Goal: Transaction & Acquisition: Obtain resource

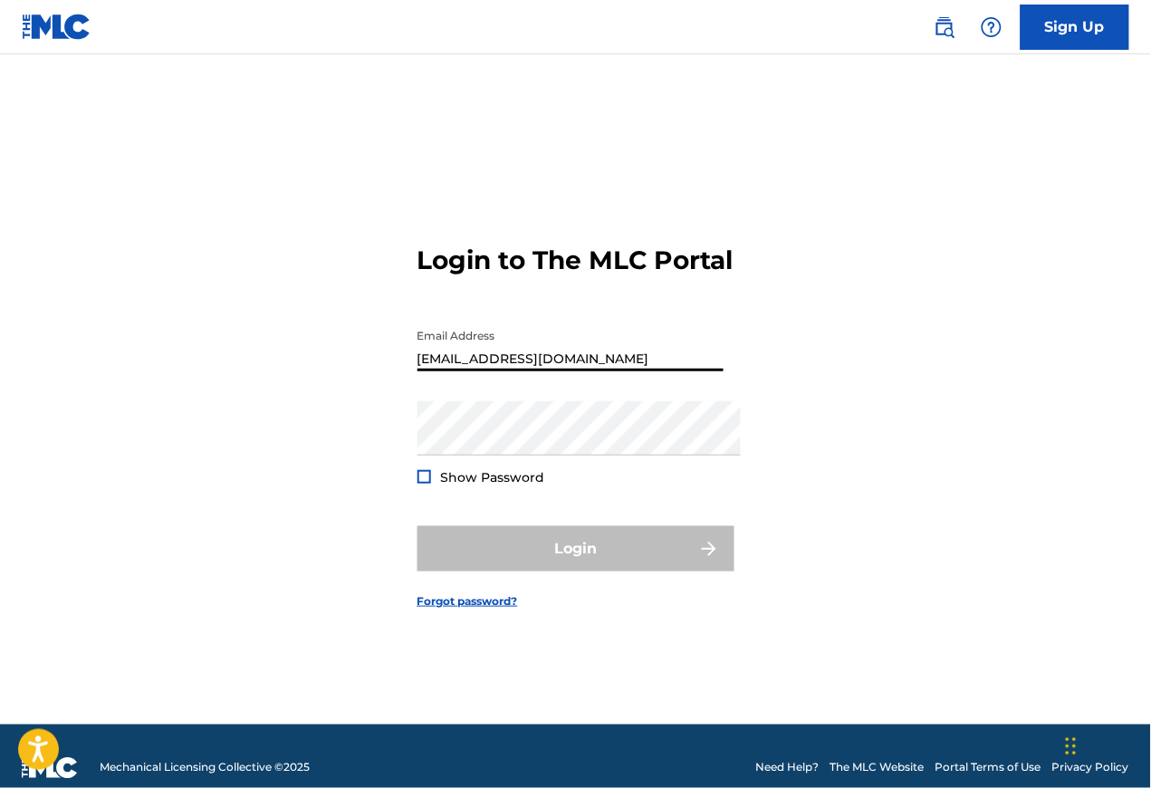
type input "[EMAIL_ADDRESS][DOMAIN_NAME]"
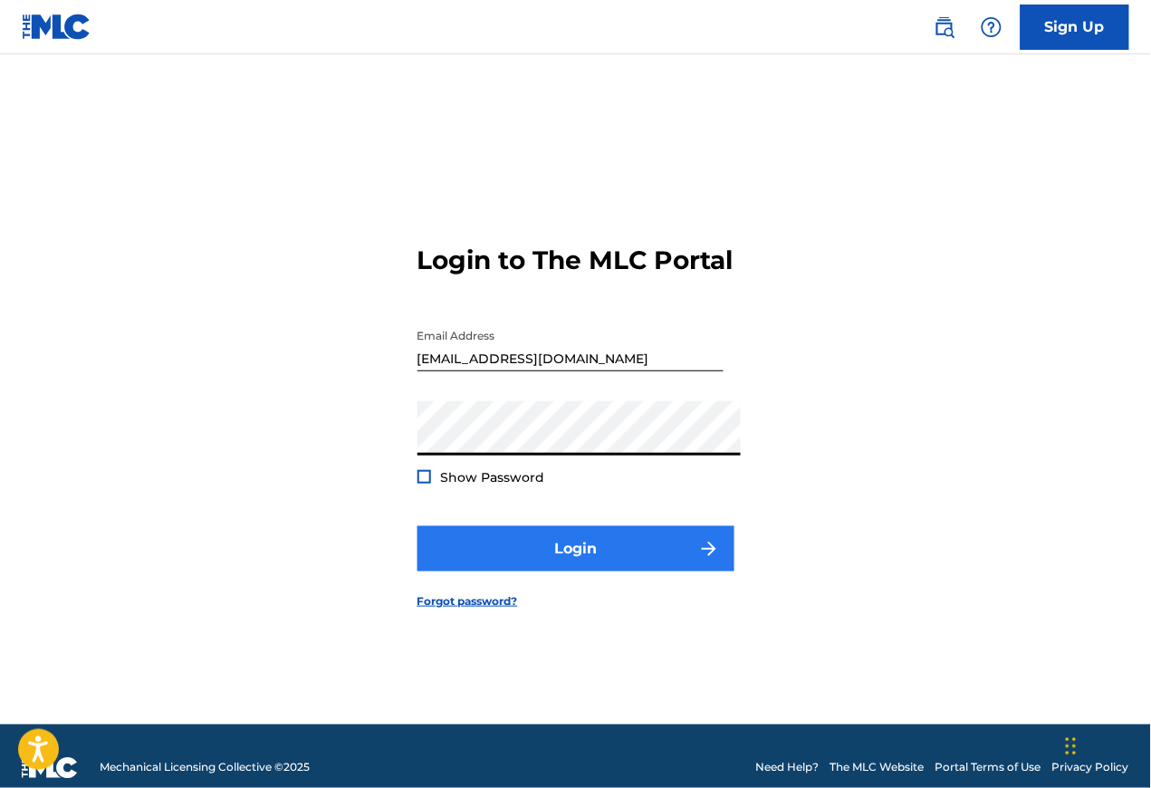
click at [577, 552] on button "Login" at bounding box center [576, 548] width 317 height 45
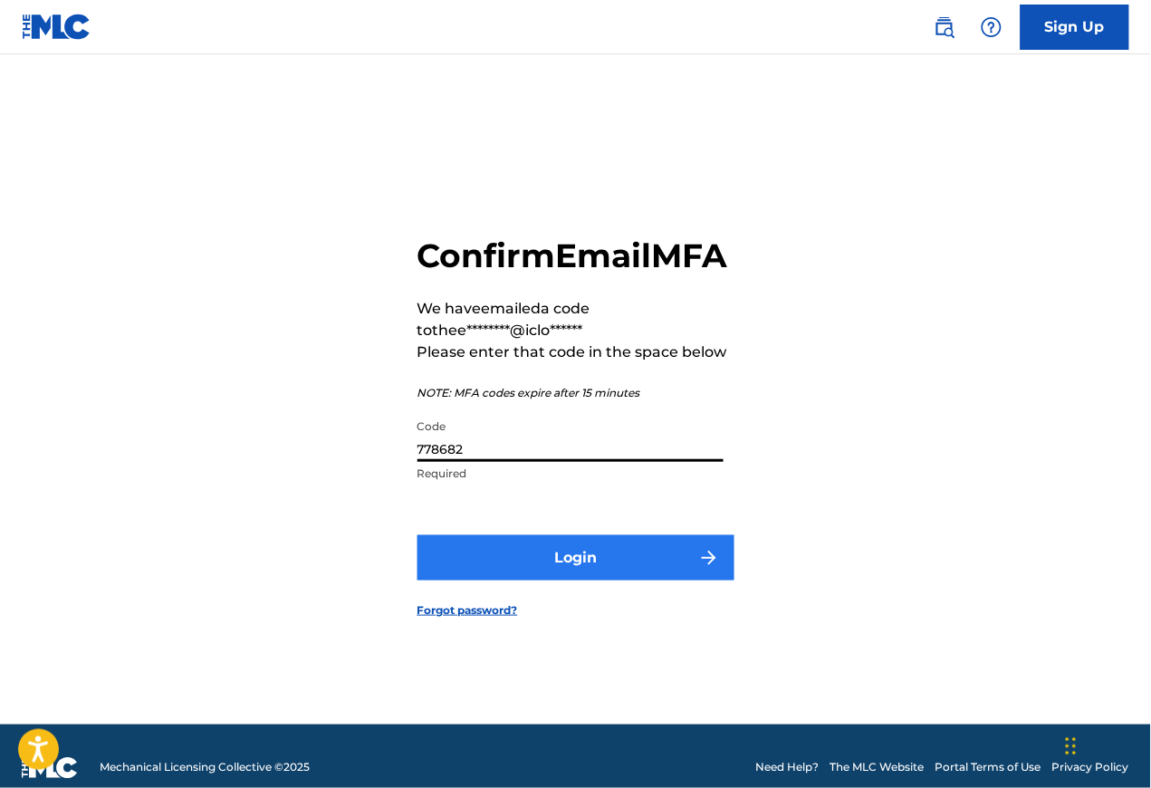
type input "778682"
click at [564, 563] on button "Login" at bounding box center [576, 557] width 317 height 45
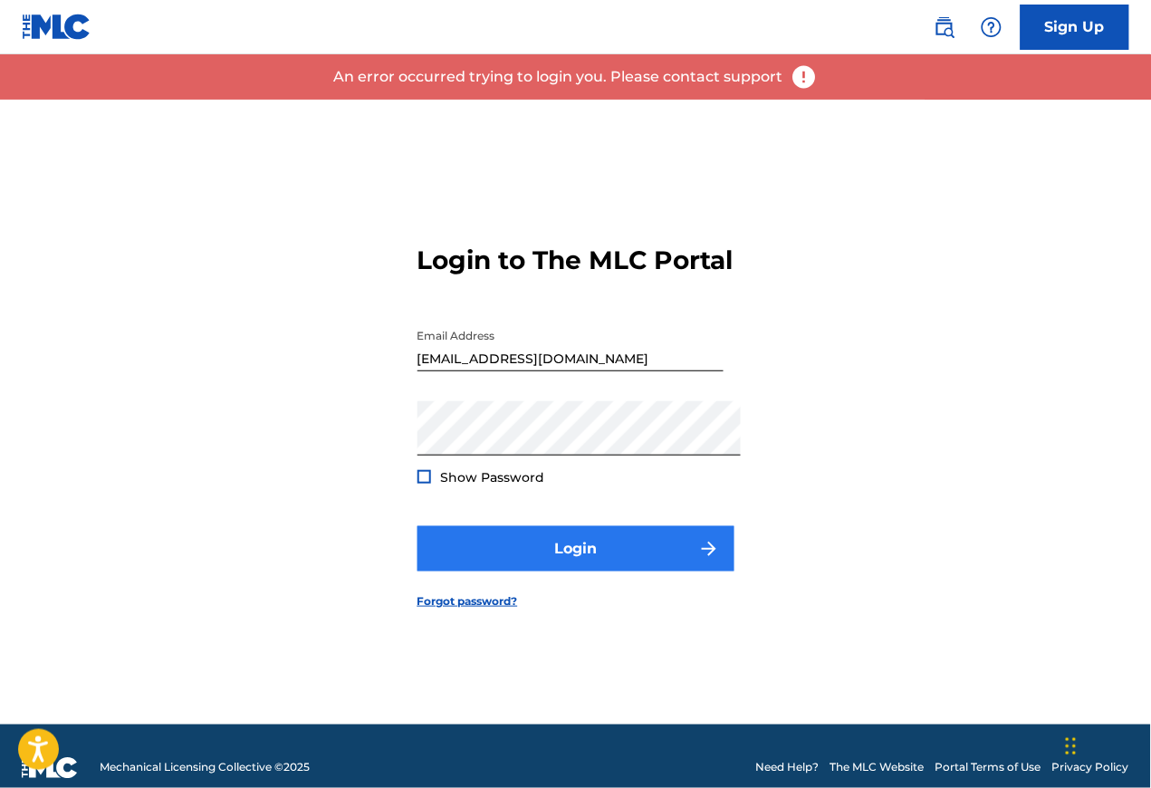
click at [563, 551] on button "Login" at bounding box center [576, 548] width 317 height 45
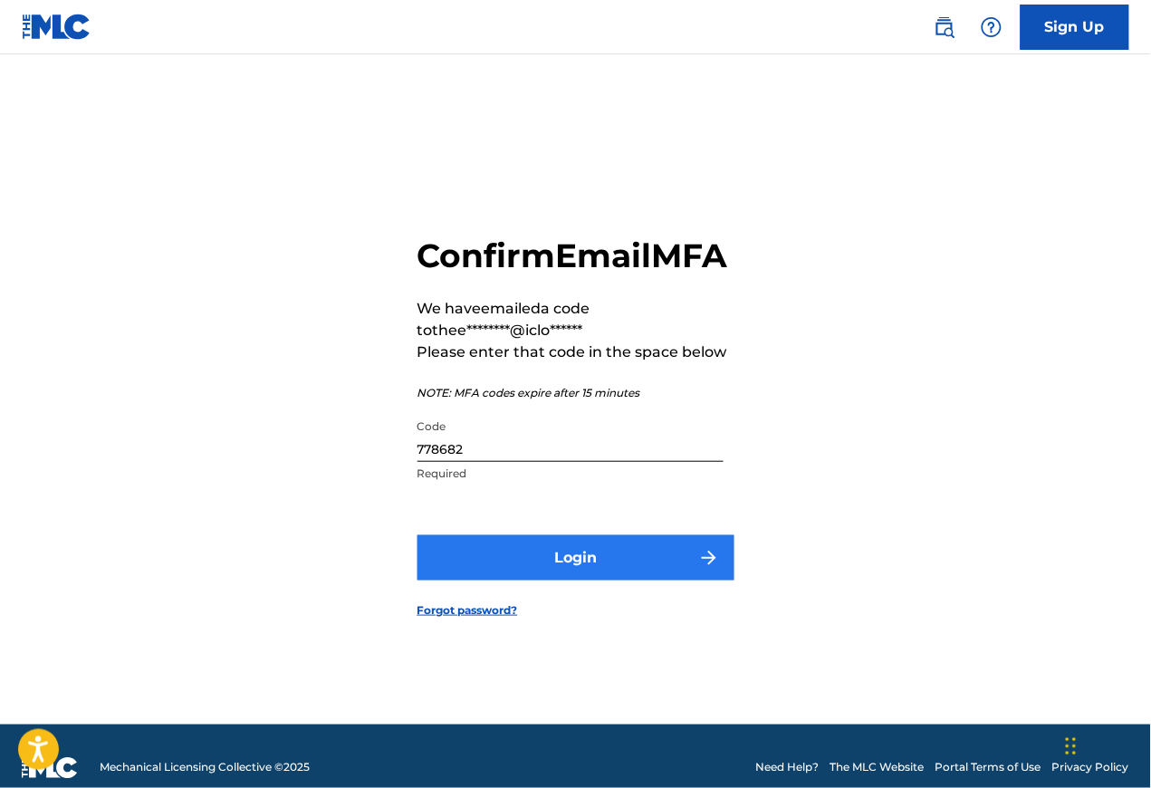
click at [629, 563] on button "Login" at bounding box center [576, 557] width 317 height 45
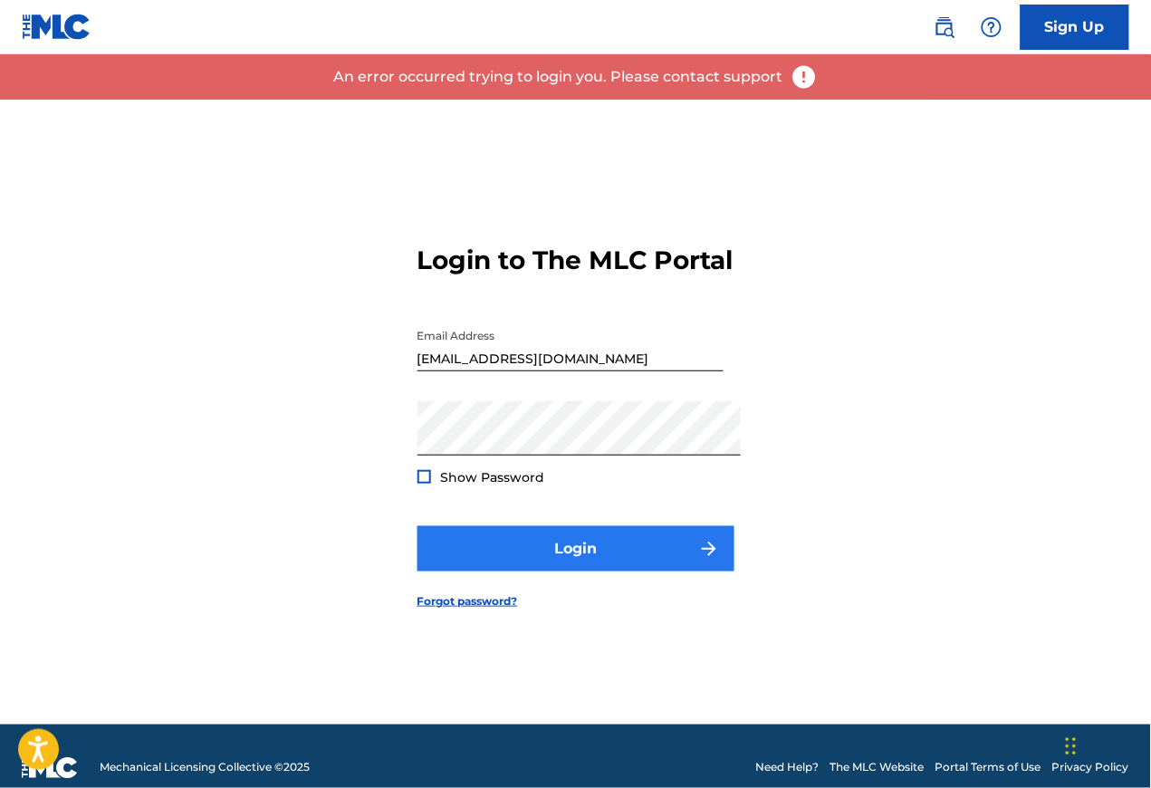
click at [579, 560] on button "Login" at bounding box center [576, 548] width 317 height 45
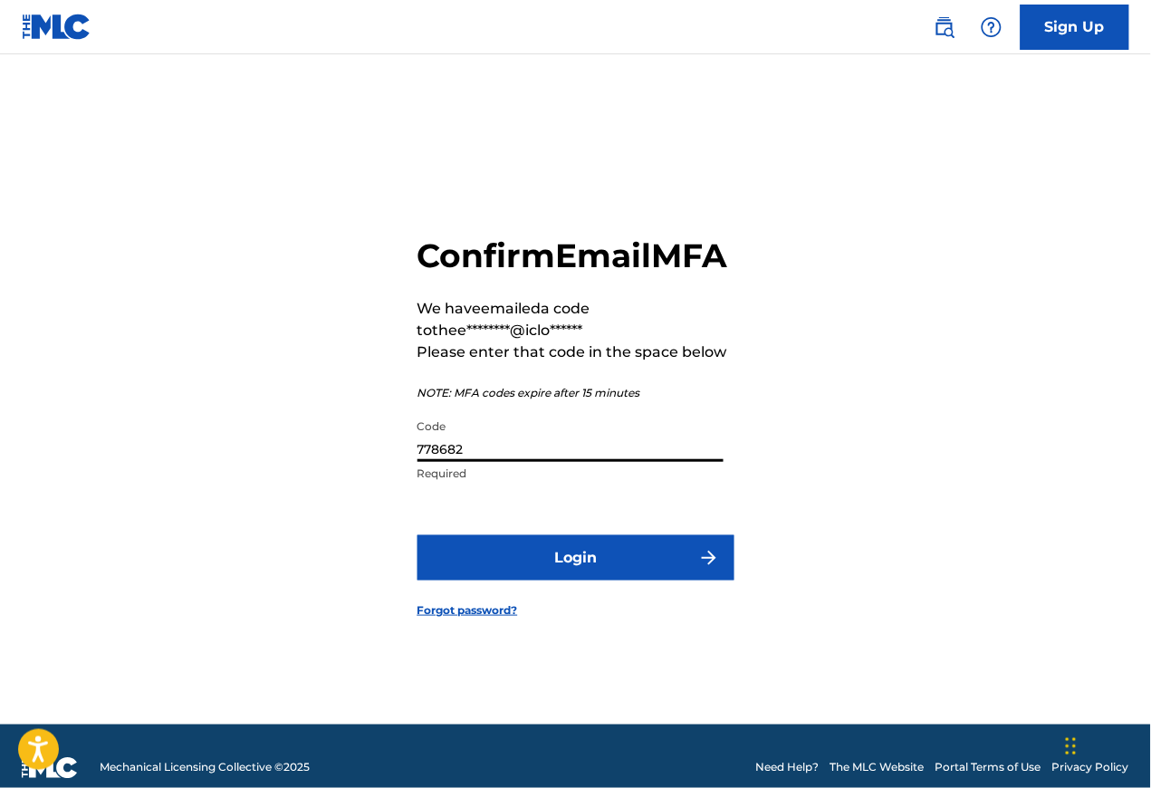
drag, startPoint x: 490, startPoint y: 450, endPoint x: 314, endPoint y: 445, distance: 175.8
click at [314, 445] on div "Confirm Email MFA We have emailed a code to thee********@iclo****** Please ente…" at bounding box center [575, 412] width 1151 height 625
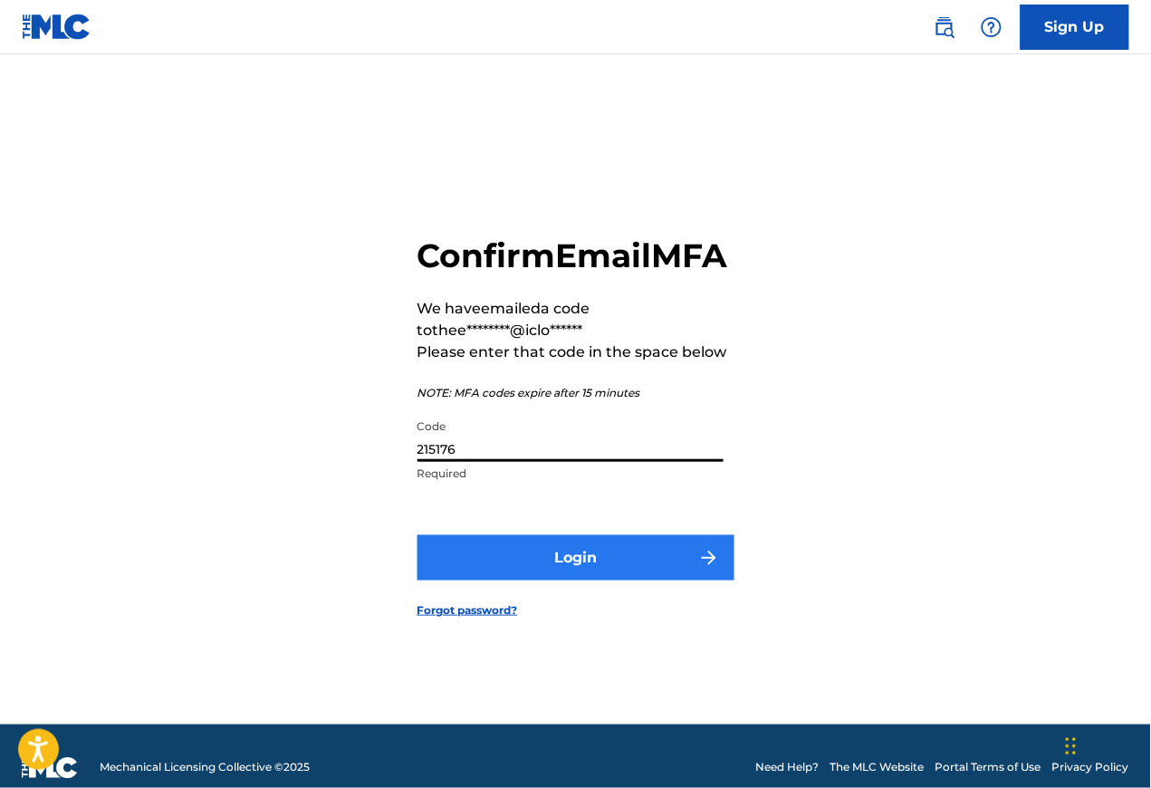
type input "215176"
click at [592, 556] on button "Login" at bounding box center [576, 557] width 317 height 45
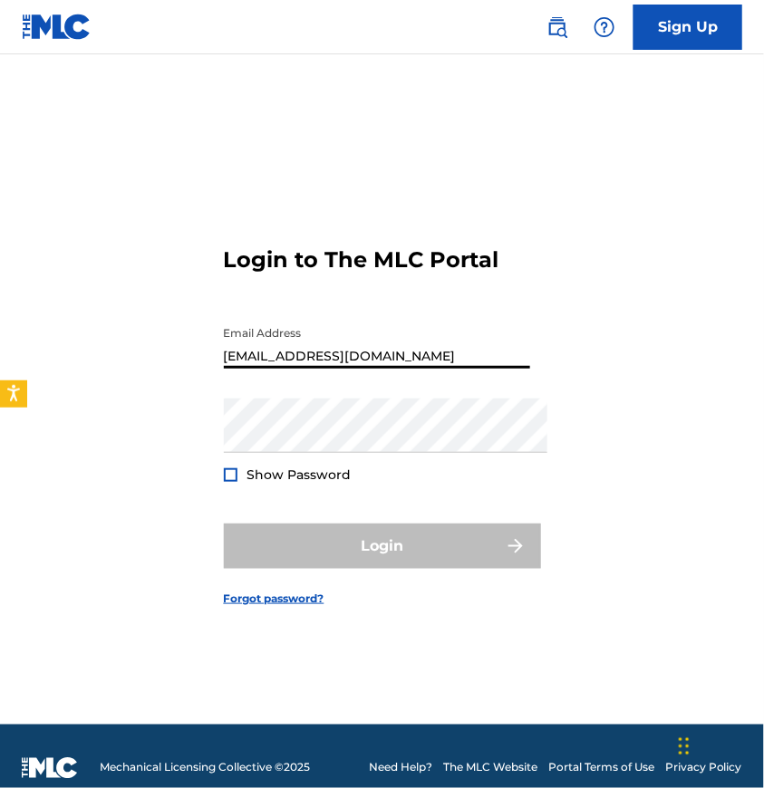
type input "[EMAIL_ADDRESS][DOMAIN_NAME]"
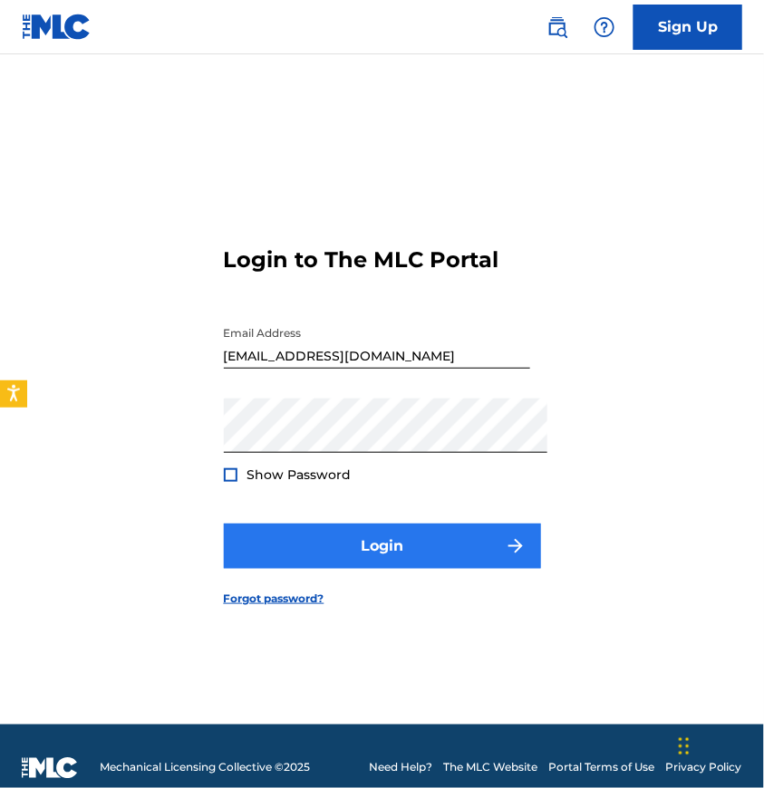
click at [379, 553] on button "Login" at bounding box center [382, 546] width 317 height 45
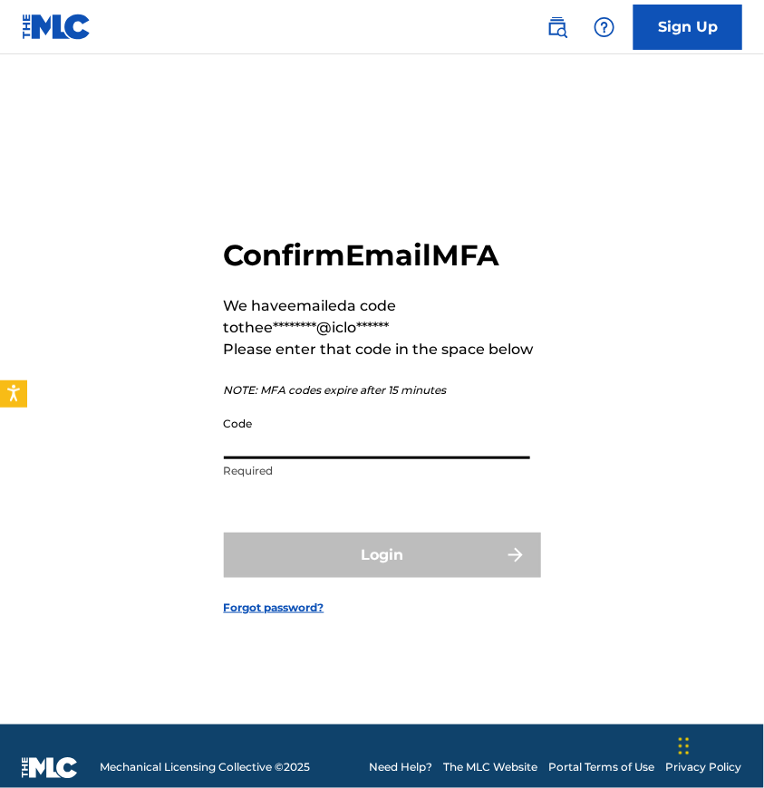
click at [303, 439] on input "Code" at bounding box center [377, 434] width 306 height 52
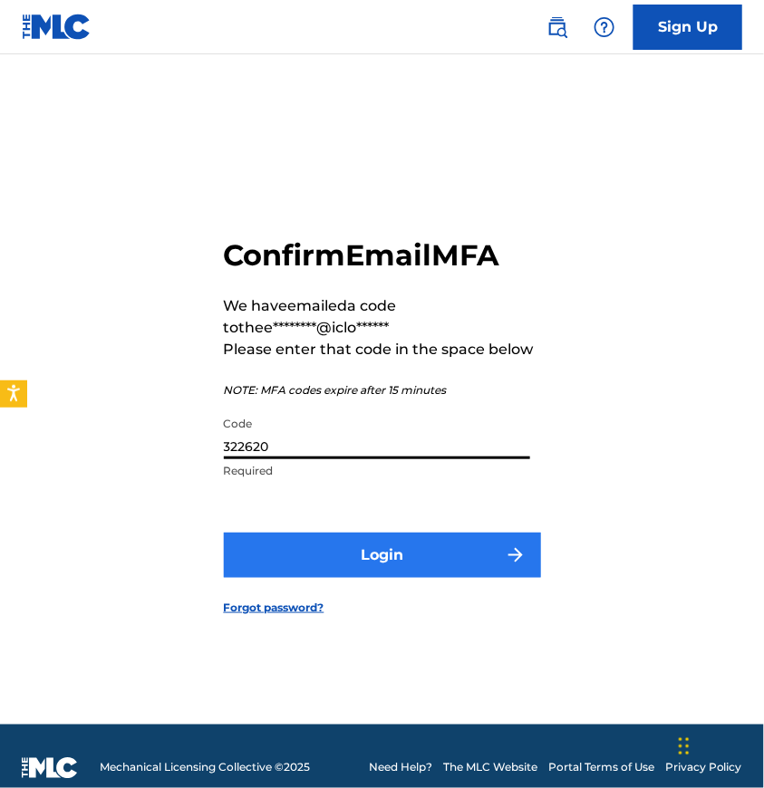
type input "322620"
click at [395, 558] on button "Login" at bounding box center [382, 555] width 317 height 45
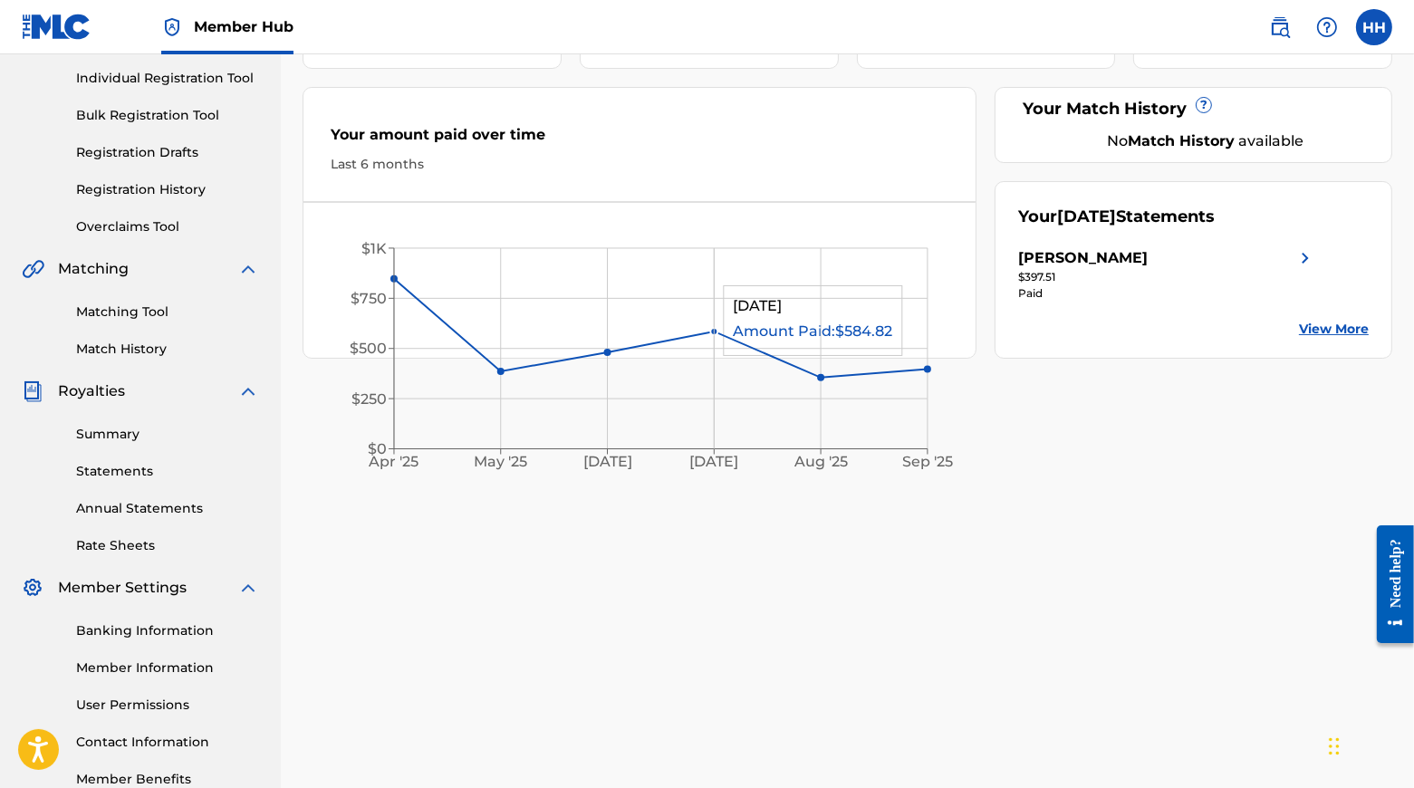
scroll to position [226, 0]
click at [763, 331] on link "View More" at bounding box center [1334, 328] width 70 height 19
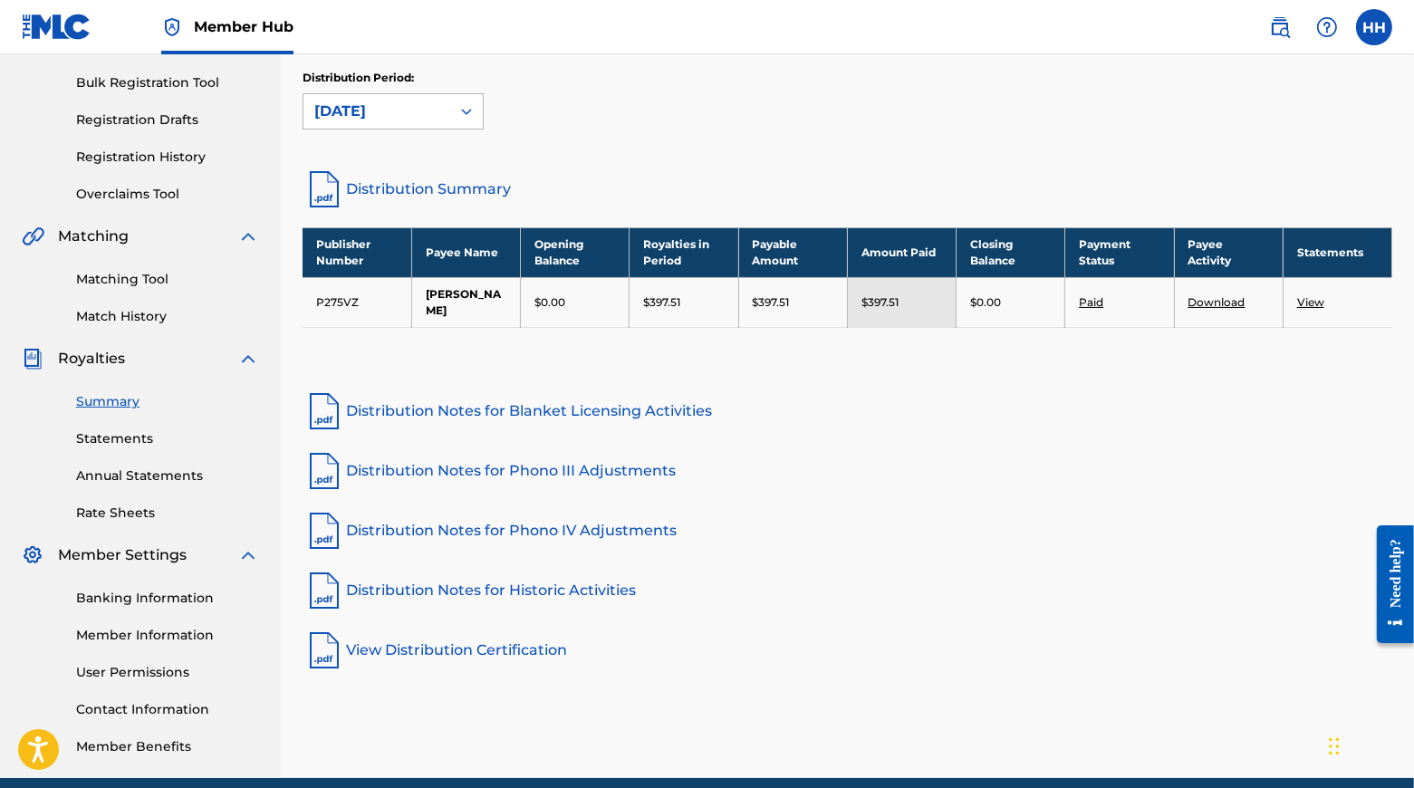
scroll to position [249, 0]
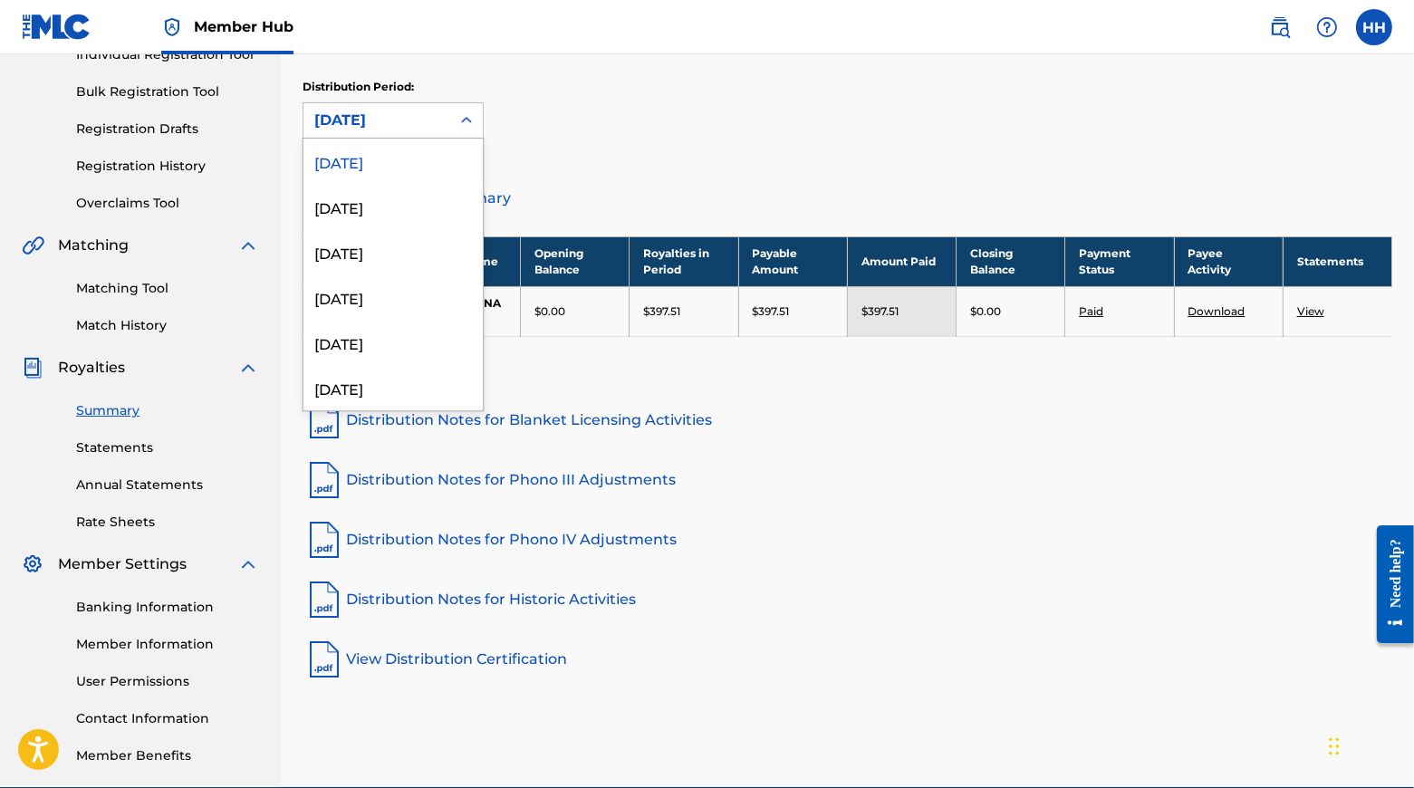
click at [476, 123] on icon at bounding box center [466, 120] width 18 height 18
click at [126, 457] on link "Statements" at bounding box center [167, 447] width 183 height 19
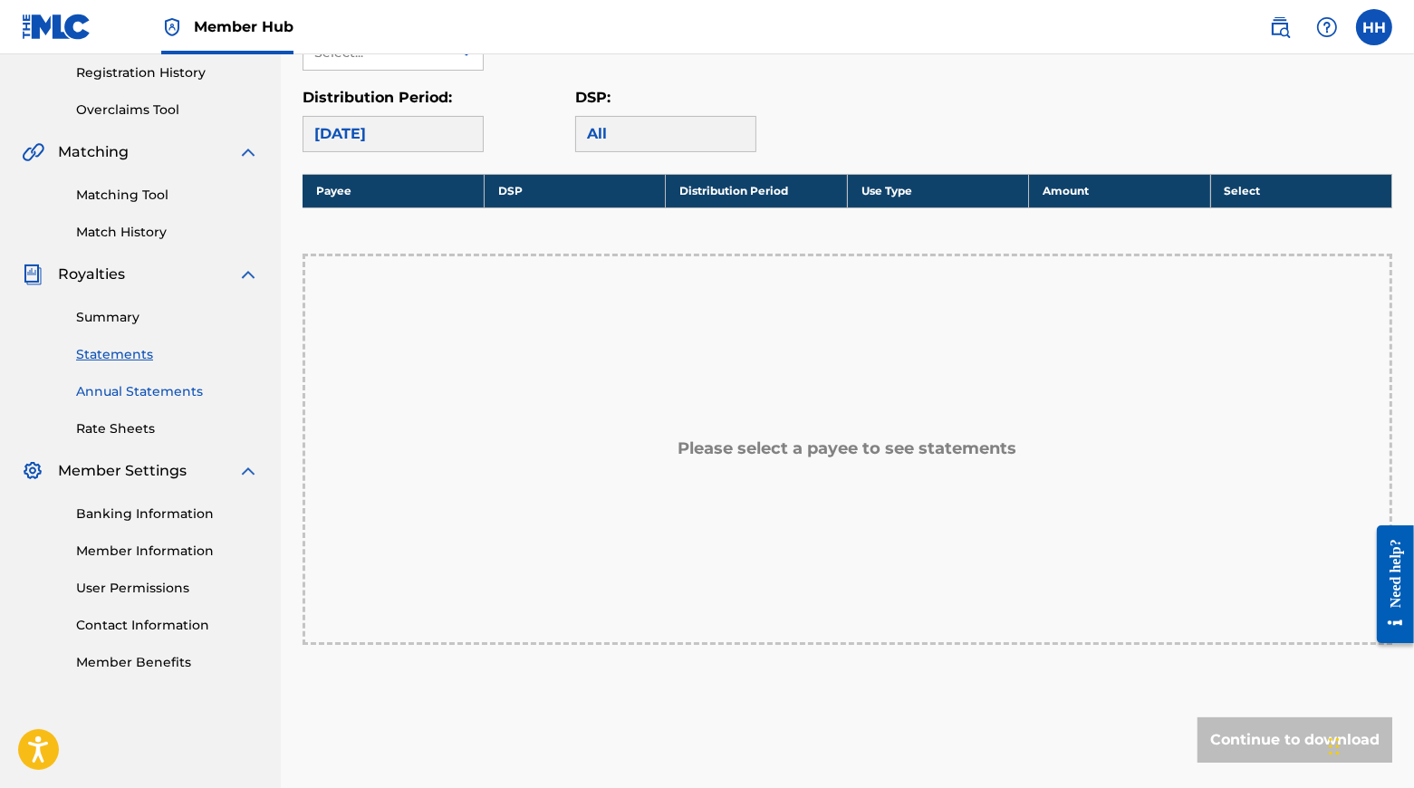
scroll to position [344, 0]
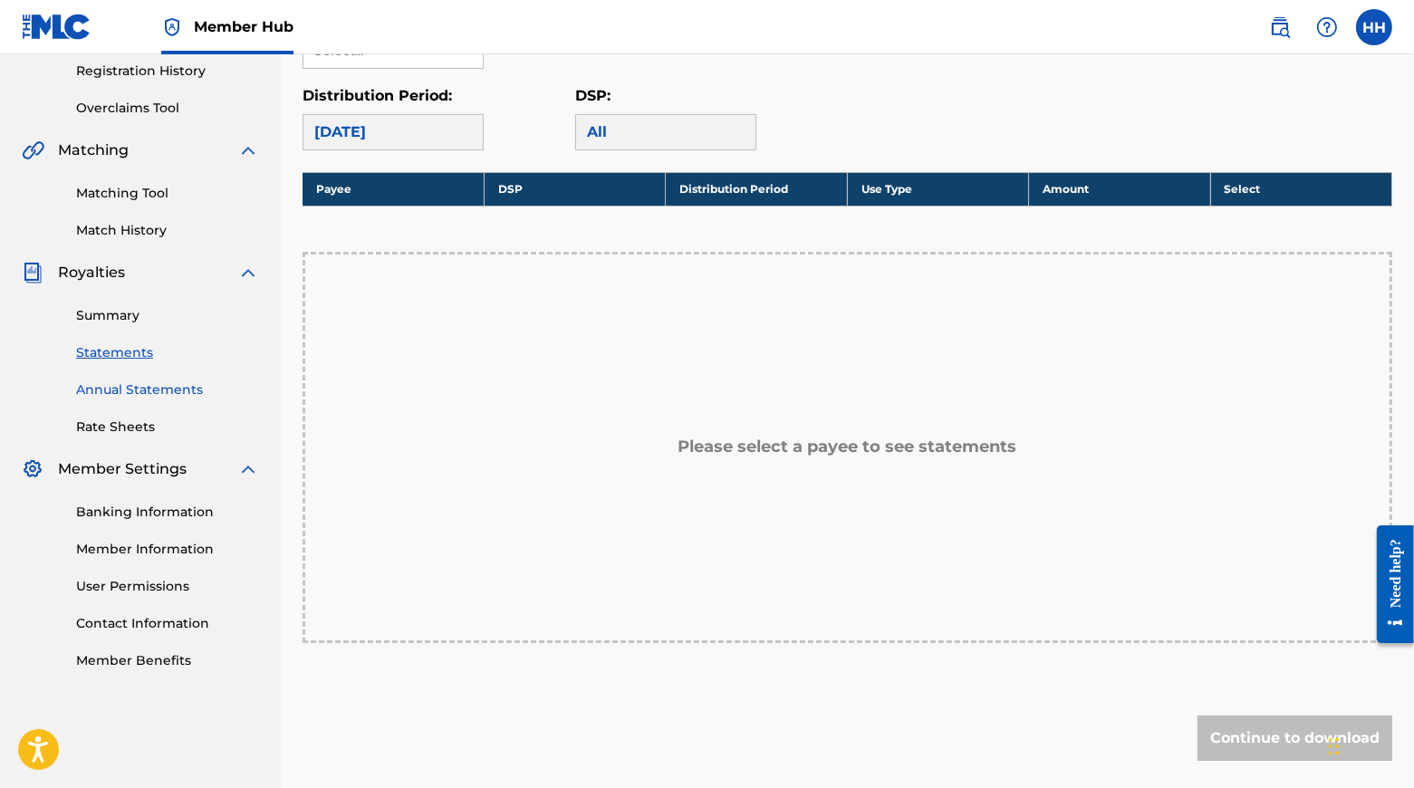
click at [160, 399] on link "Annual Statements" at bounding box center [167, 389] width 183 height 19
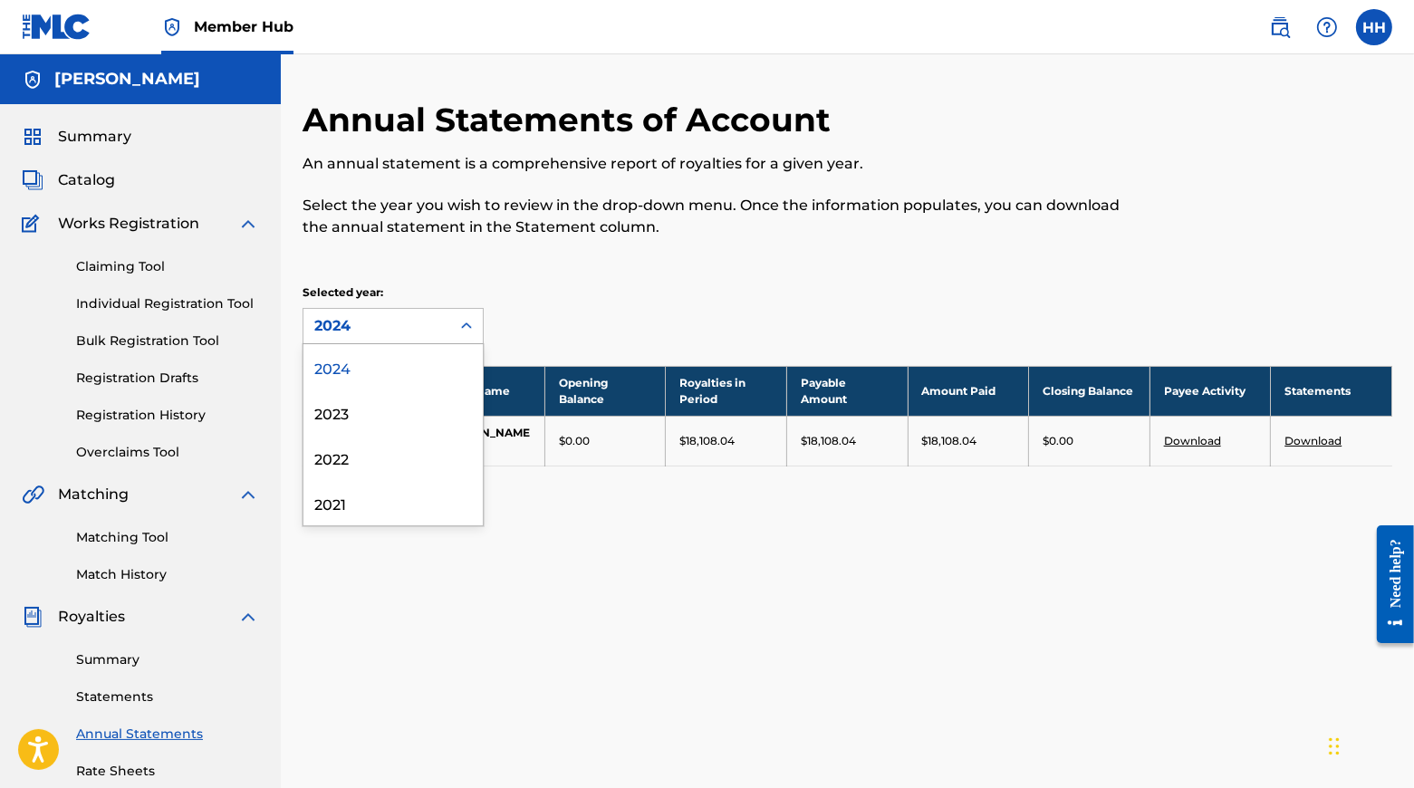
click at [476, 329] on icon at bounding box center [466, 326] width 18 height 18
click at [341, 466] on div "2022" at bounding box center [392, 457] width 179 height 45
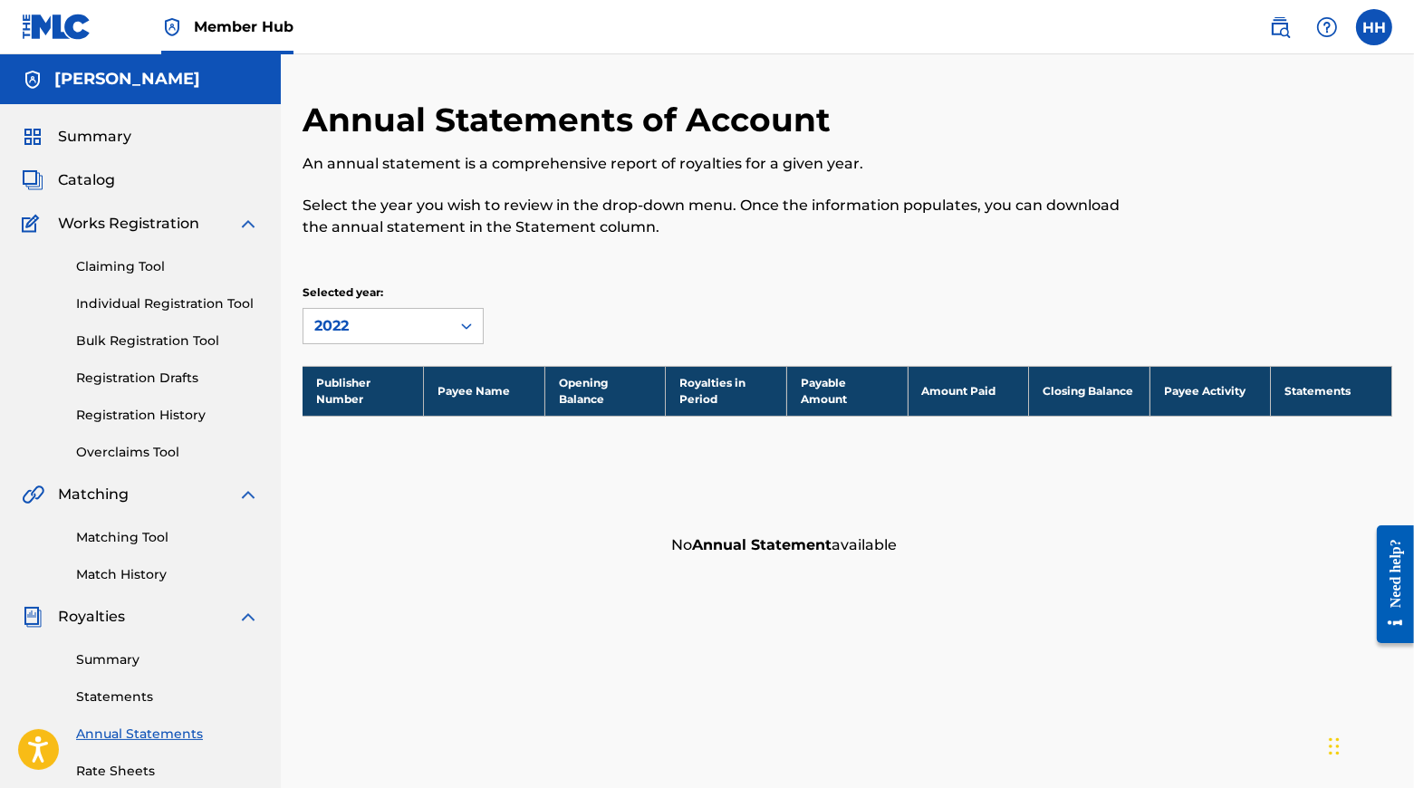
click at [476, 333] on icon at bounding box center [466, 326] width 18 height 18
click at [365, 423] on div "2023" at bounding box center [392, 411] width 179 height 45
click at [476, 325] on icon at bounding box center [466, 326] width 18 height 18
click at [400, 376] on div "2024" at bounding box center [392, 366] width 179 height 45
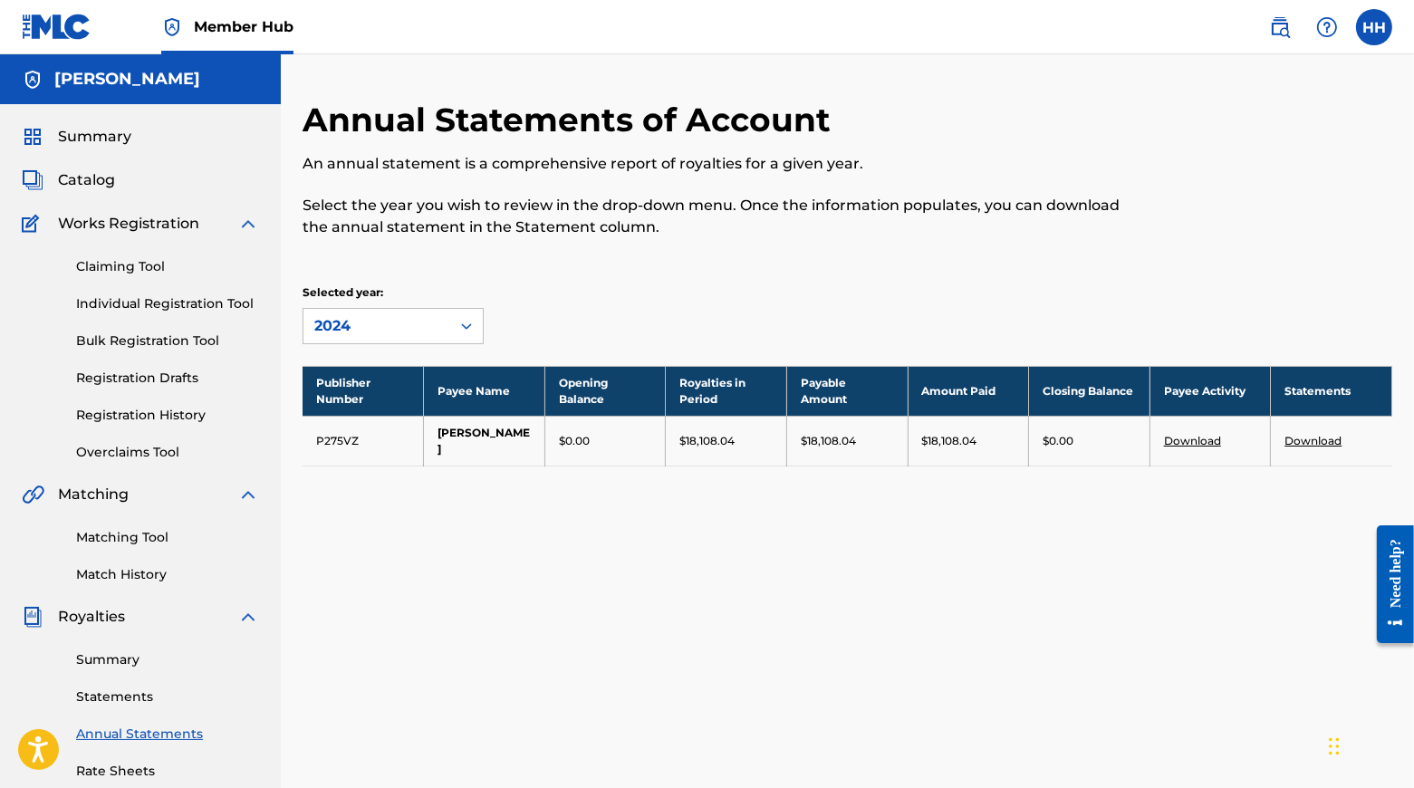
click at [763, 445] on link "Download" at bounding box center [1312, 441] width 57 height 14
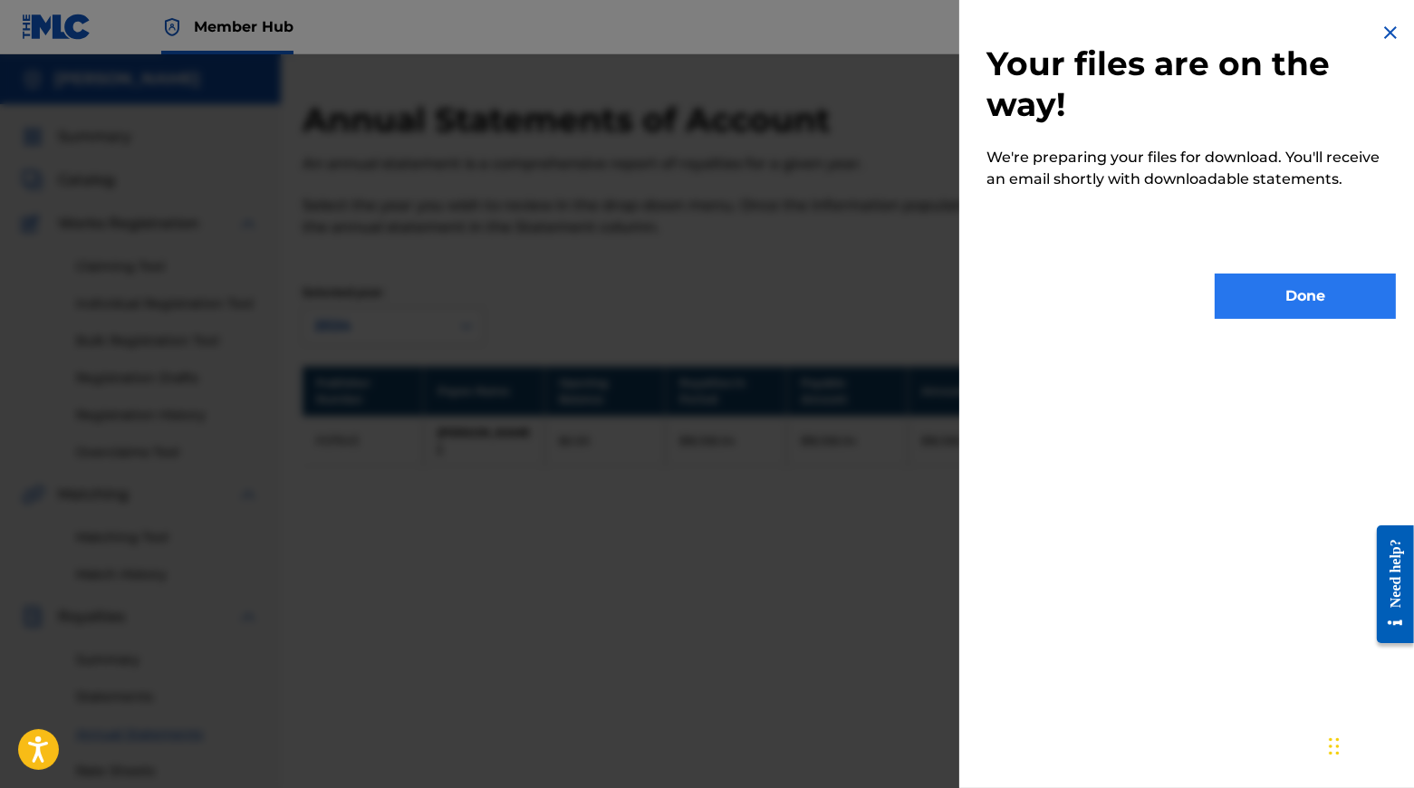
click at [763, 301] on button "Done" at bounding box center [1305, 296] width 181 height 45
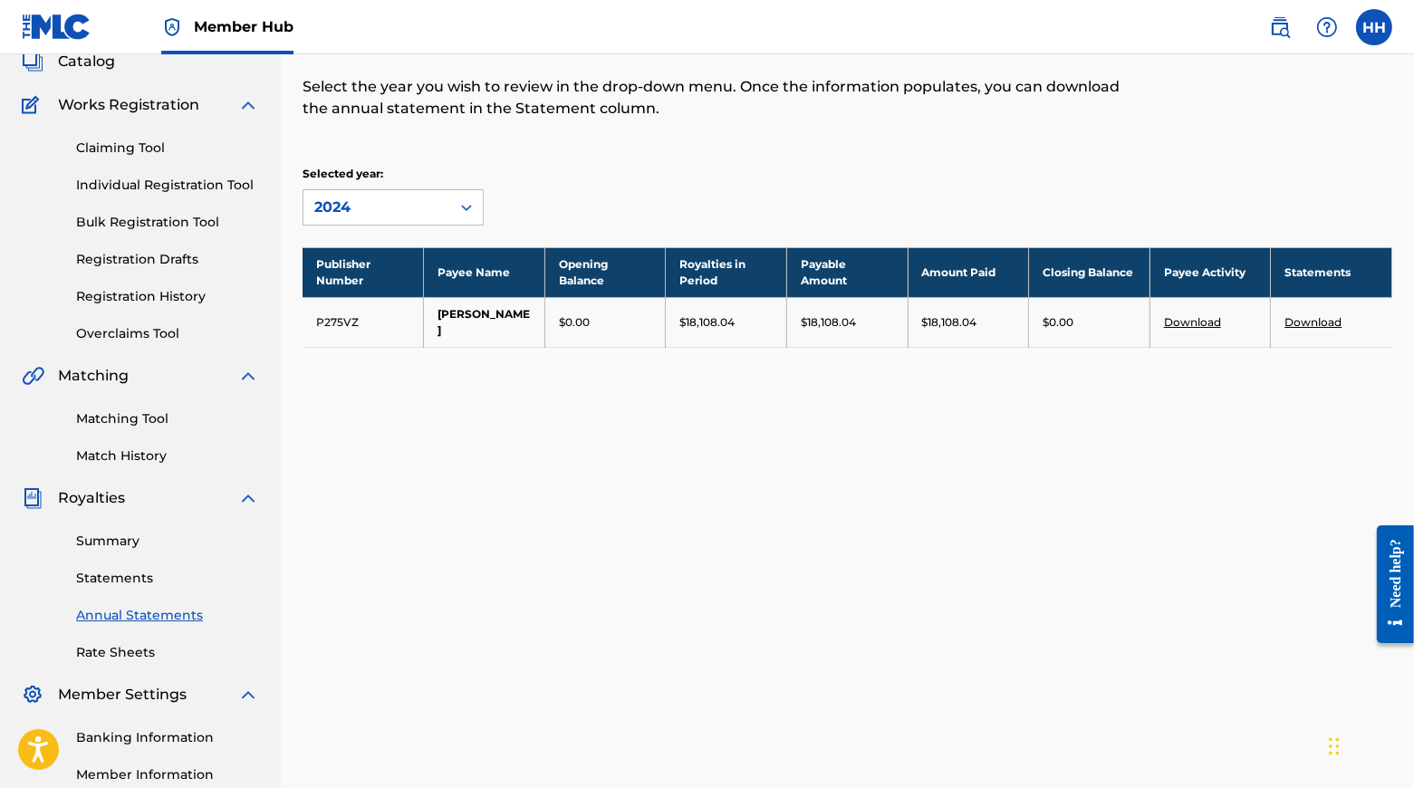
scroll to position [121, 0]
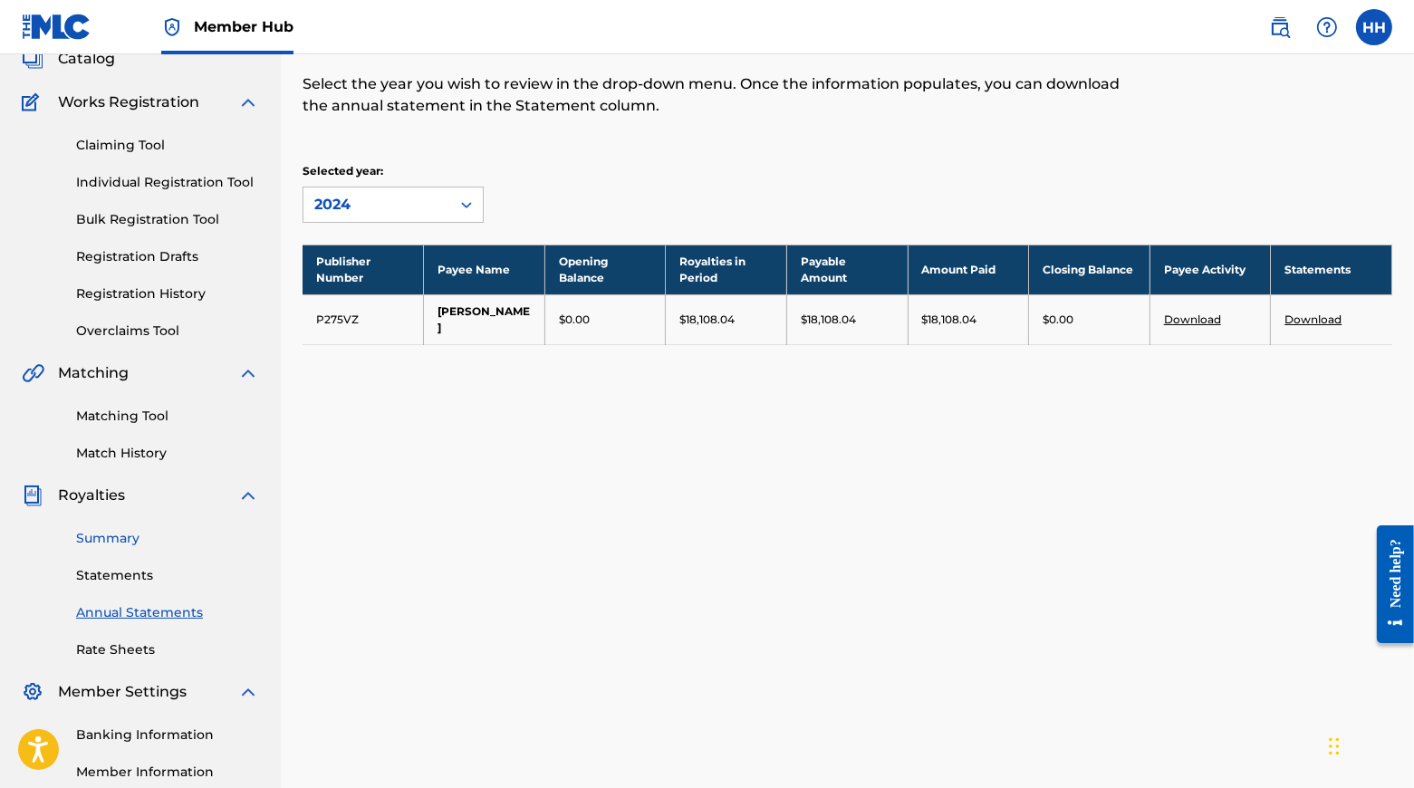
click at [123, 548] on link "Summary" at bounding box center [167, 538] width 183 height 19
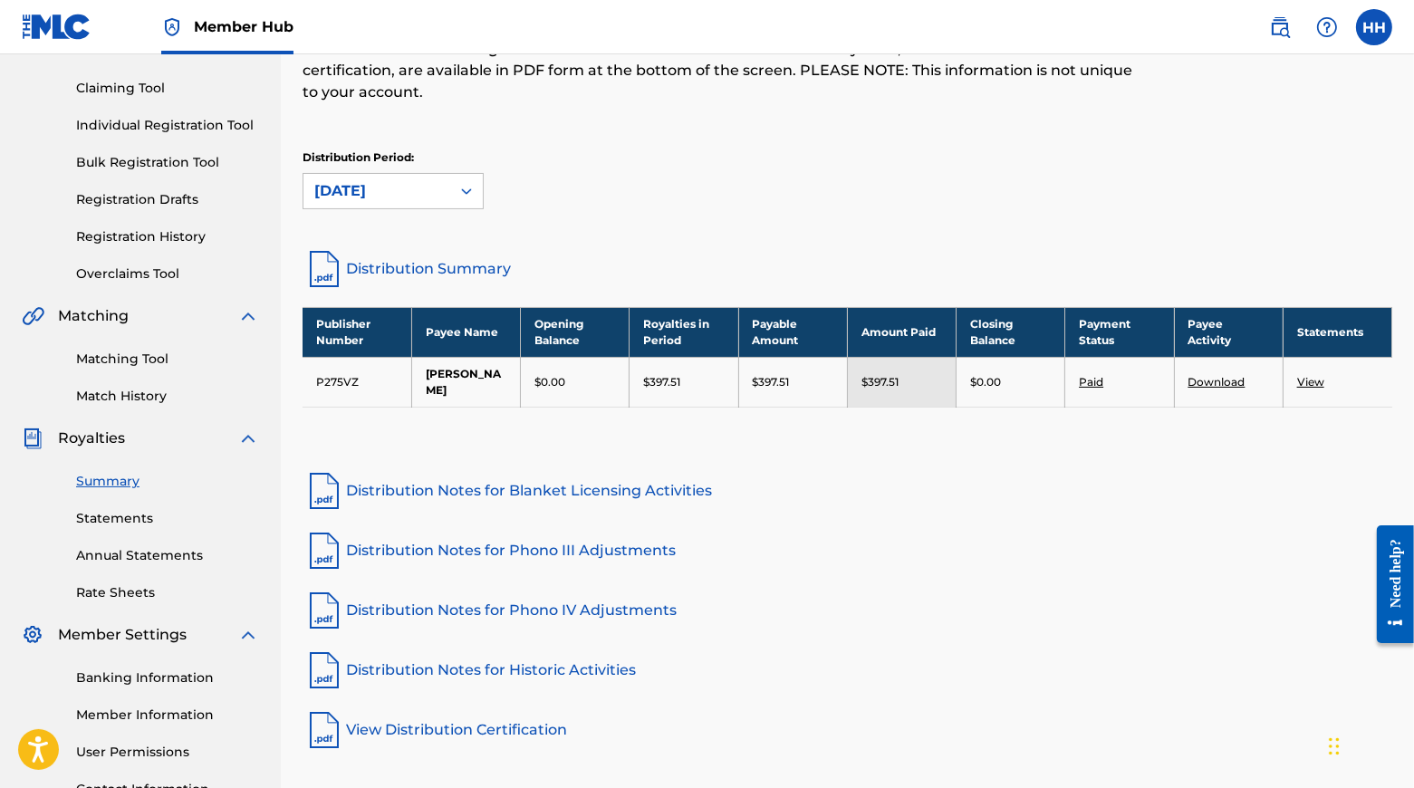
scroll to position [184, 0]
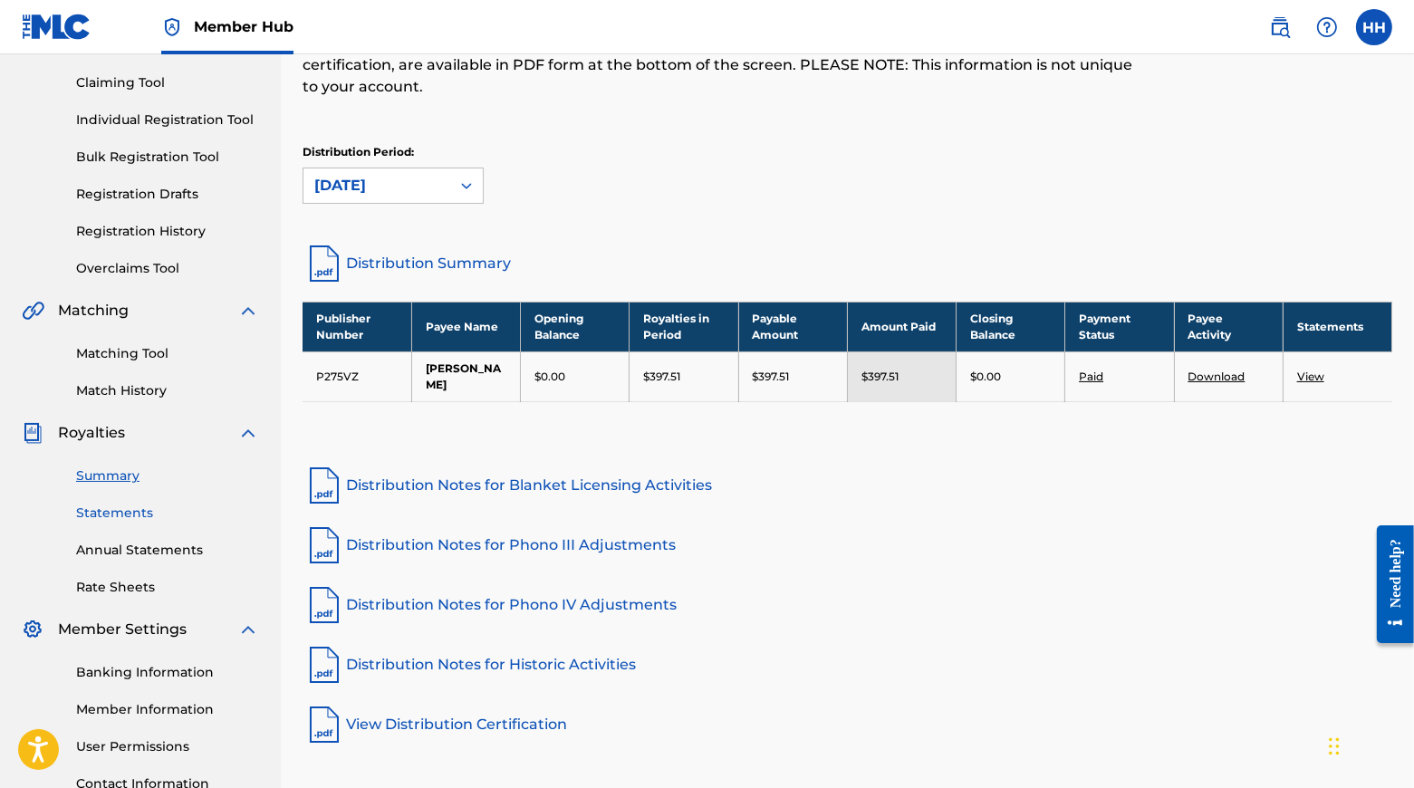
click at [121, 523] on link "Statements" at bounding box center [167, 513] width 183 height 19
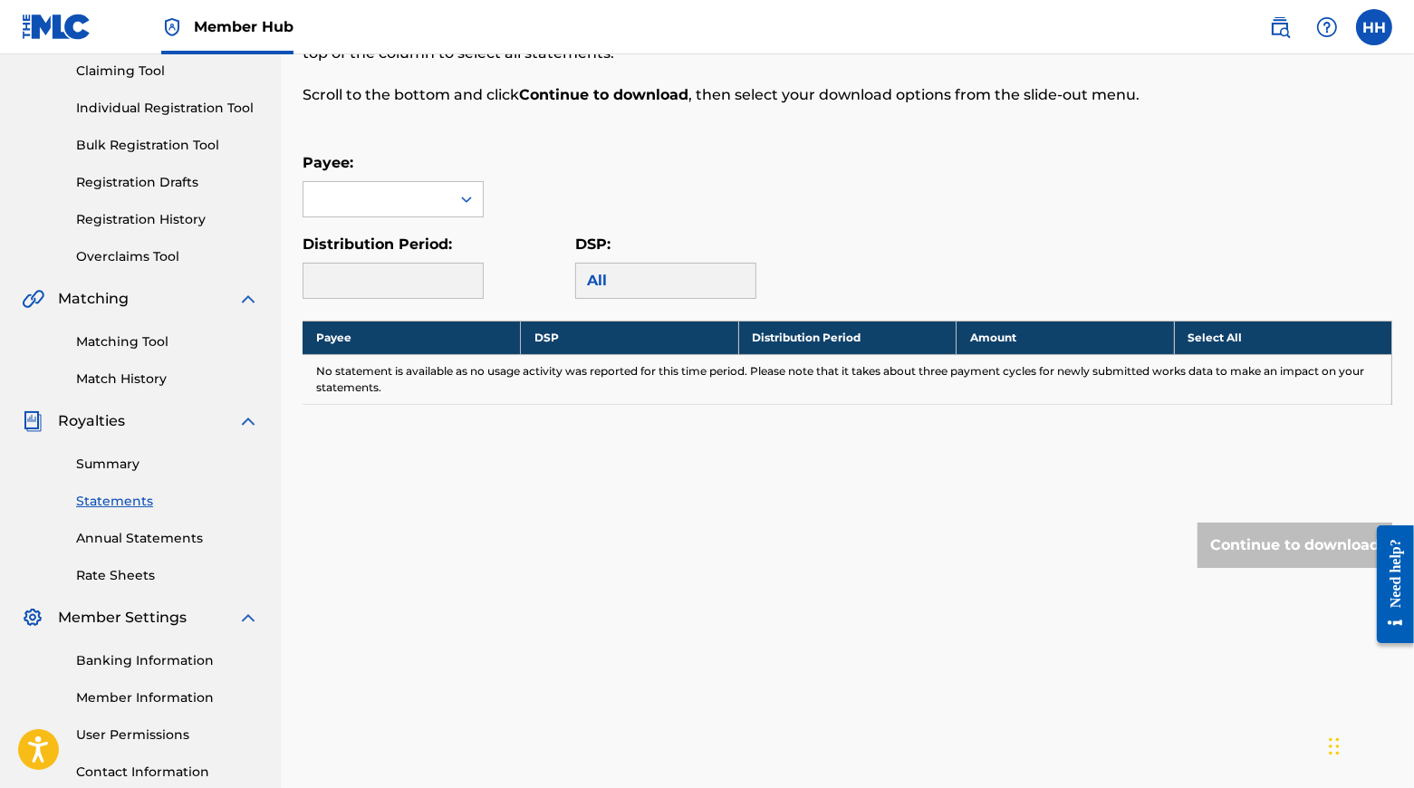
scroll to position [197, 0]
click at [476, 207] on icon at bounding box center [466, 198] width 18 height 18
click at [384, 262] on div "[PERSON_NAME]" at bounding box center [392, 238] width 179 height 45
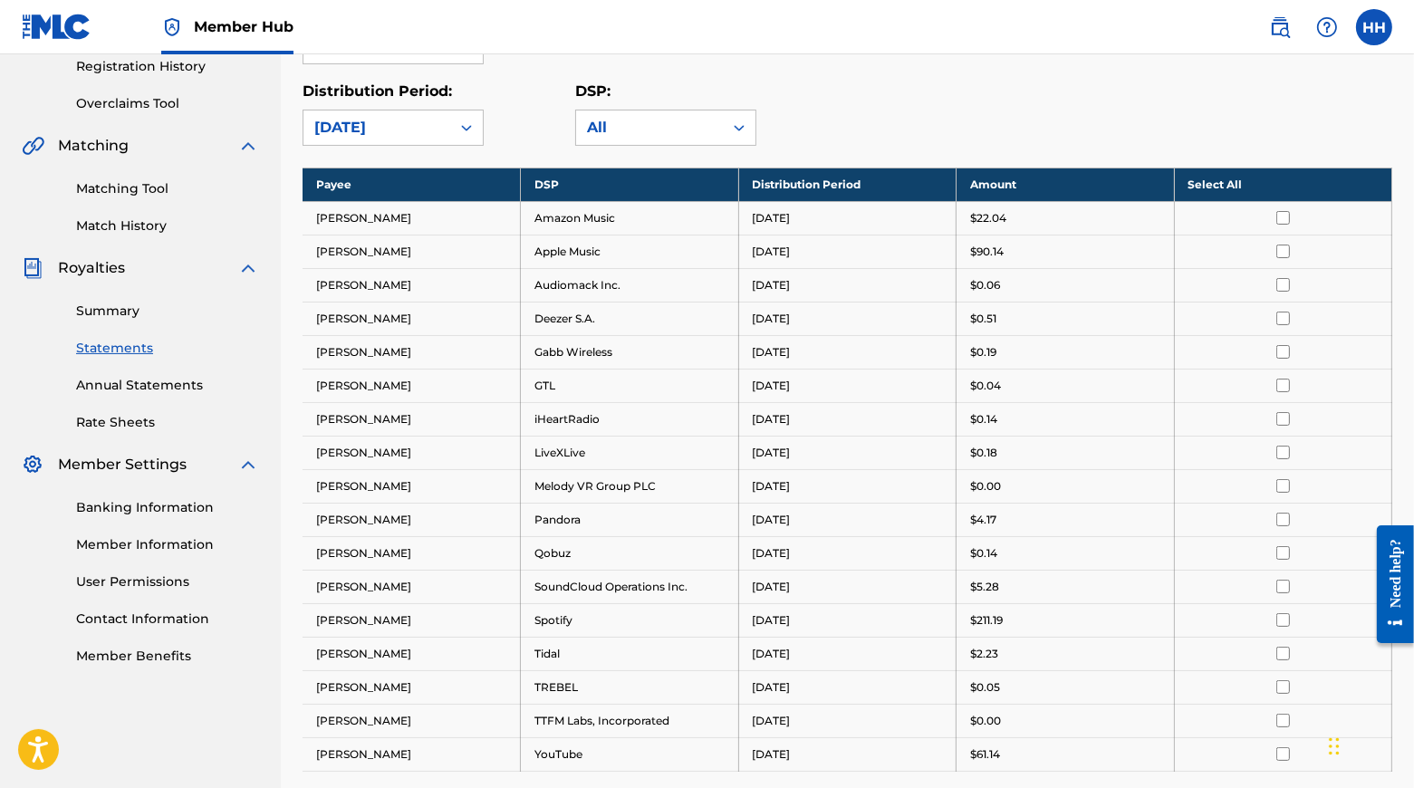
scroll to position [264, 0]
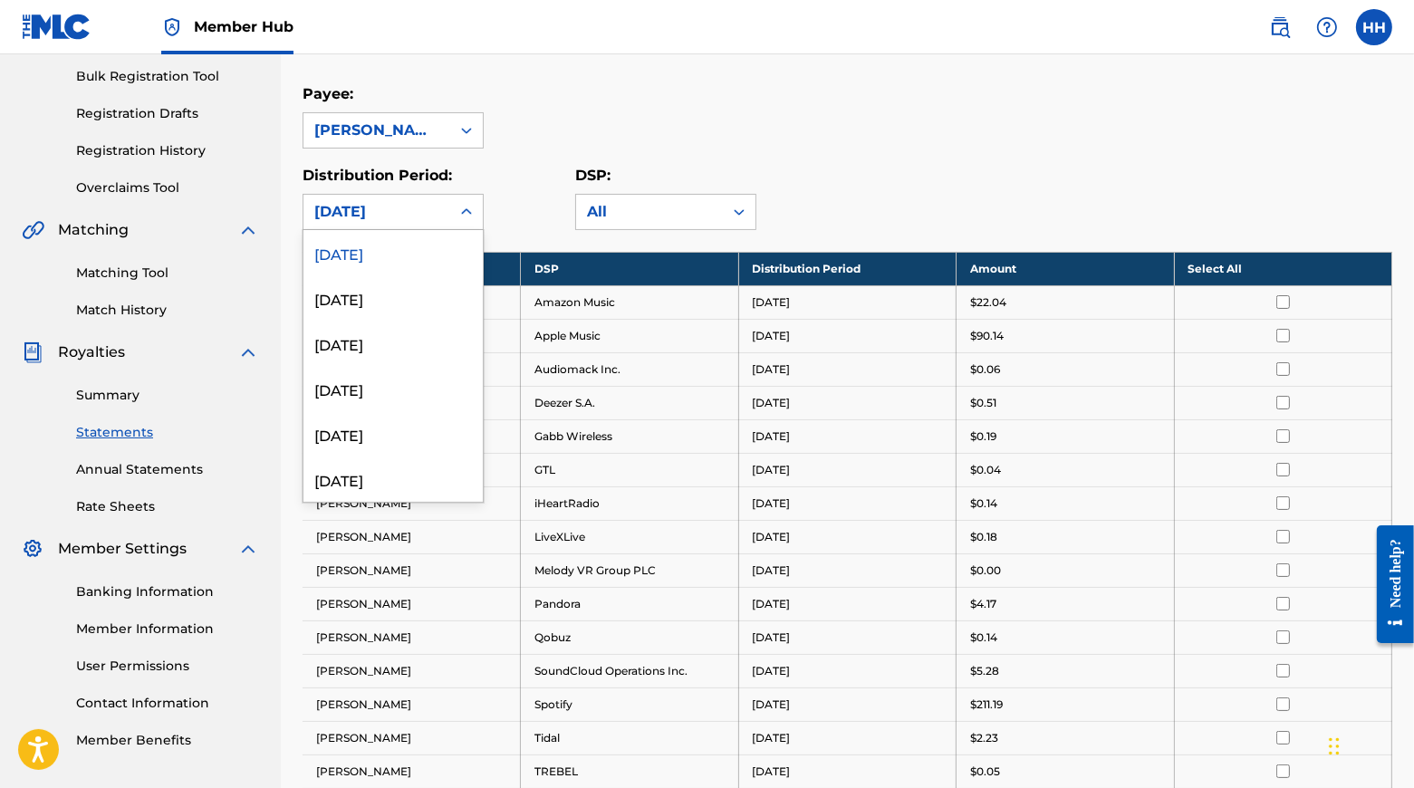
click at [476, 221] on icon at bounding box center [466, 212] width 18 height 18
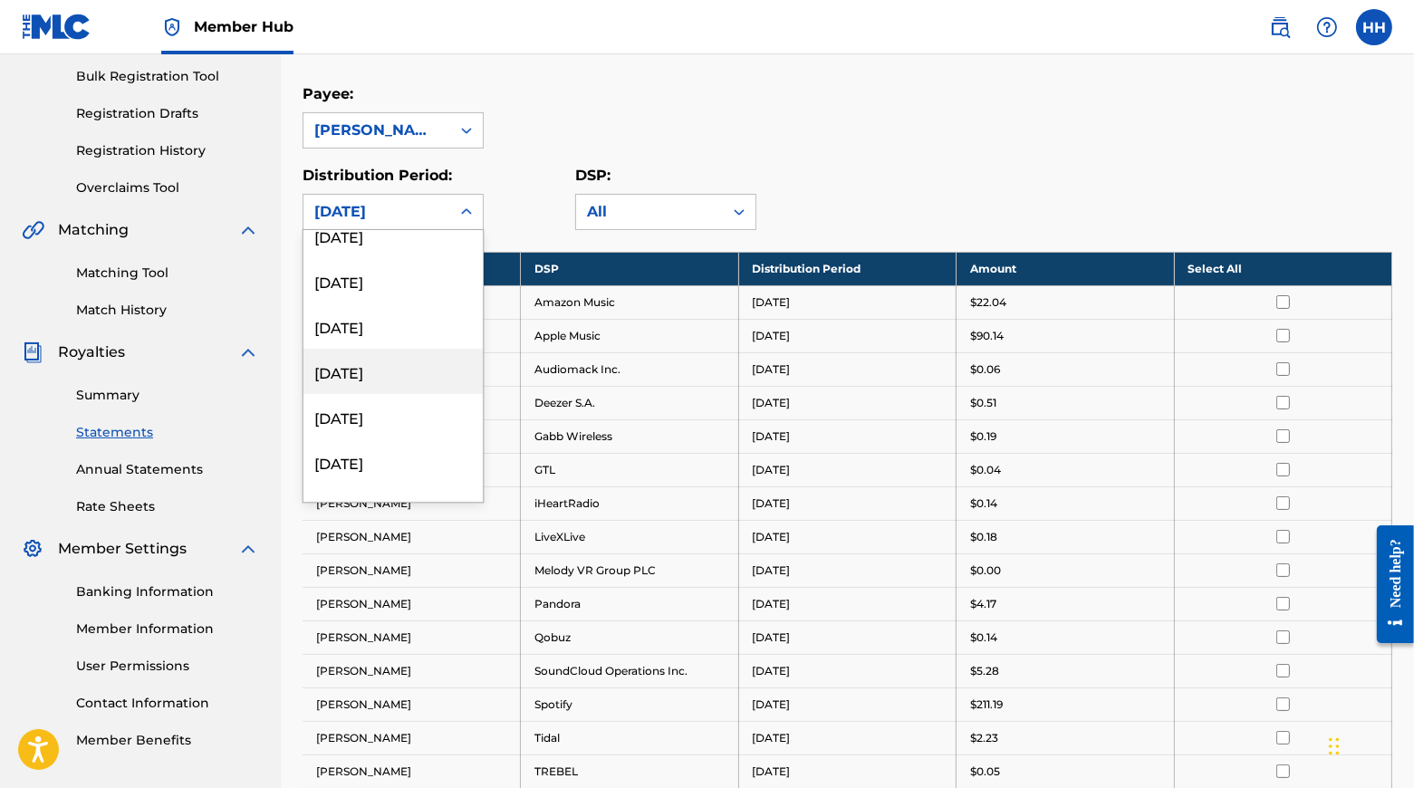
scroll to position [1774, 0]
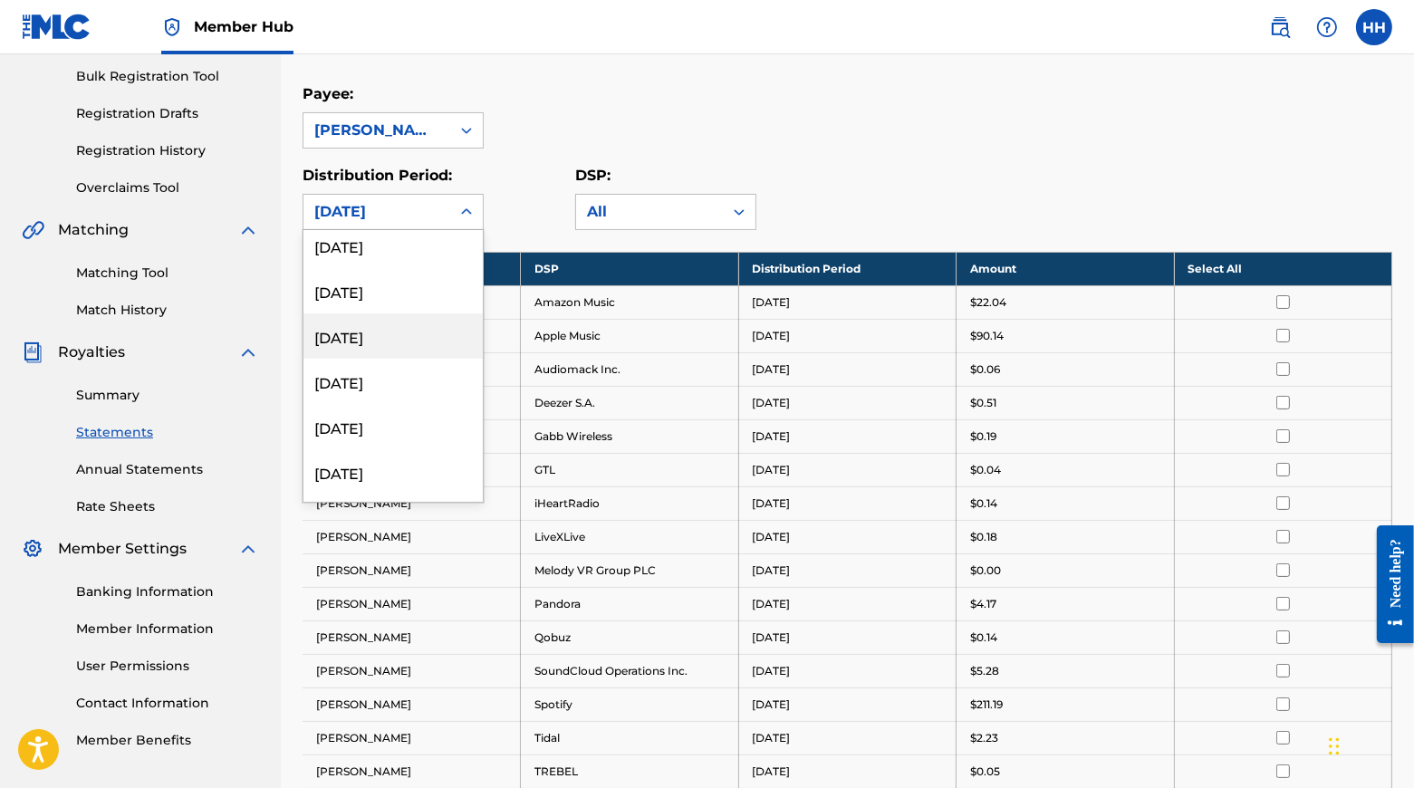
click at [391, 359] on div "[DATE]" at bounding box center [392, 335] width 179 height 45
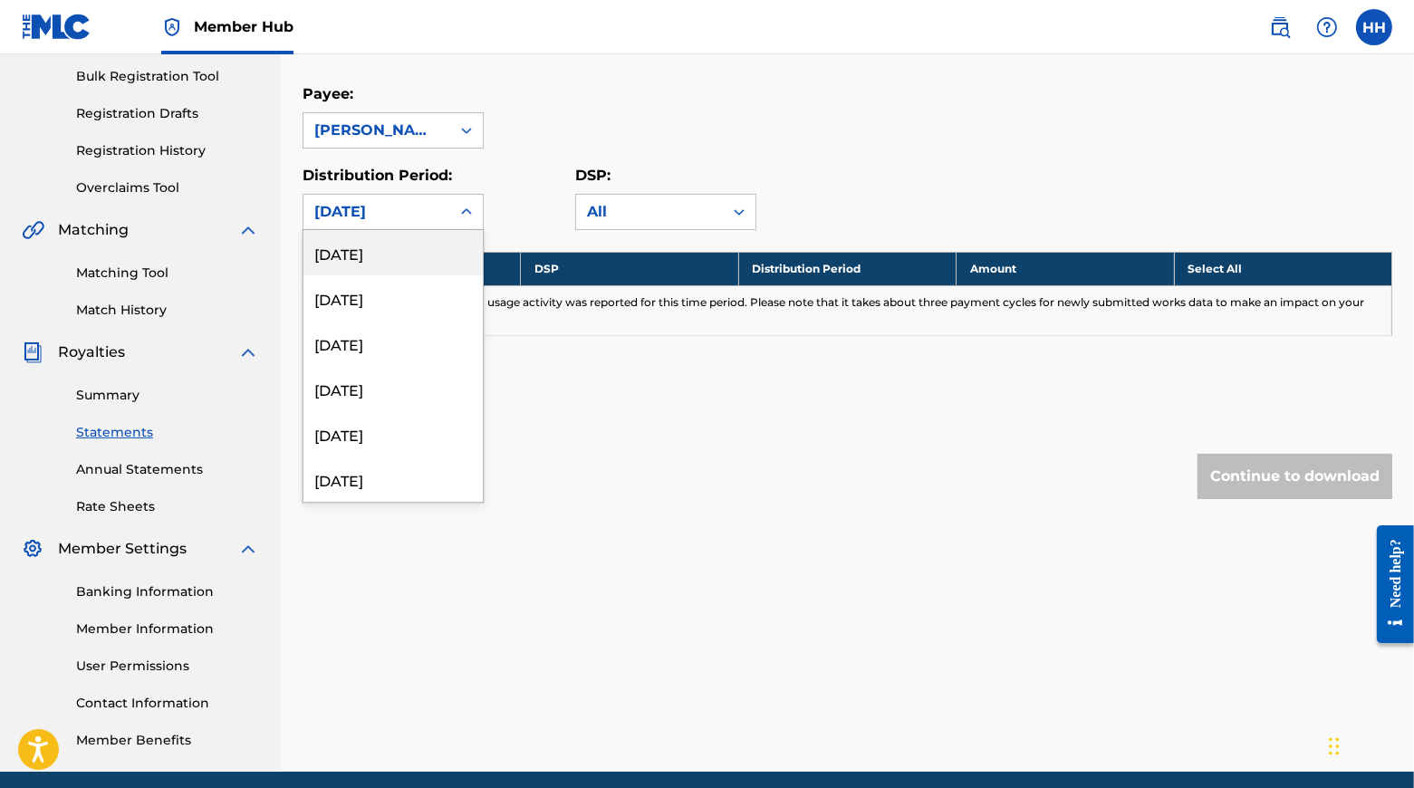
click at [476, 221] on icon at bounding box center [466, 212] width 18 height 18
click at [411, 270] on div "[DATE]" at bounding box center [392, 247] width 179 height 45
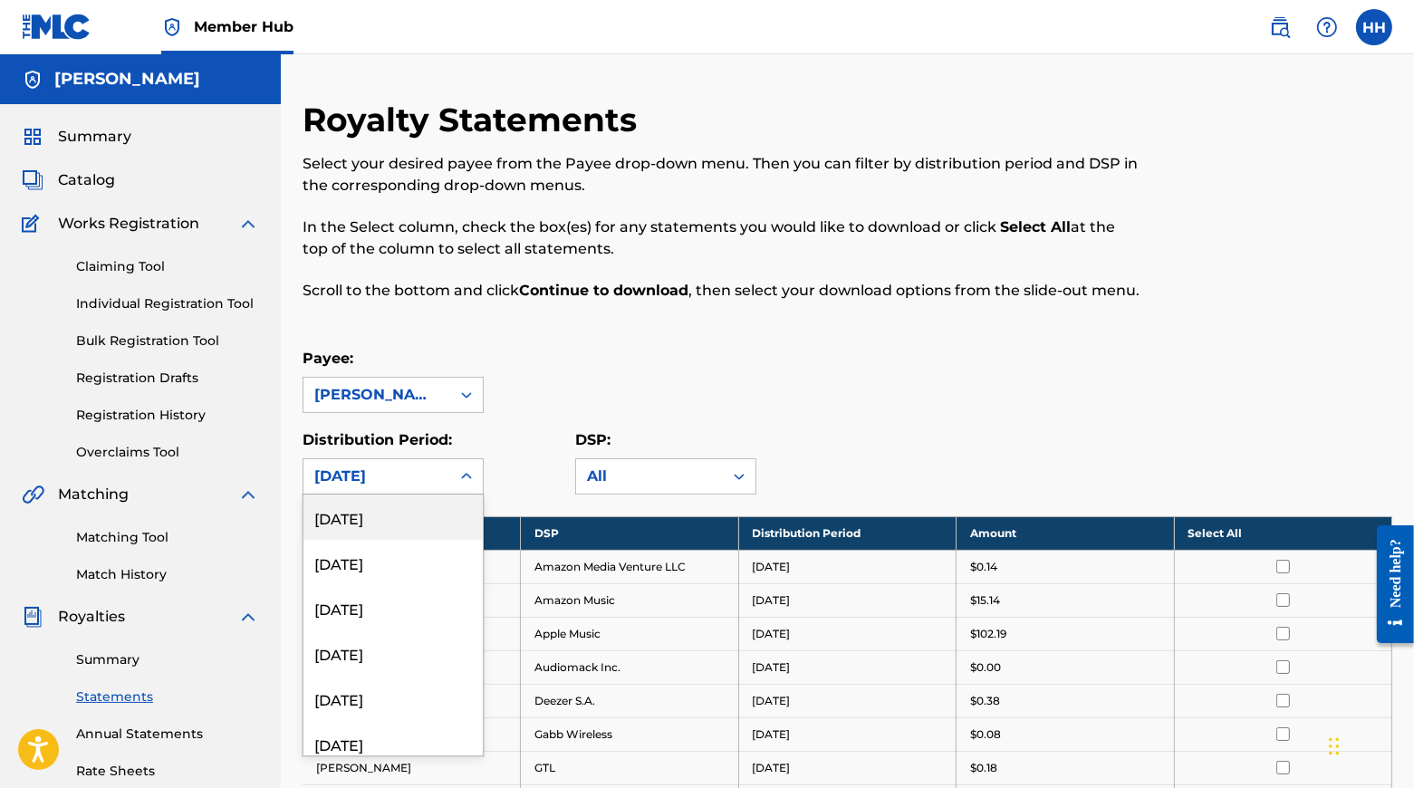
scroll to position [11, 0]
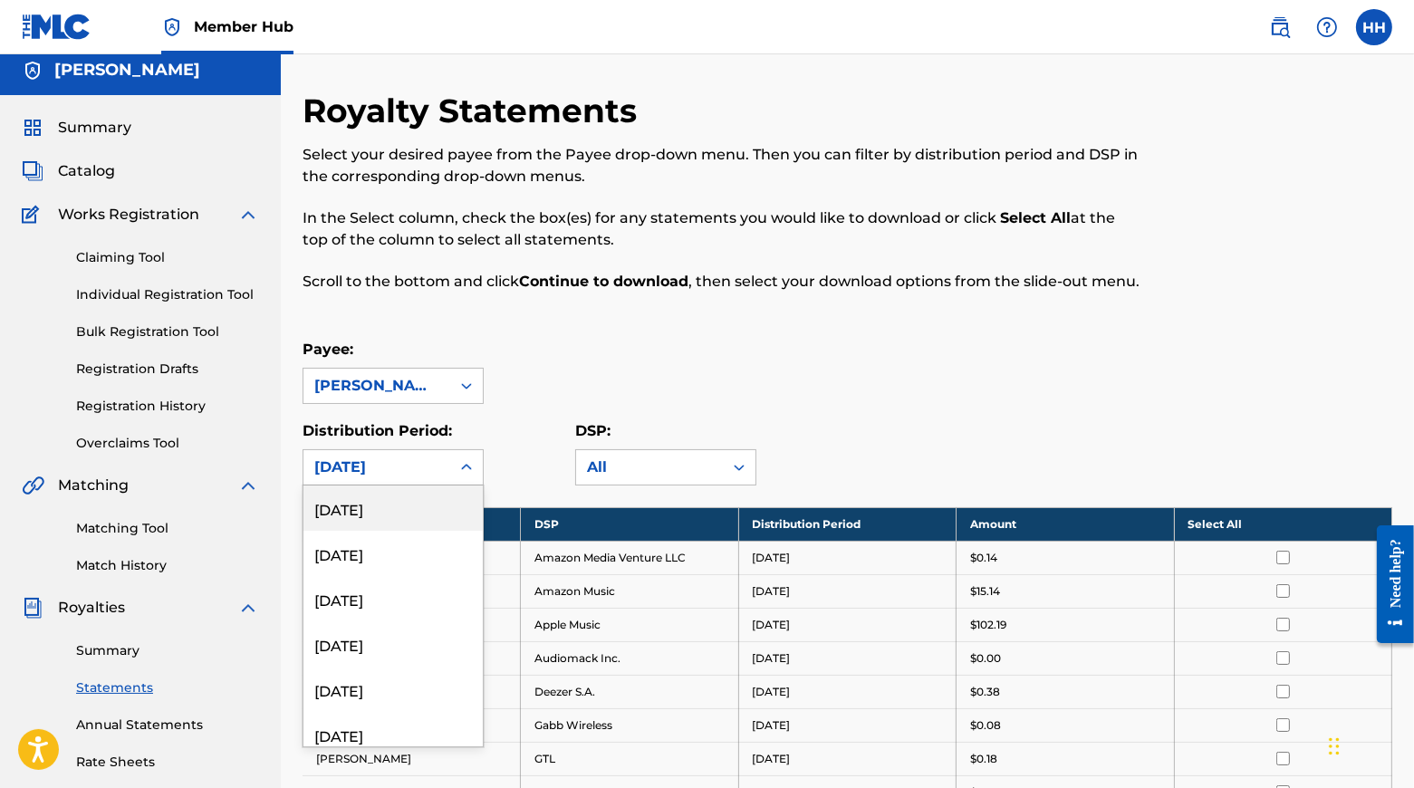
click at [476, 476] on icon at bounding box center [466, 467] width 18 height 18
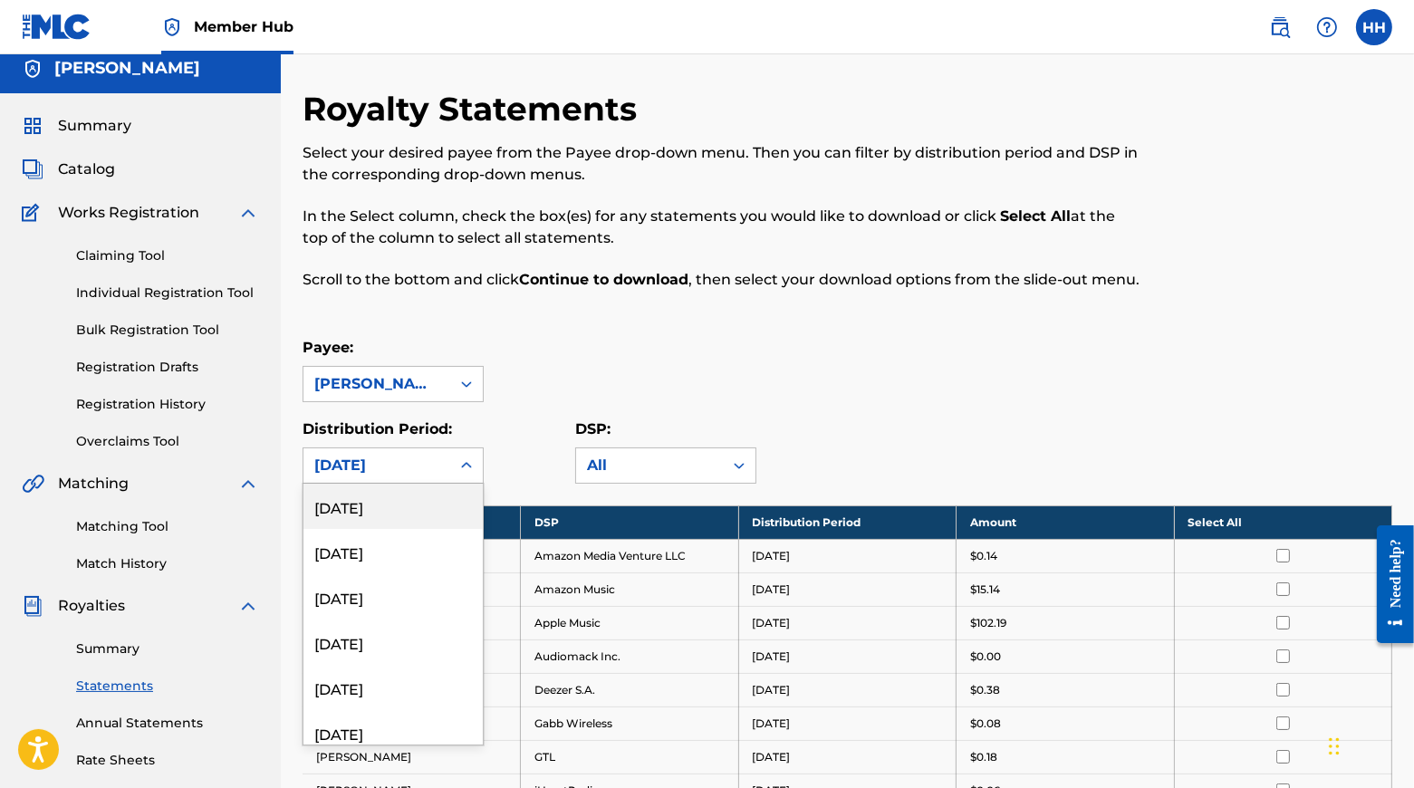
click at [439, 529] on div "[DATE]" at bounding box center [392, 506] width 179 height 45
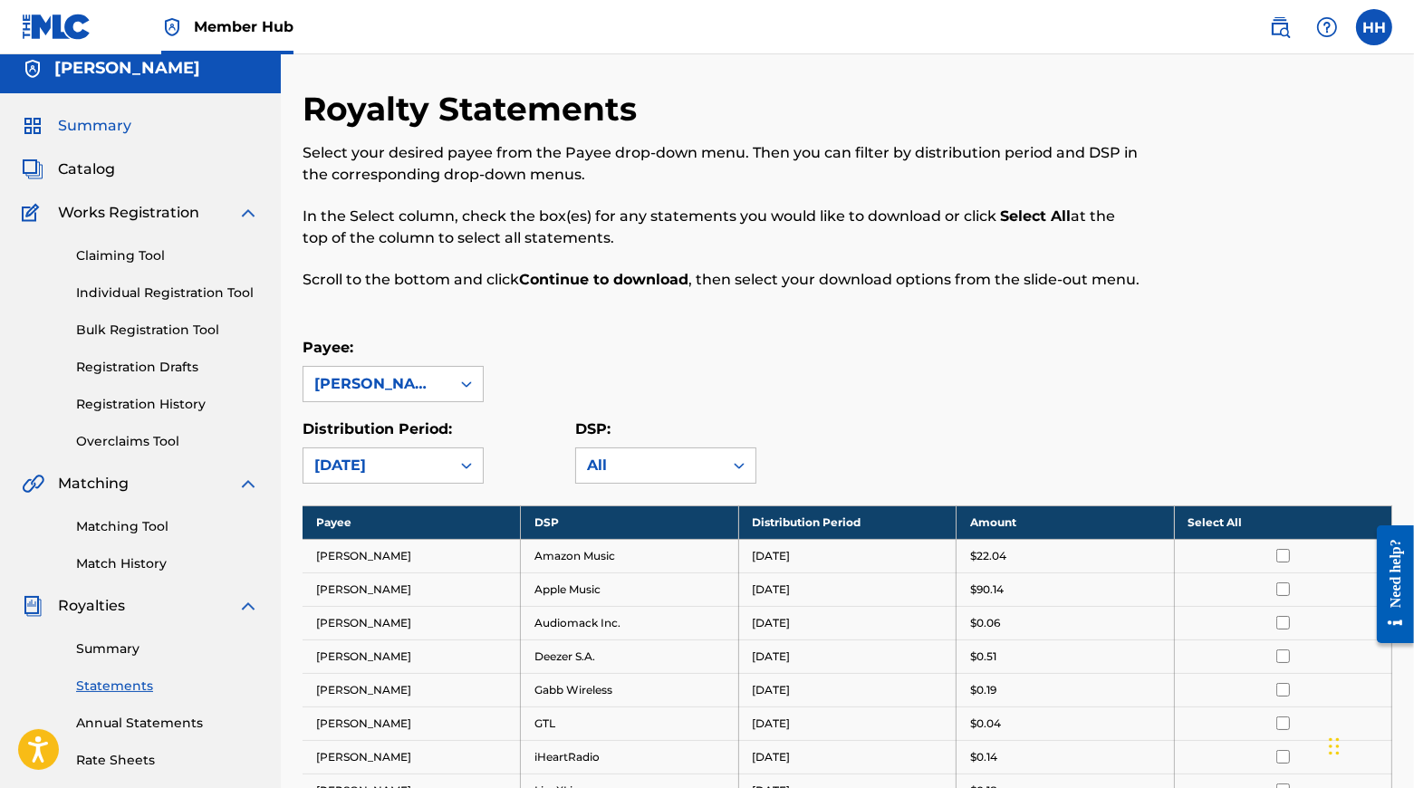
click at [97, 128] on span "Summary" at bounding box center [94, 126] width 73 height 22
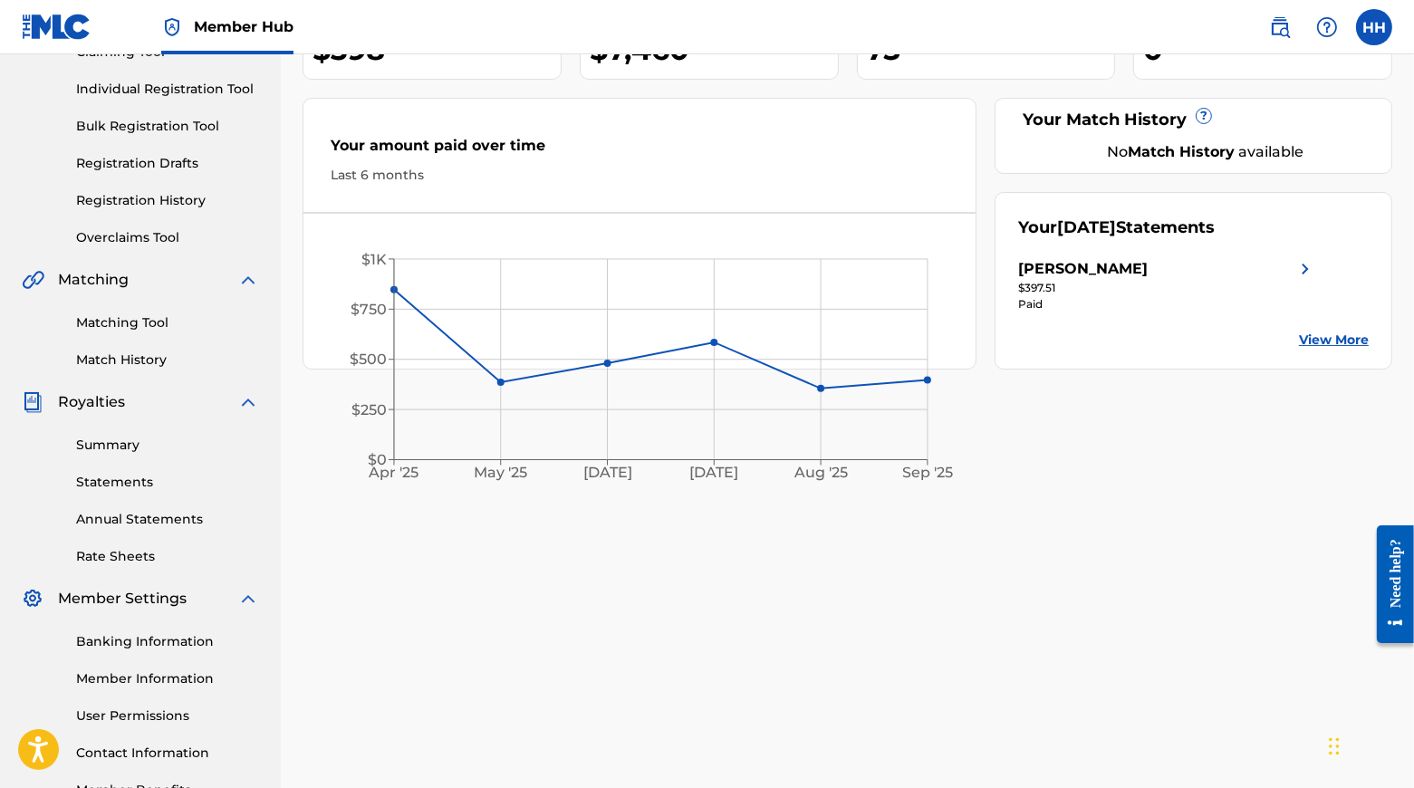
scroll to position [225, 0]
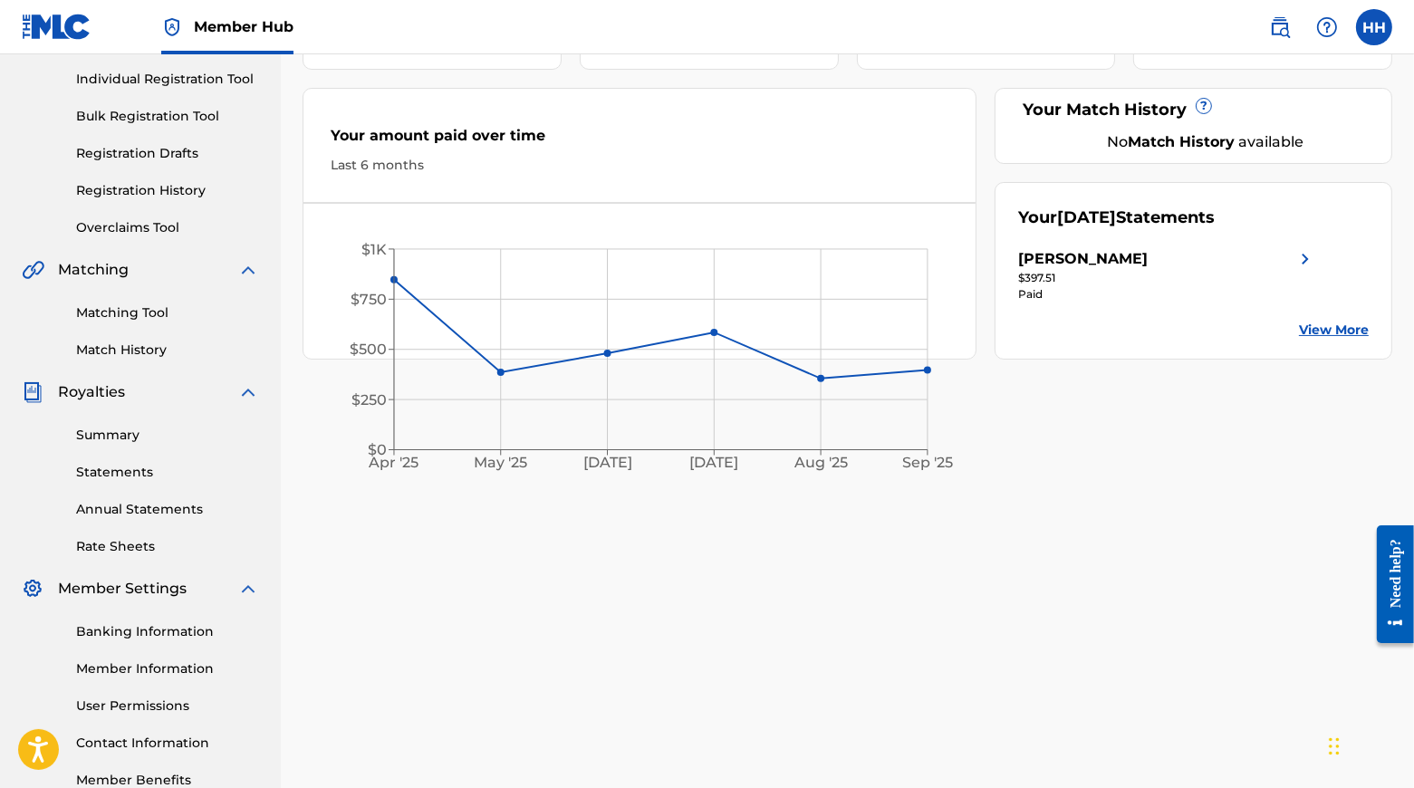
click at [763, 333] on link "View More" at bounding box center [1334, 330] width 70 height 19
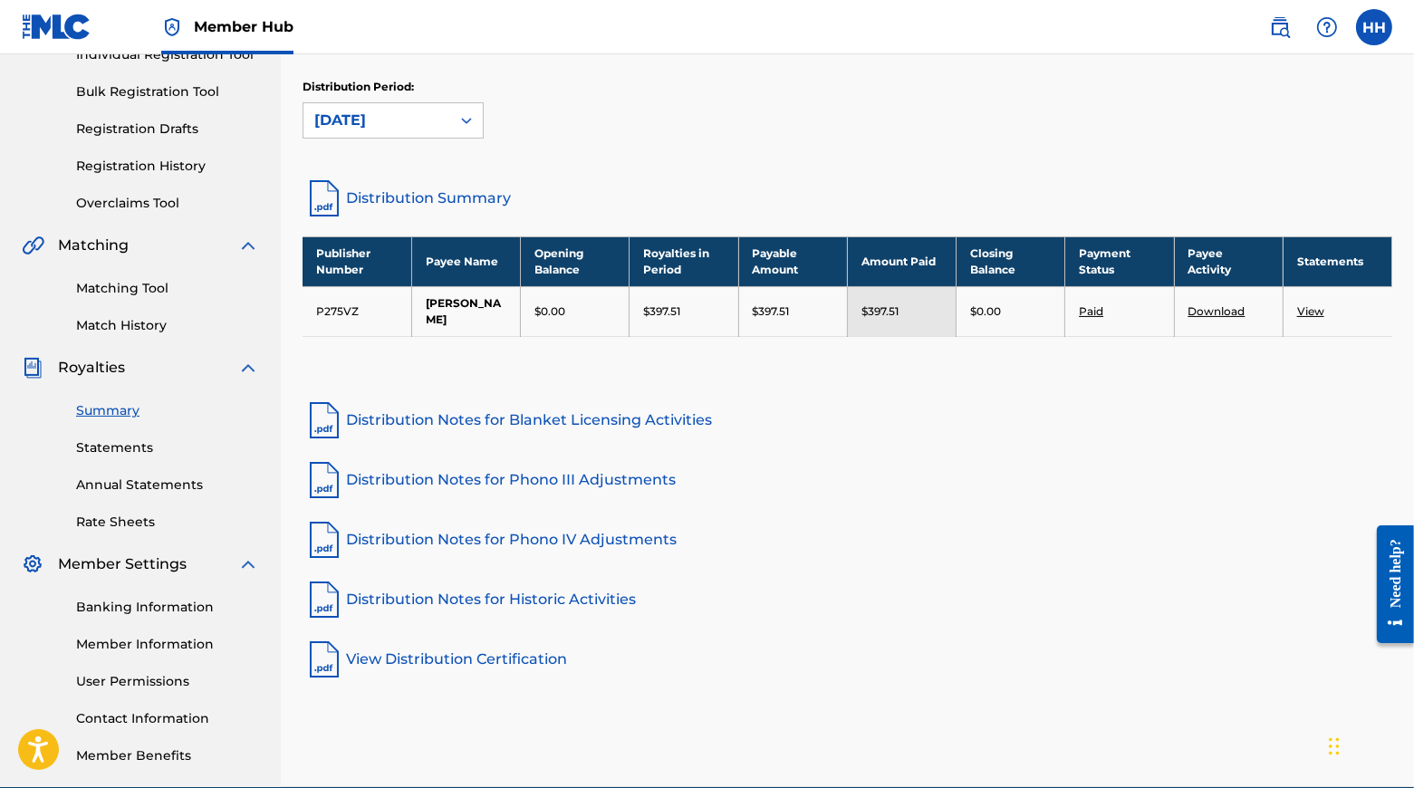
scroll to position [250, 0]
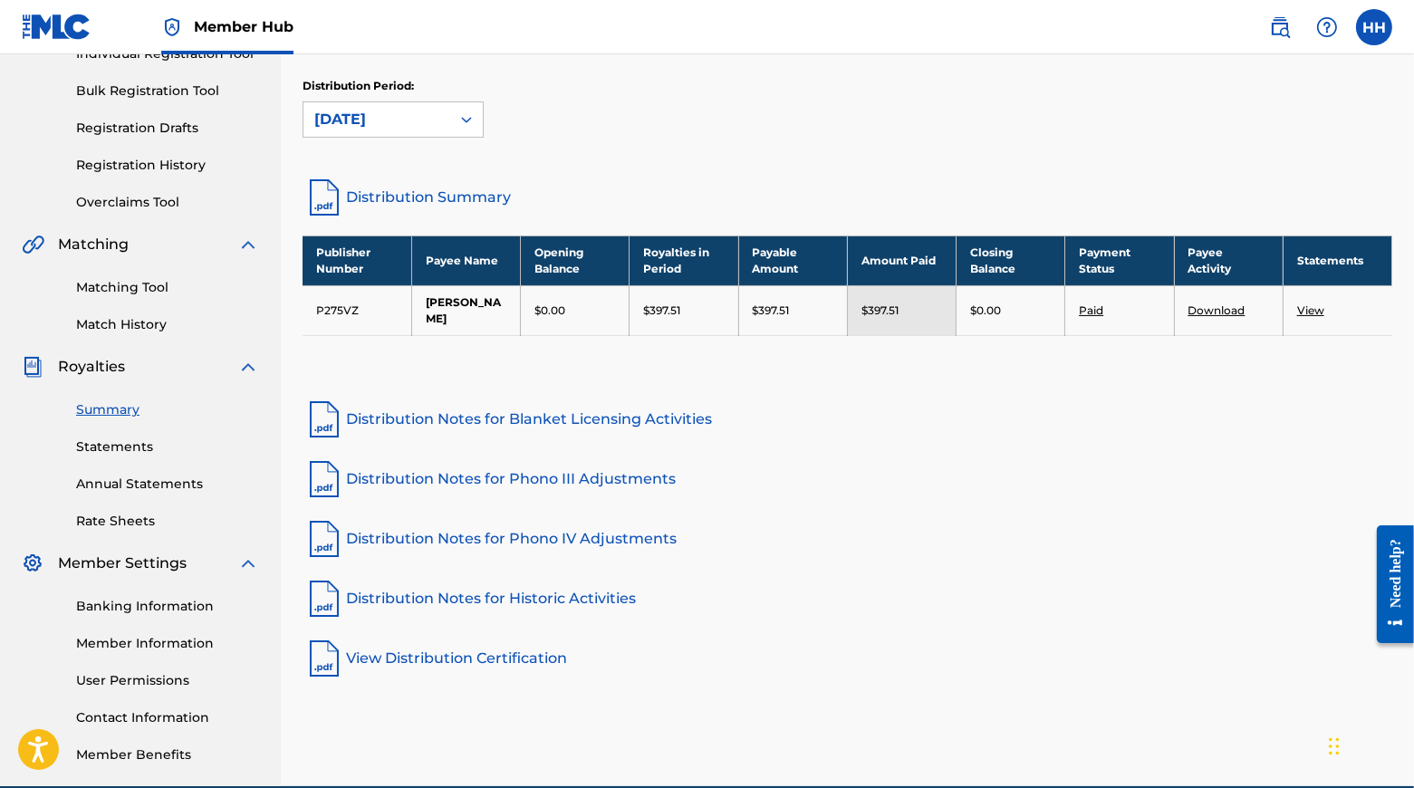
click at [472, 192] on link "Distribution Summary" at bounding box center [848, 197] width 1090 height 43
click at [476, 123] on icon at bounding box center [466, 120] width 18 height 18
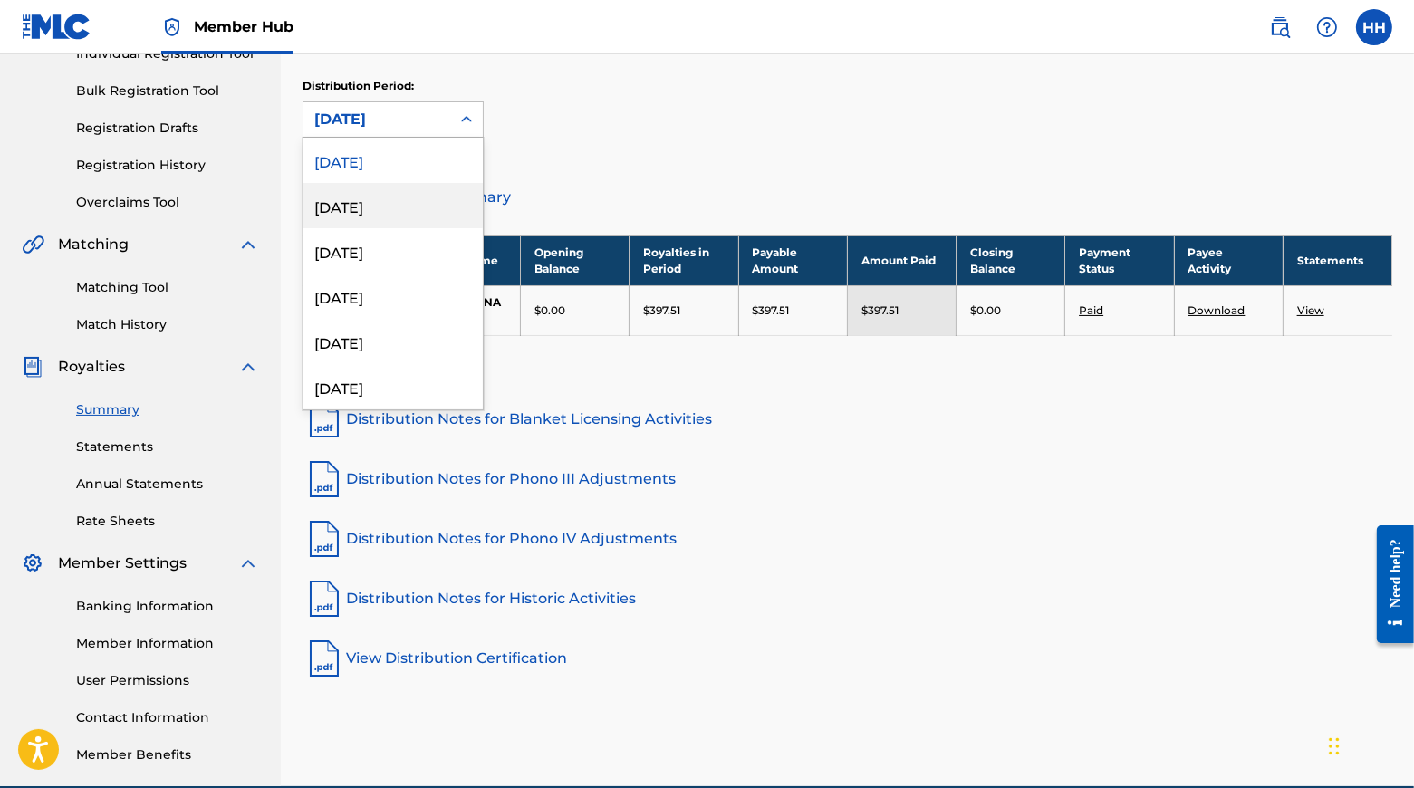
click at [415, 210] on div "[DATE]" at bounding box center [392, 205] width 179 height 45
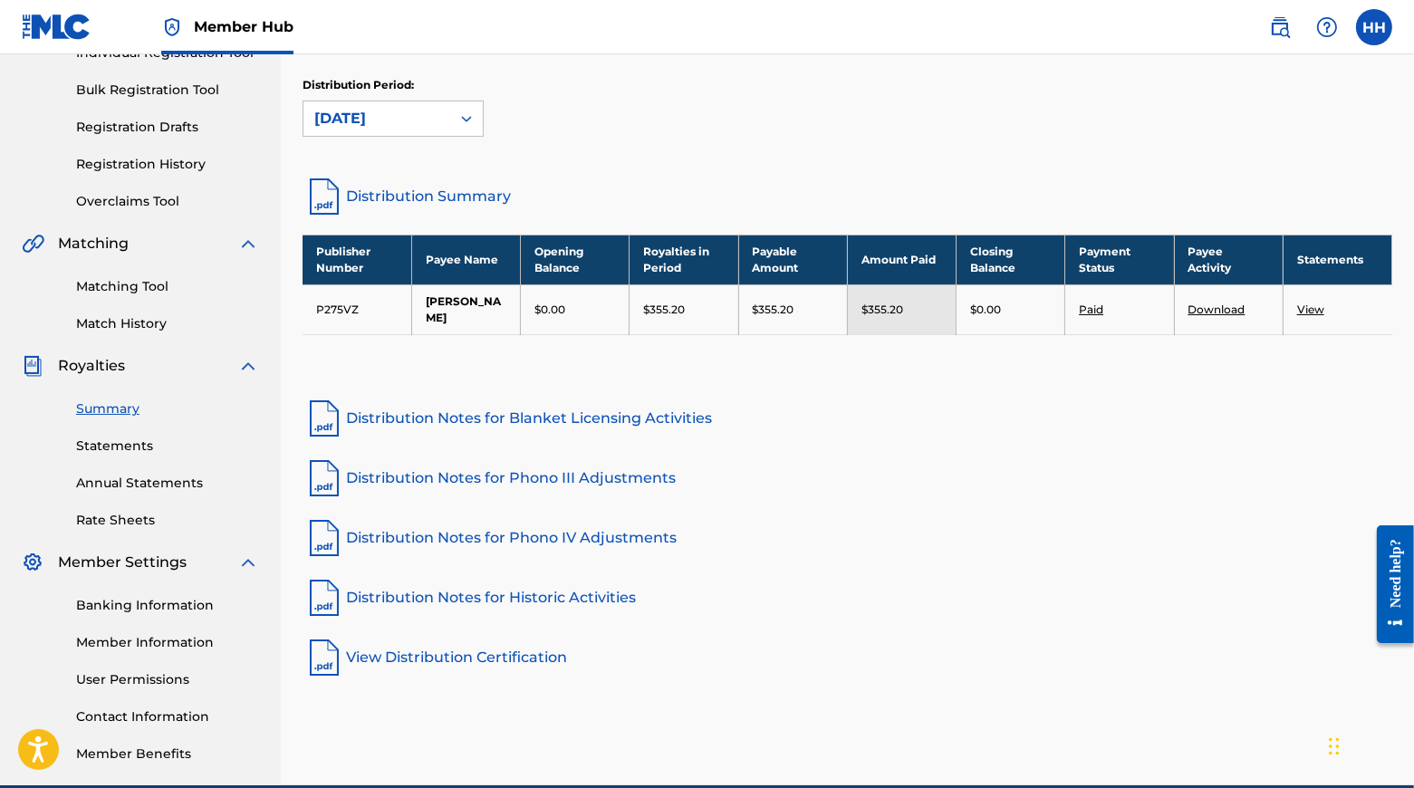
click at [497, 206] on link "Distribution Summary" at bounding box center [848, 196] width 1090 height 43
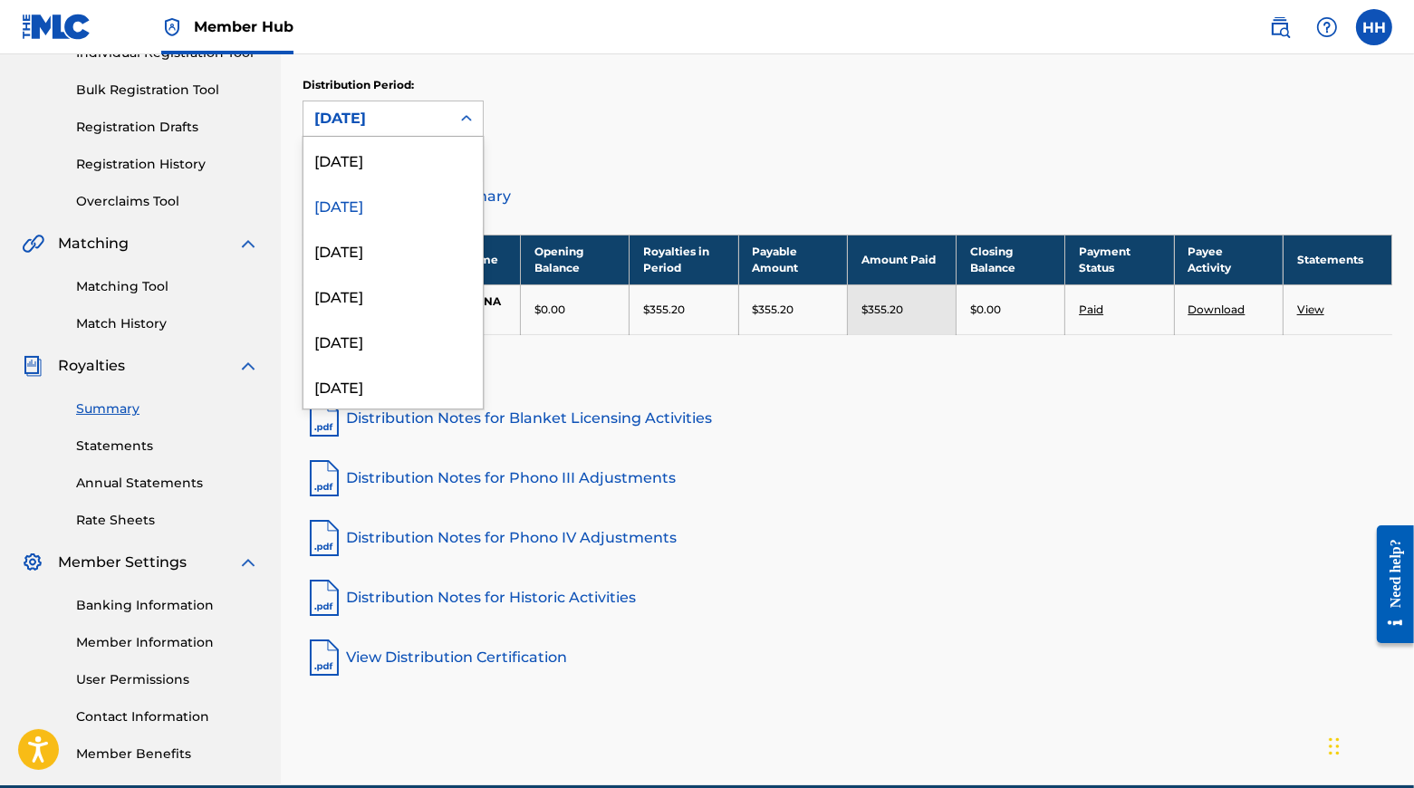
click at [472, 121] on icon at bounding box center [466, 118] width 11 height 6
click at [383, 255] on div "[DATE]" at bounding box center [392, 249] width 179 height 45
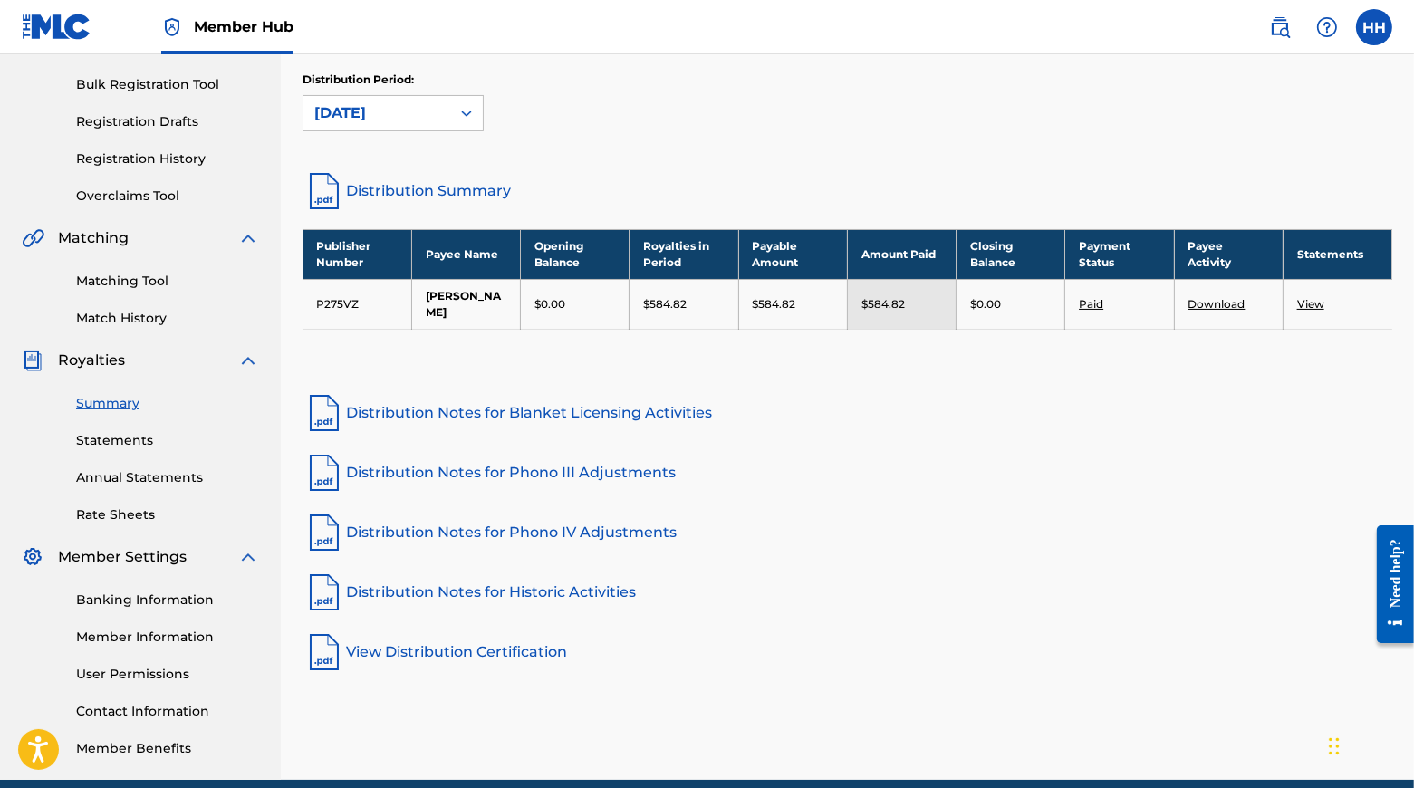
click at [495, 200] on link "Distribution Summary" at bounding box center [848, 190] width 1090 height 43
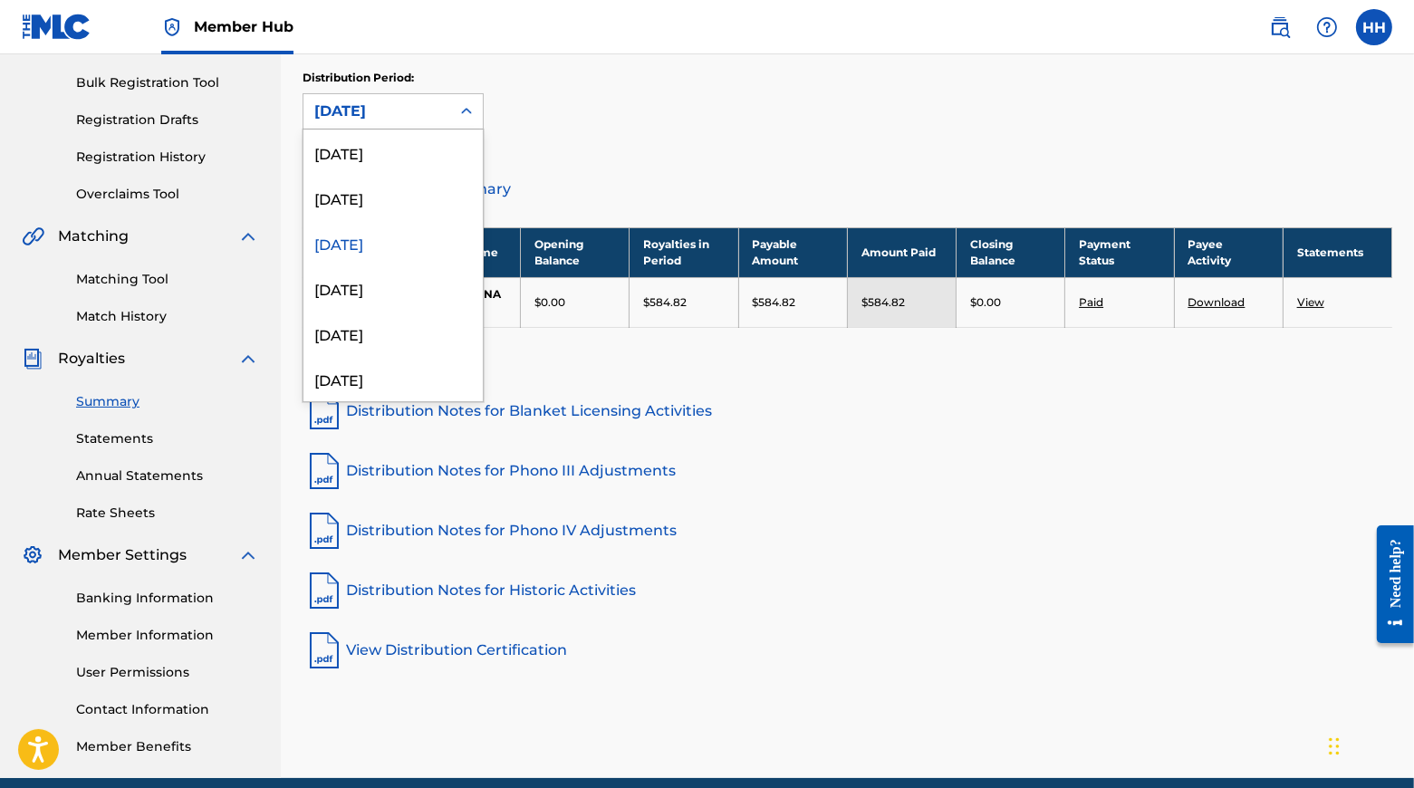
click at [476, 111] on icon at bounding box center [466, 111] width 18 height 18
click at [398, 296] on div "[DATE]" at bounding box center [392, 287] width 179 height 45
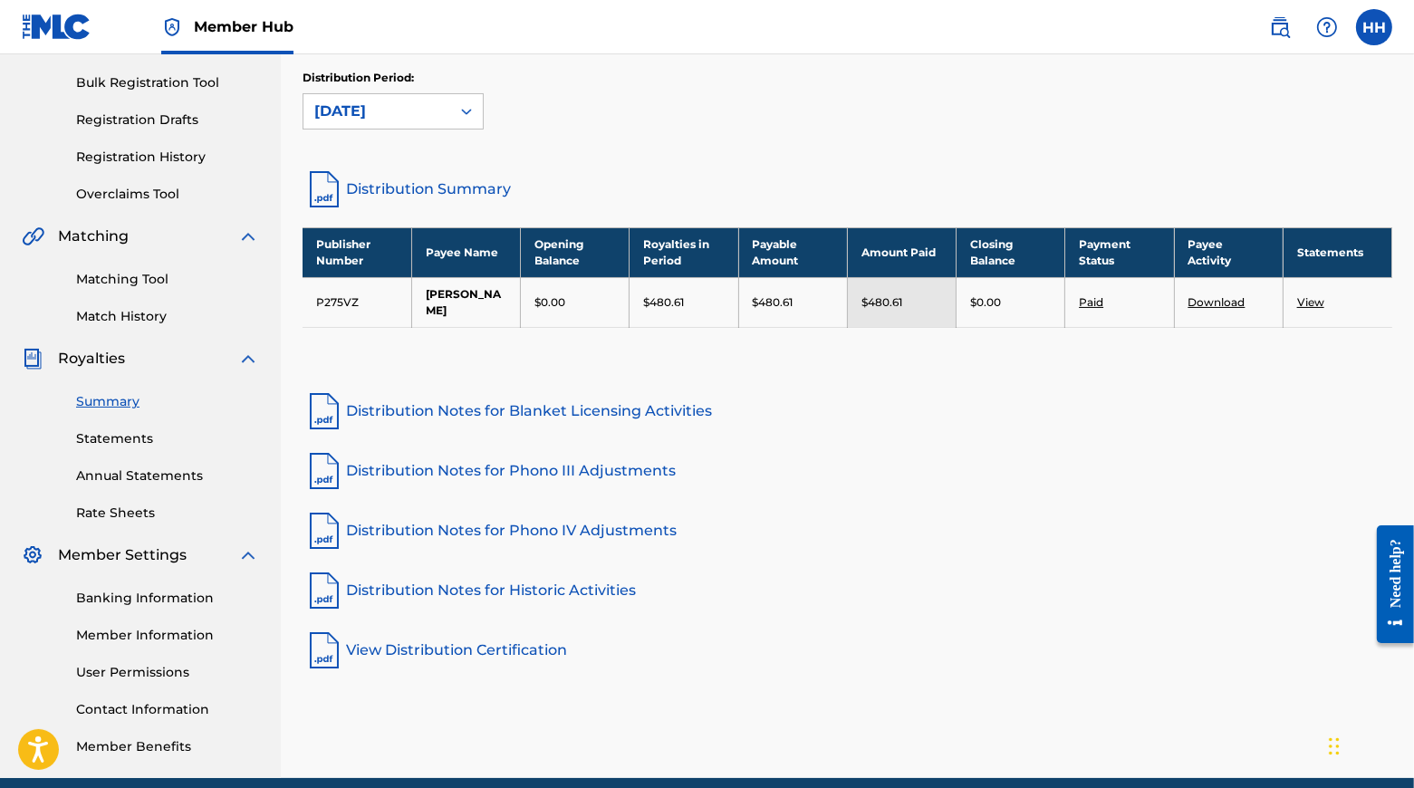
click at [491, 202] on link "Distribution Summary" at bounding box center [848, 189] width 1090 height 43
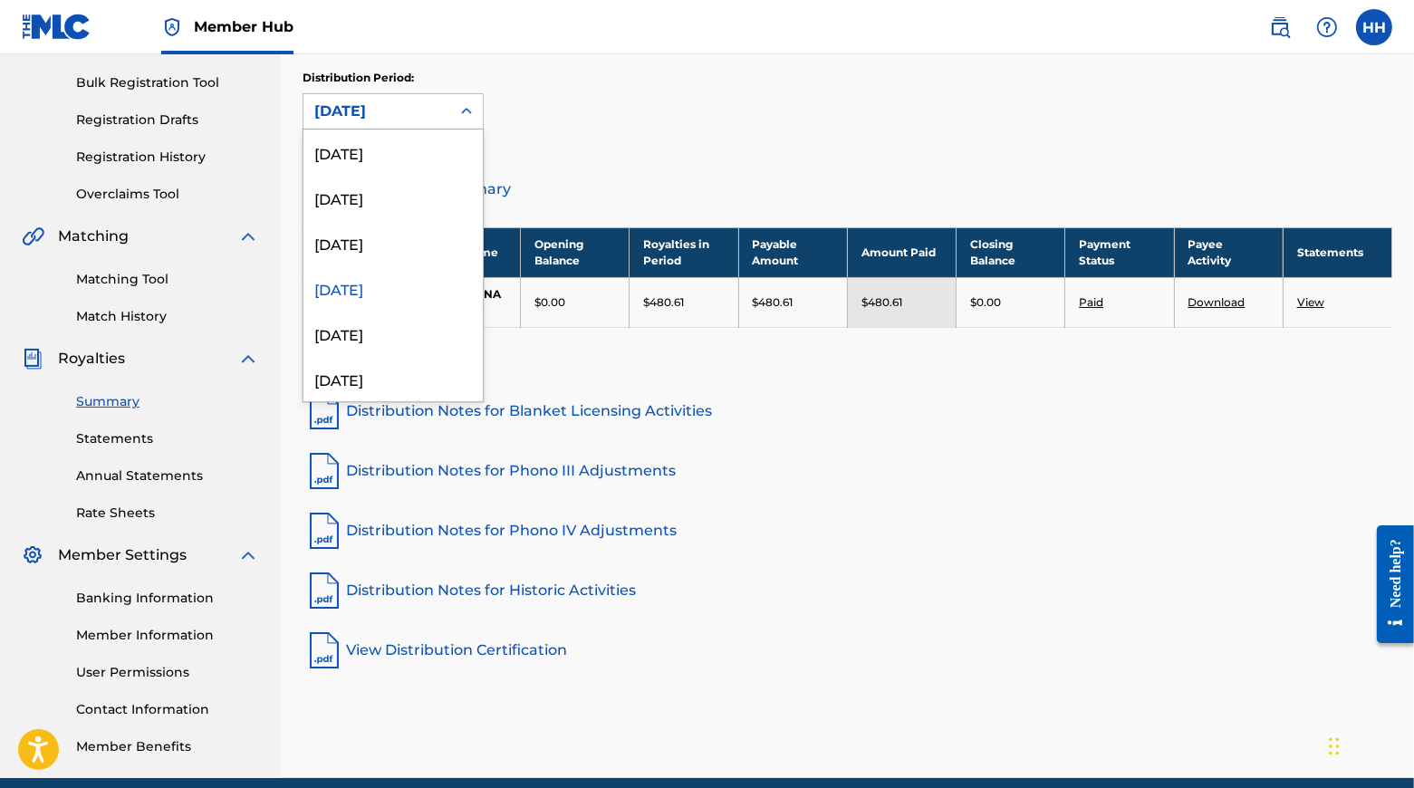
click at [476, 116] on icon at bounding box center [466, 111] width 18 height 18
click at [382, 355] on div "[DATE]" at bounding box center [392, 333] width 179 height 45
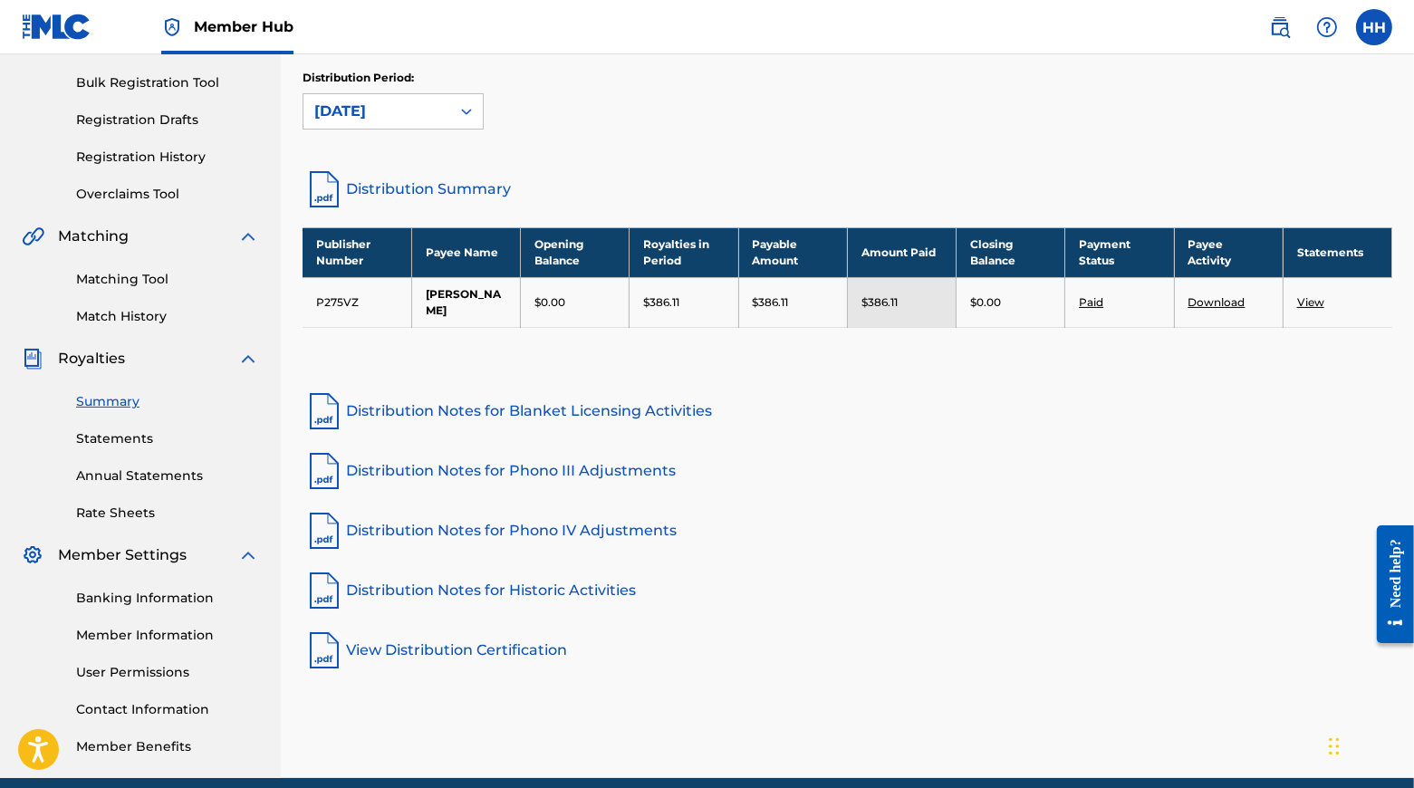
click at [464, 207] on link "Distribution Summary" at bounding box center [848, 189] width 1090 height 43
click at [476, 116] on icon at bounding box center [466, 111] width 18 height 18
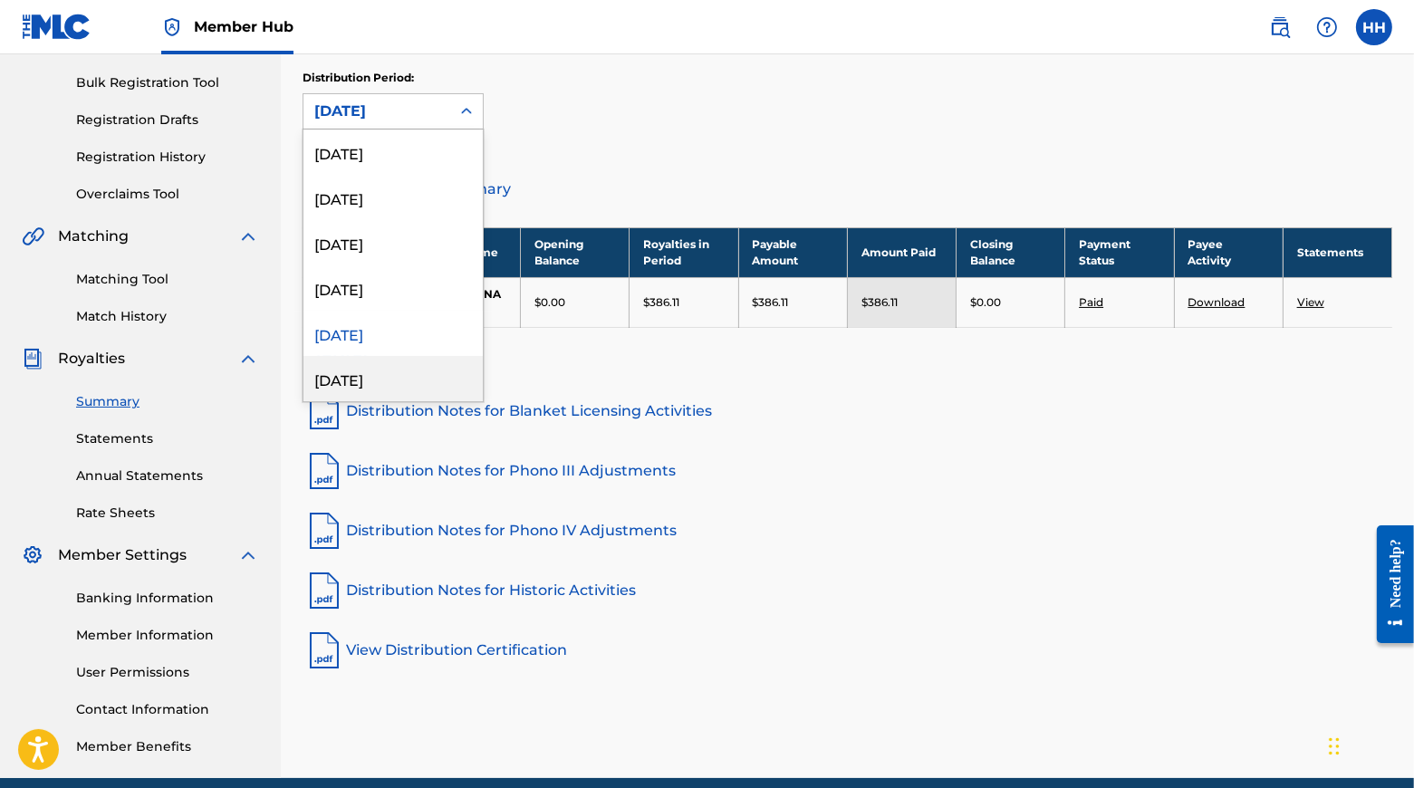
click at [391, 388] on div "[DATE]" at bounding box center [392, 378] width 179 height 45
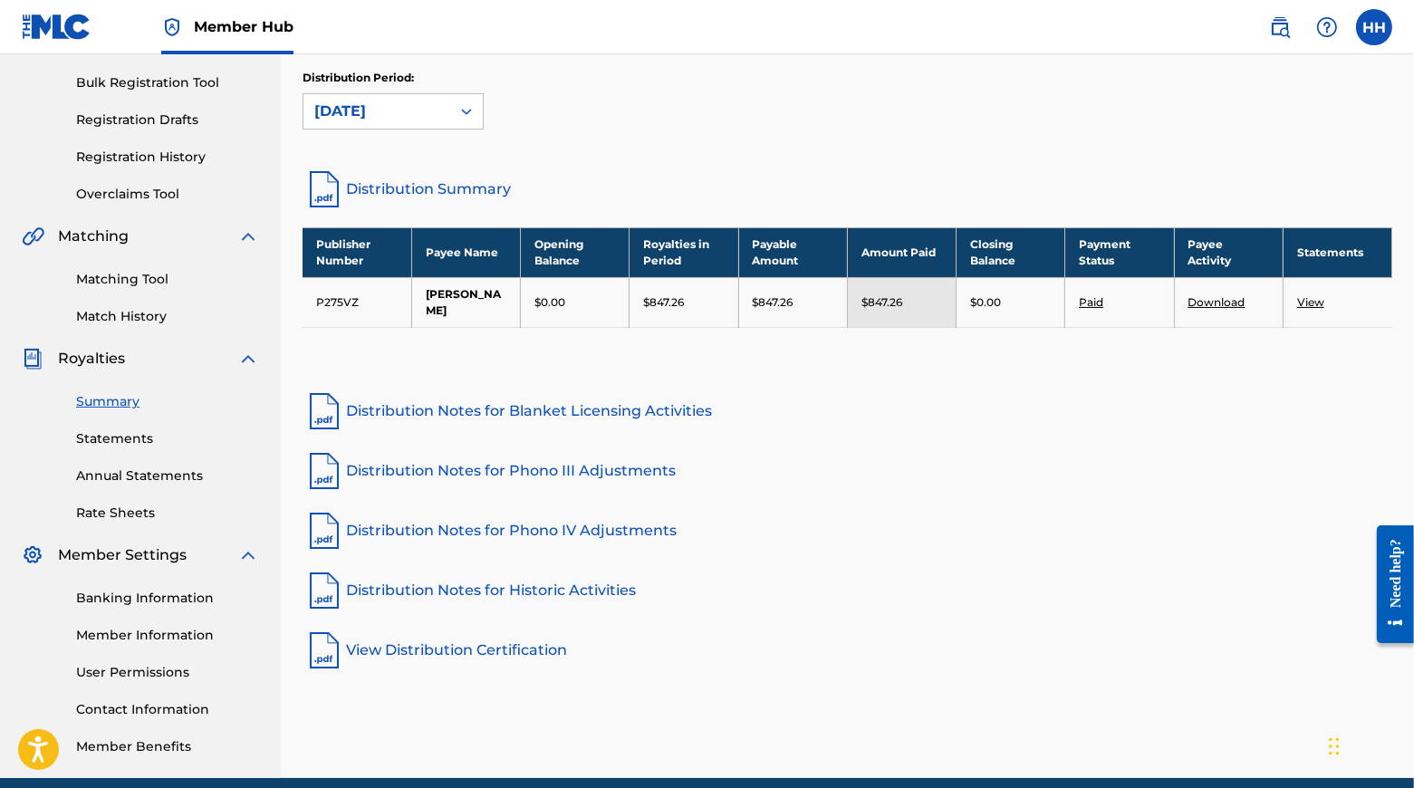
click at [498, 192] on link "Distribution Summary" at bounding box center [848, 189] width 1090 height 43
click at [476, 118] on icon at bounding box center [466, 111] width 18 height 18
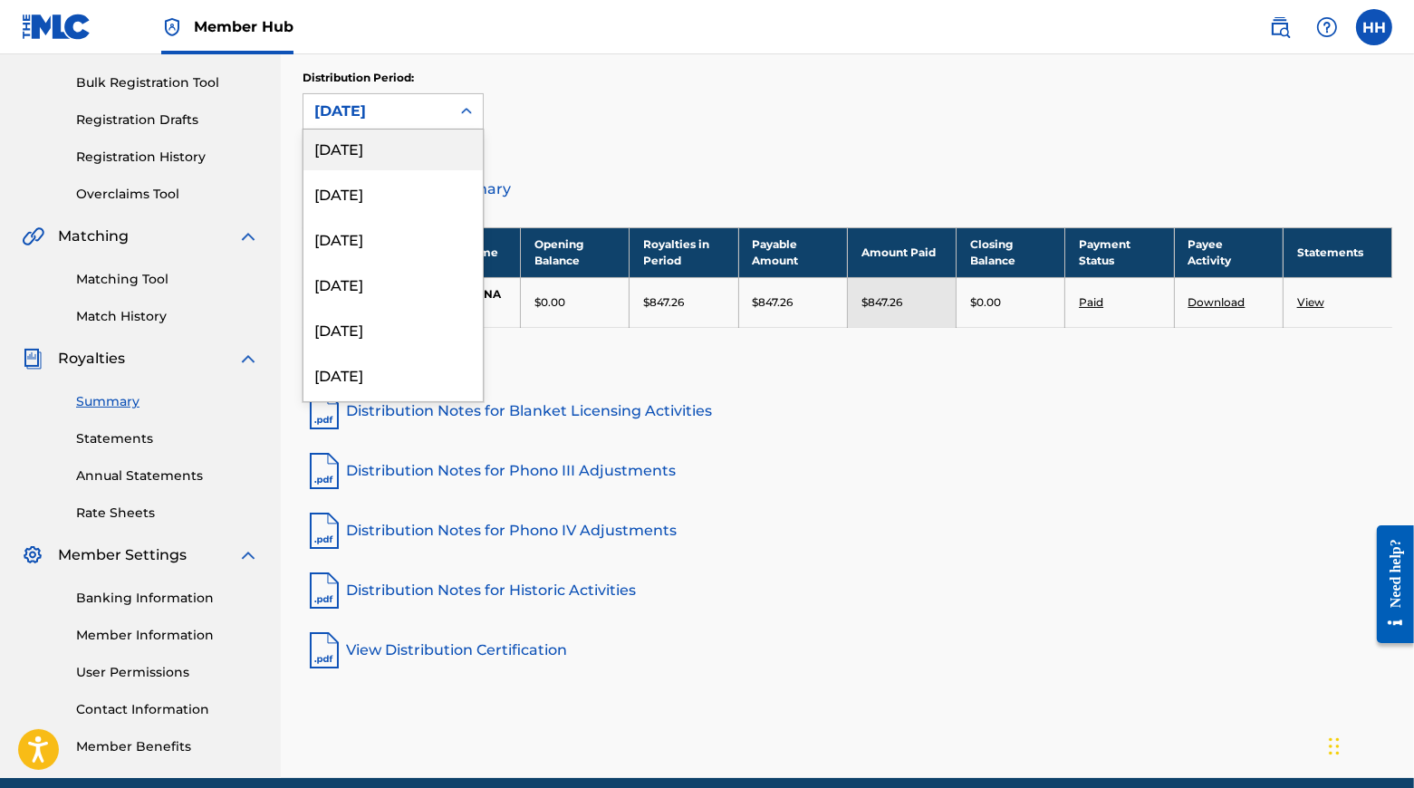
scroll to position [278, 0]
click at [412, 151] on div "[DATE]" at bounding box center [392, 145] width 179 height 45
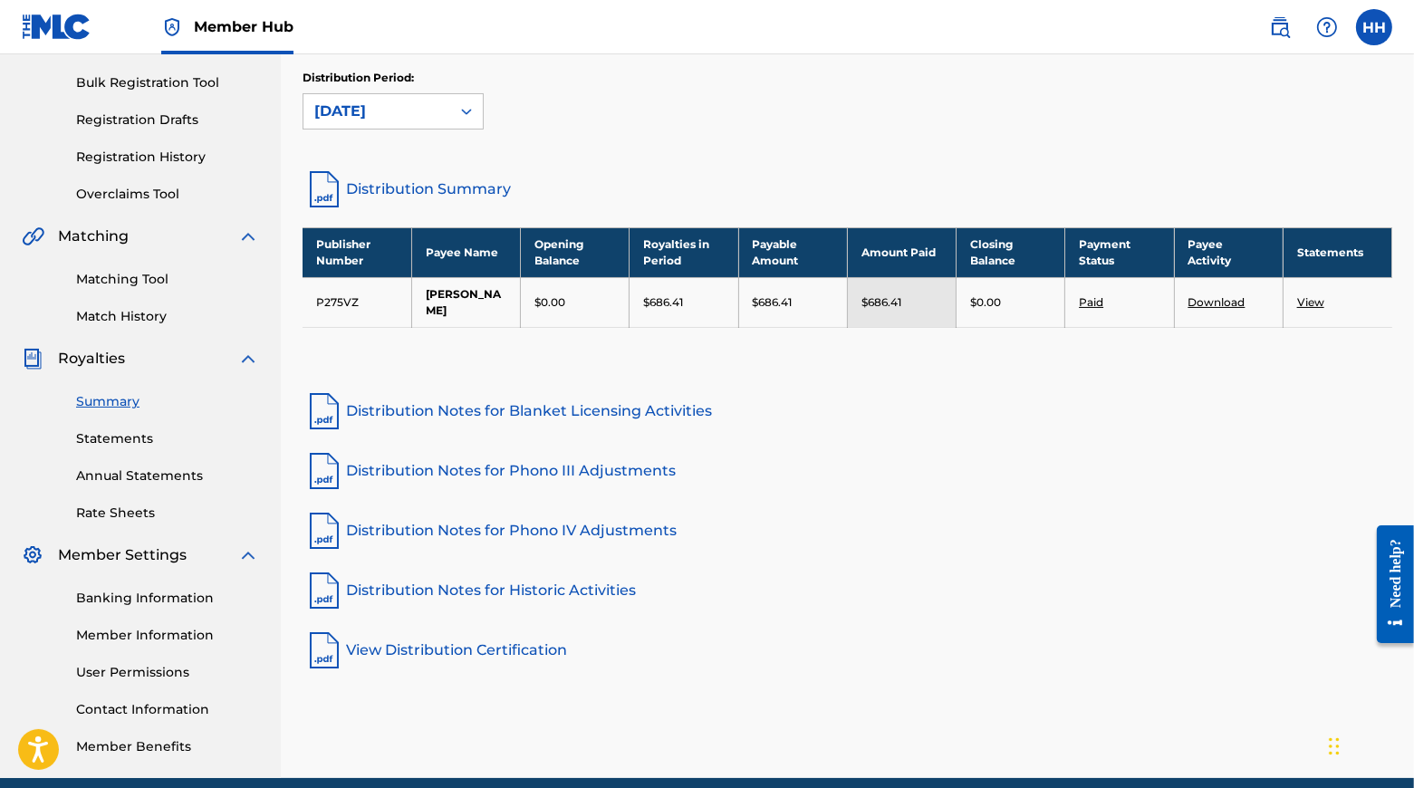
click at [486, 203] on link "Distribution Summary" at bounding box center [848, 189] width 1090 height 43
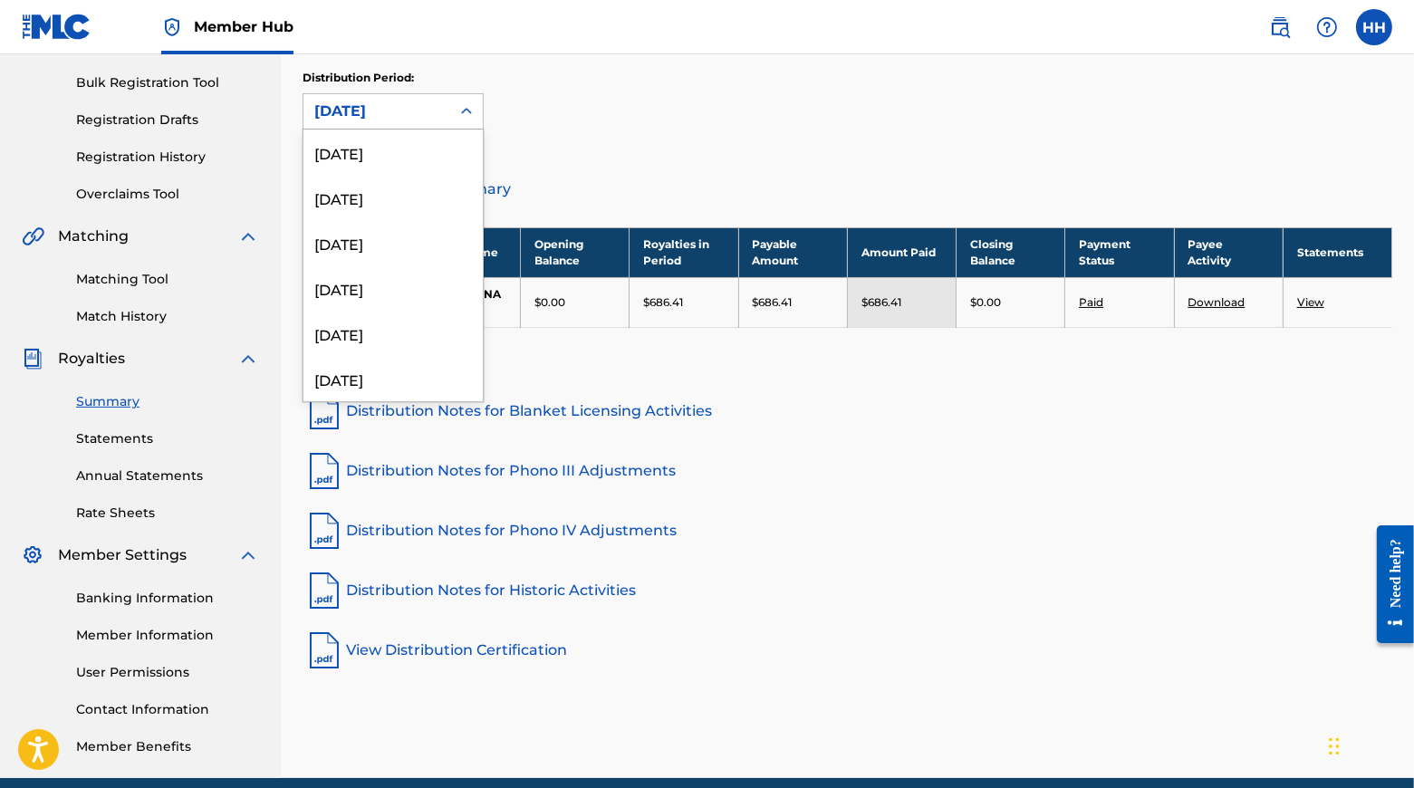
click at [476, 116] on icon at bounding box center [466, 111] width 18 height 18
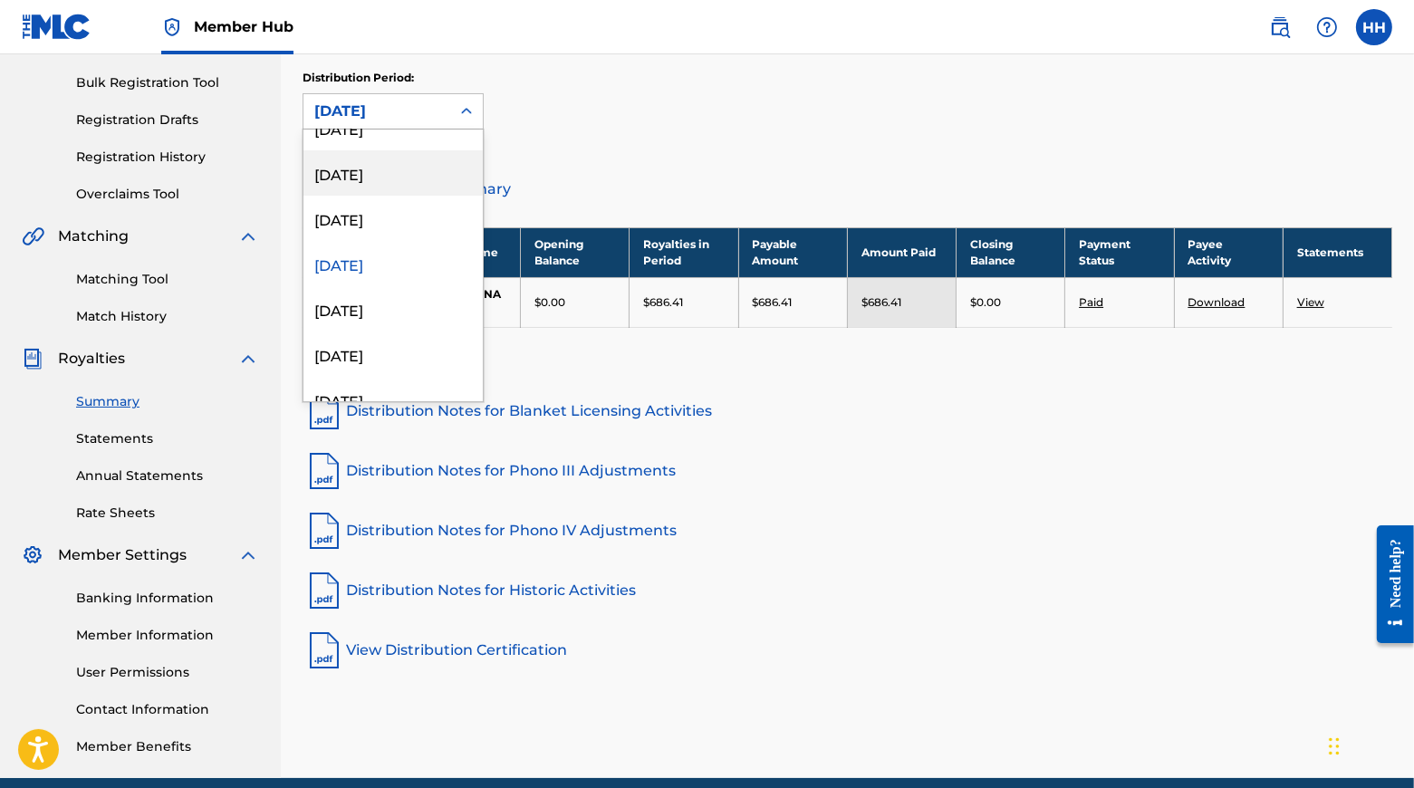
scroll to position [199, 0]
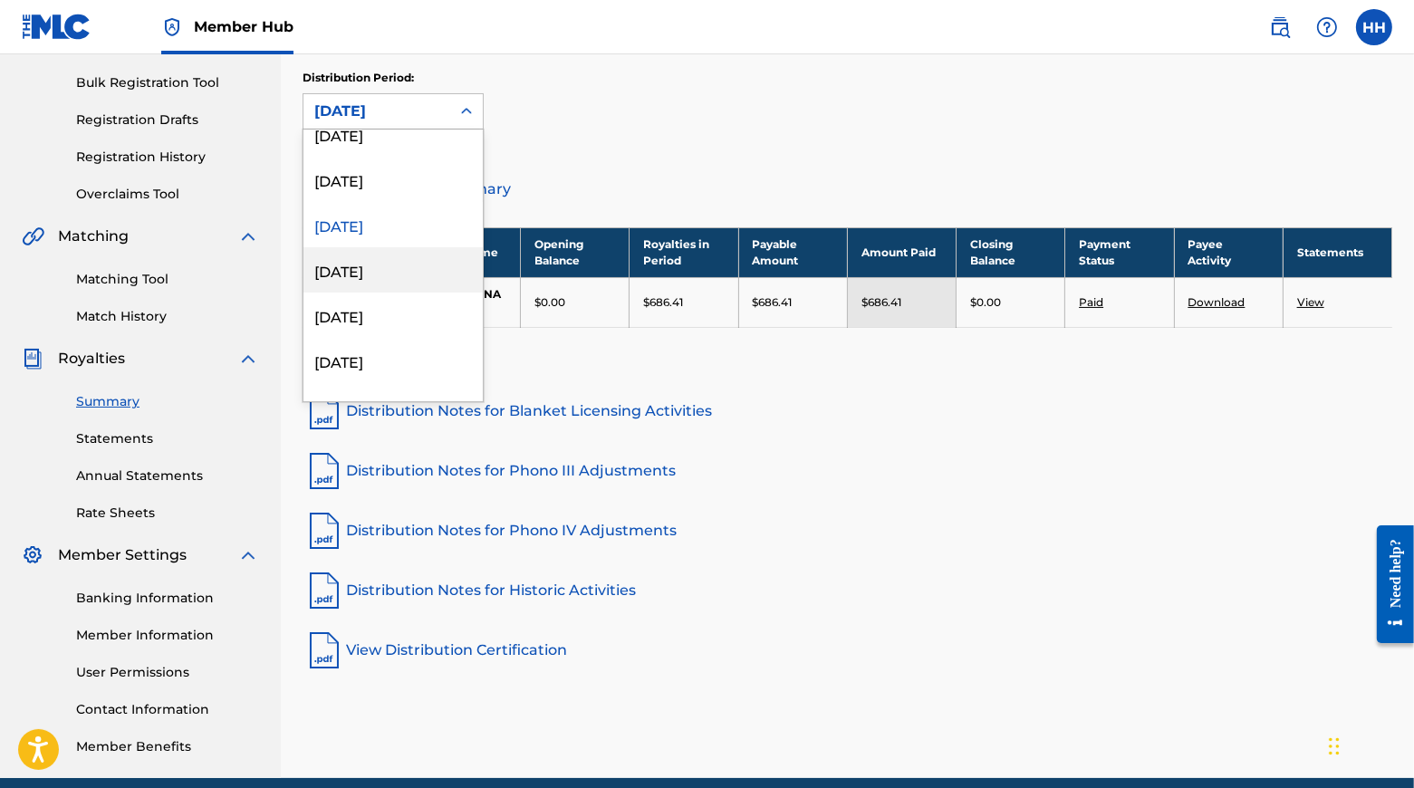
click at [420, 278] on div "[DATE]" at bounding box center [392, 269] width 179 height 45
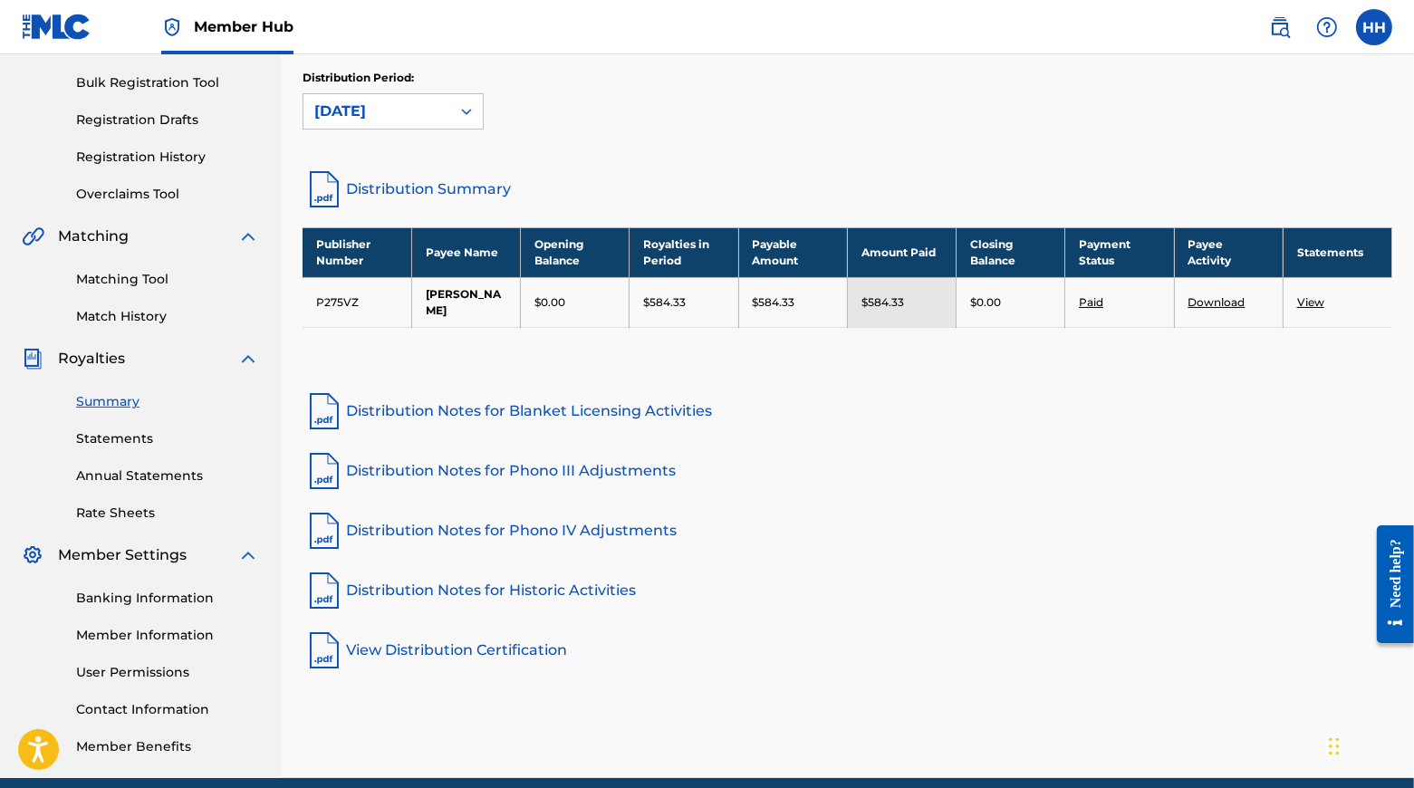
click at [484, 204] on link "Distribution Summary" at bounding box center [848, 189] width 1090 height 43
click at [476, 117] on icon at bounding box center [466, 111] width 18 height 18
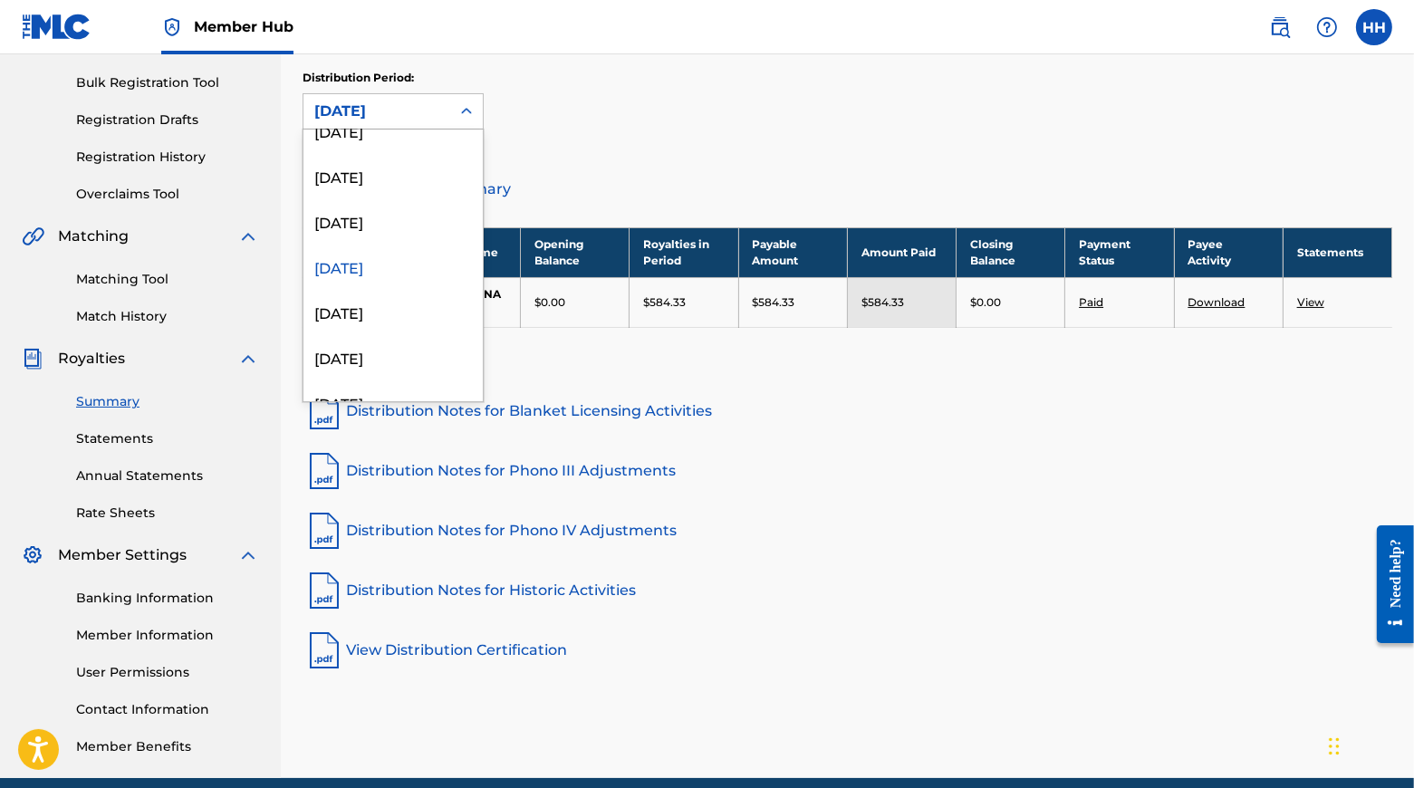
scroll to position [206, 0]
click at [407, 330] on div "[DATE]" at bounding box center [392, 308] width 179 height 45
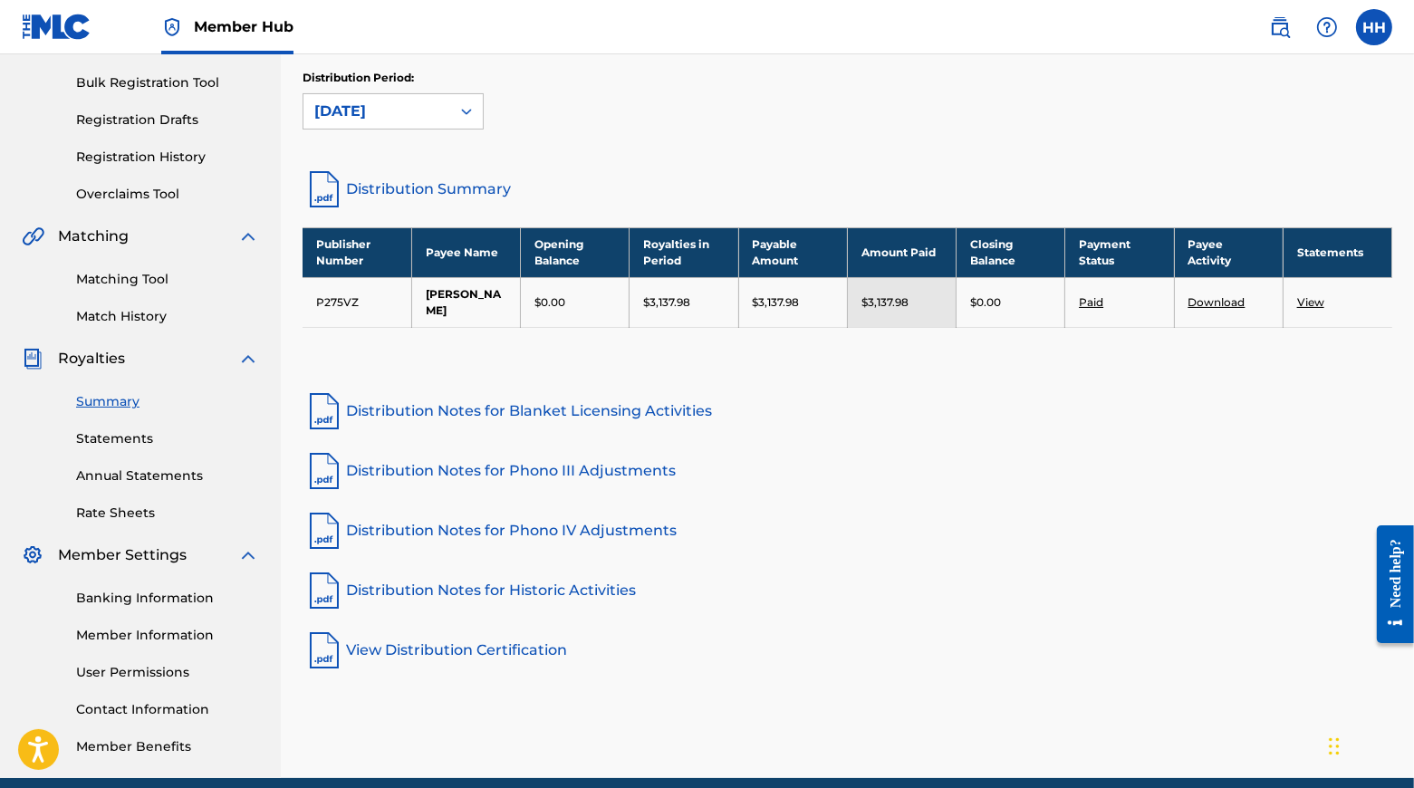
click at [477, 194] on link "Distribution Summary" at bounding box center [848, 189] width 1090 height 43
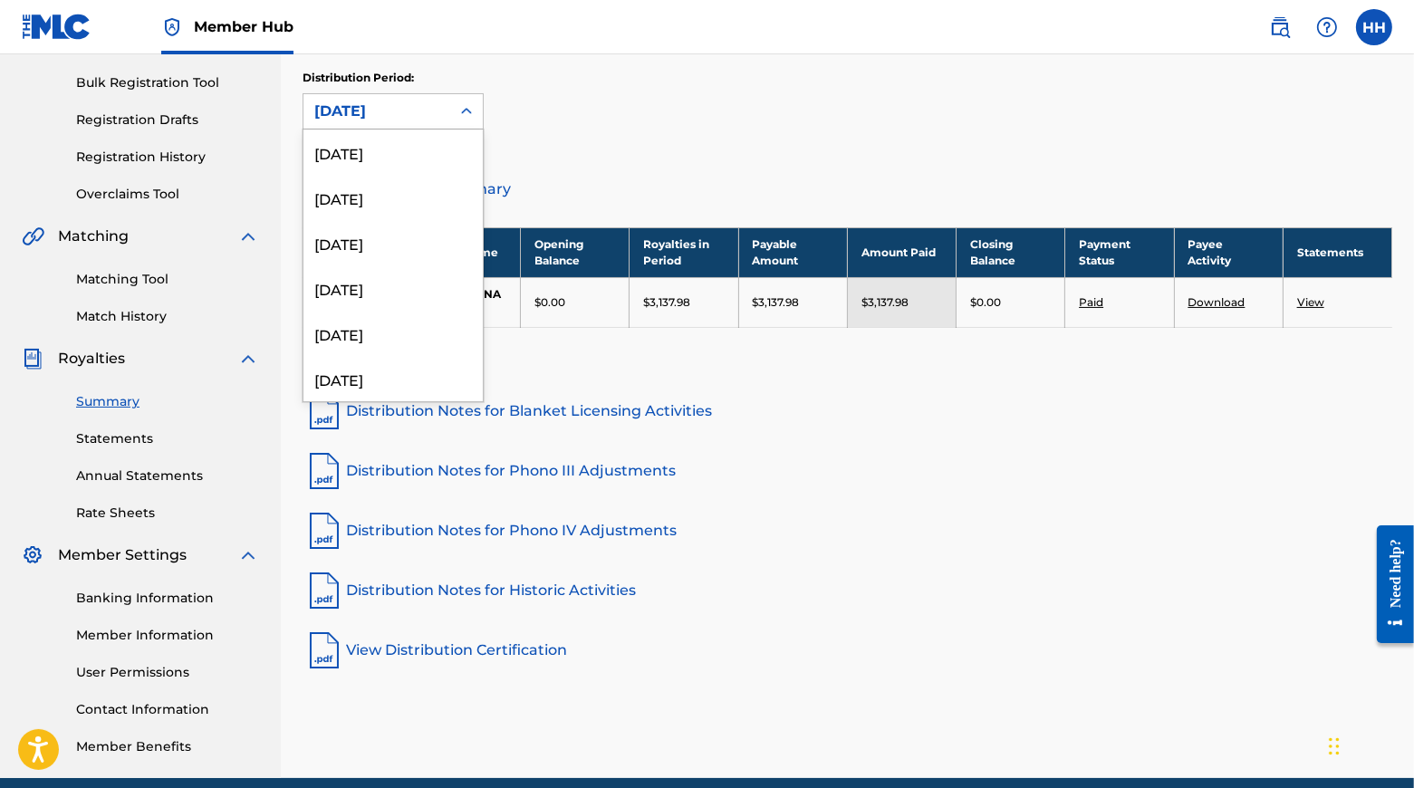
click at [476, 116] on icon at bounding box center [466, 111] width 18 height 18
click at [411, 219] on div "[DATE]" at bounding box center [392, 202] width 179 height 45
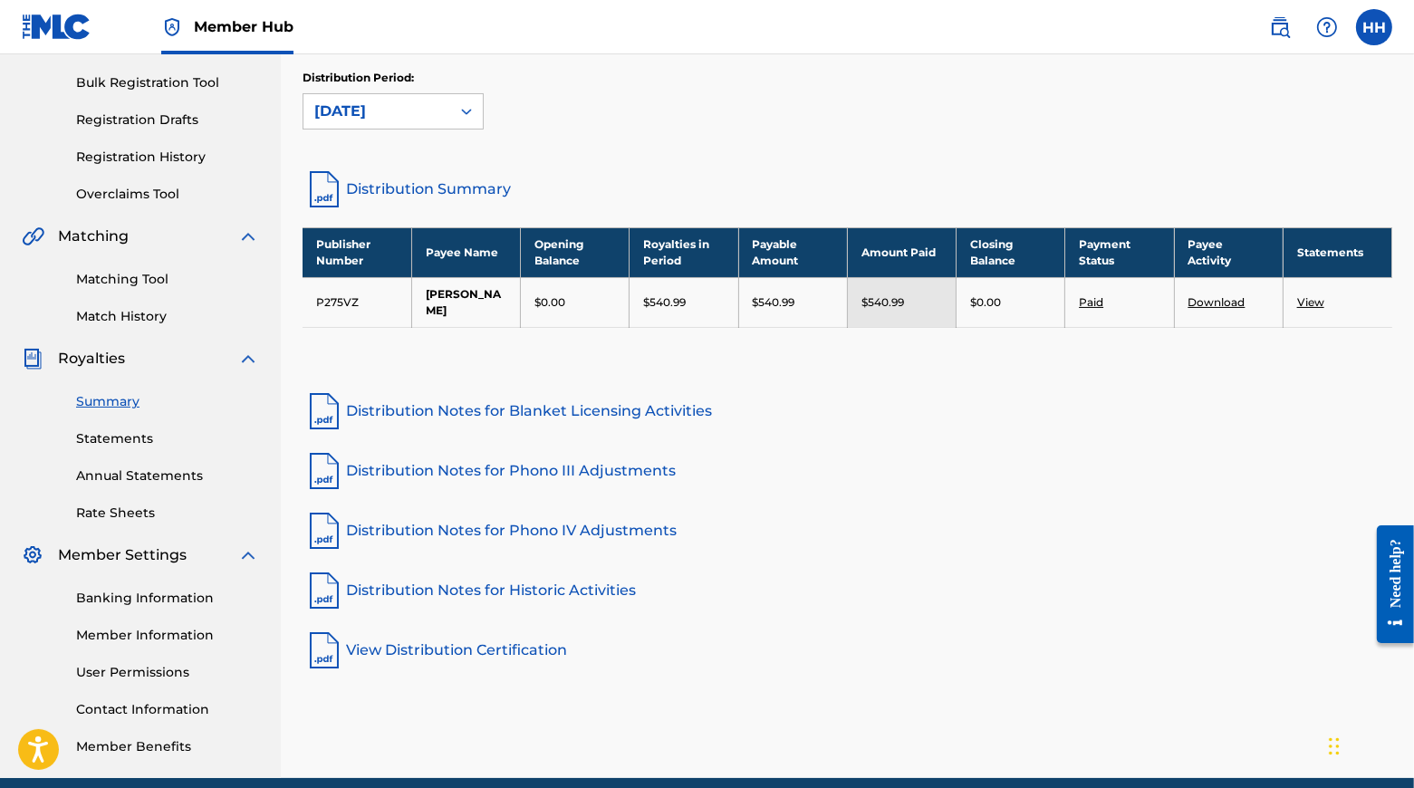
click at [464, 197] on link "Distribution Summary" at bounding box center [848, 189] width 1090 height 43
click at [476, 116] on icon at bounding box center [466, 111] width 18 height 18
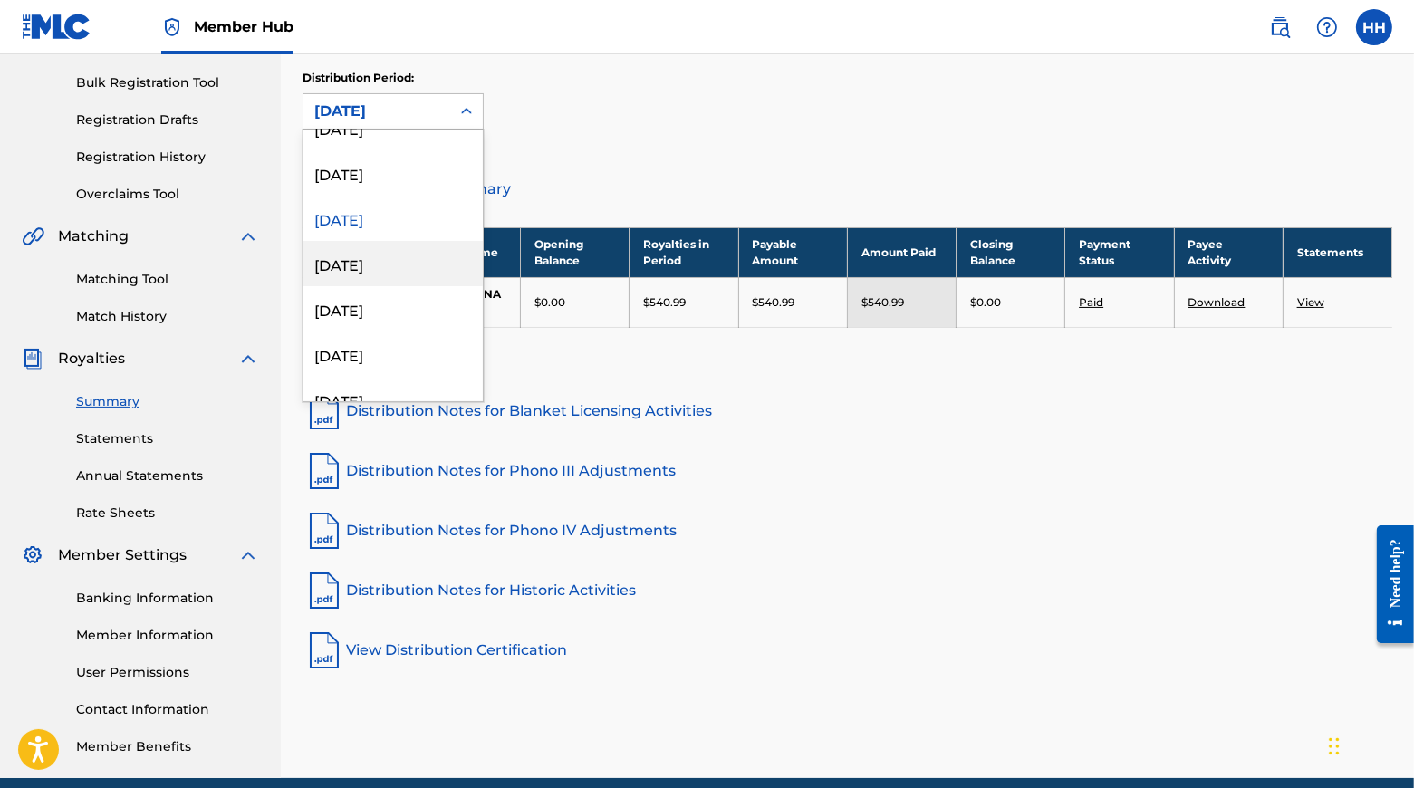
scroll to position [342, 0]
click at [444, 276] on div "[DATE]" at bounding box center [392, 262] width 179 height 45
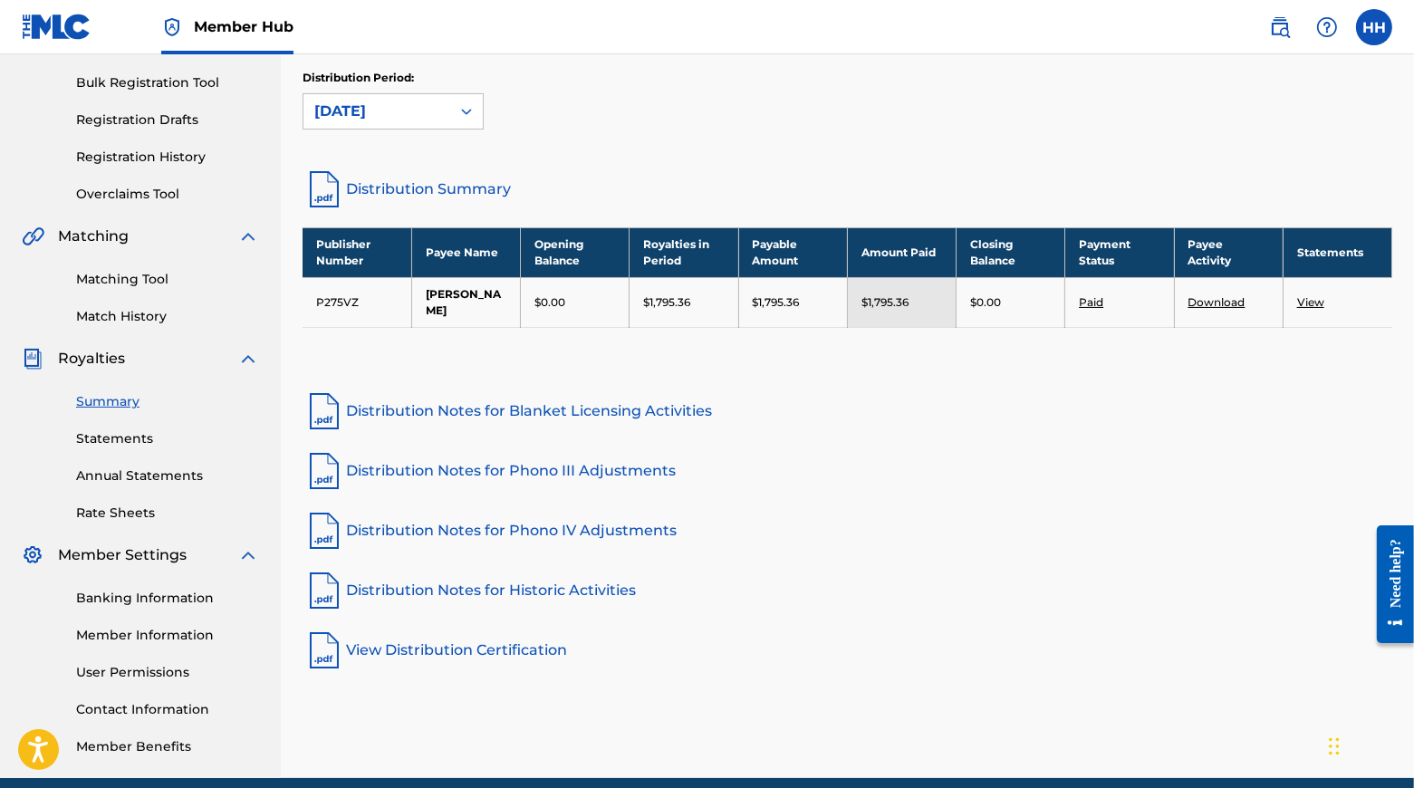
click at [491, 197] on link "Distribution Summary" at bounding box center [848, 189] width 1090 height 43
click at [476, 113] on icon at bounding box center [466, 111] width 18 height 18
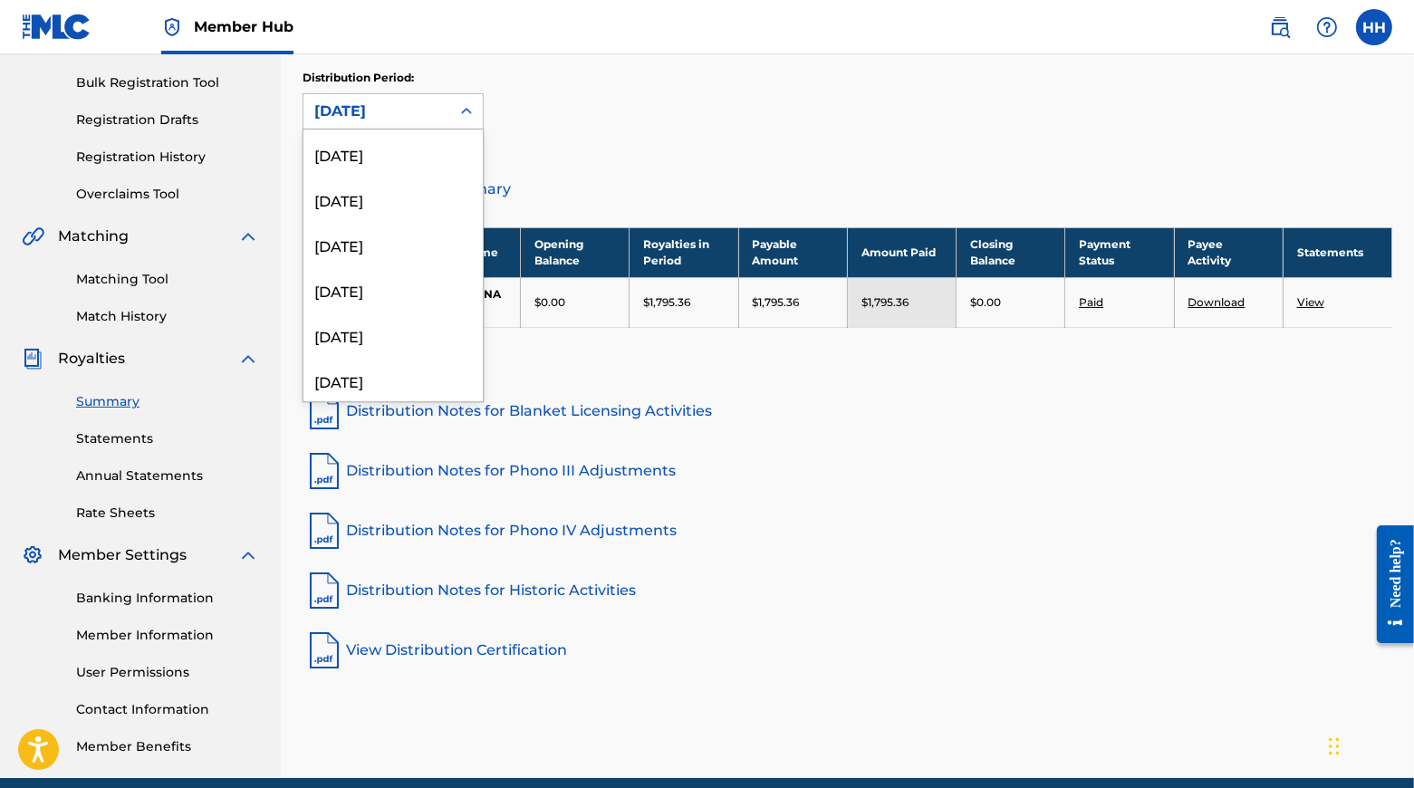
scroll to position [502, 0]
click at [379, 159] on div "[DATE]" at bounding box center [392, 148] width 179 height 45
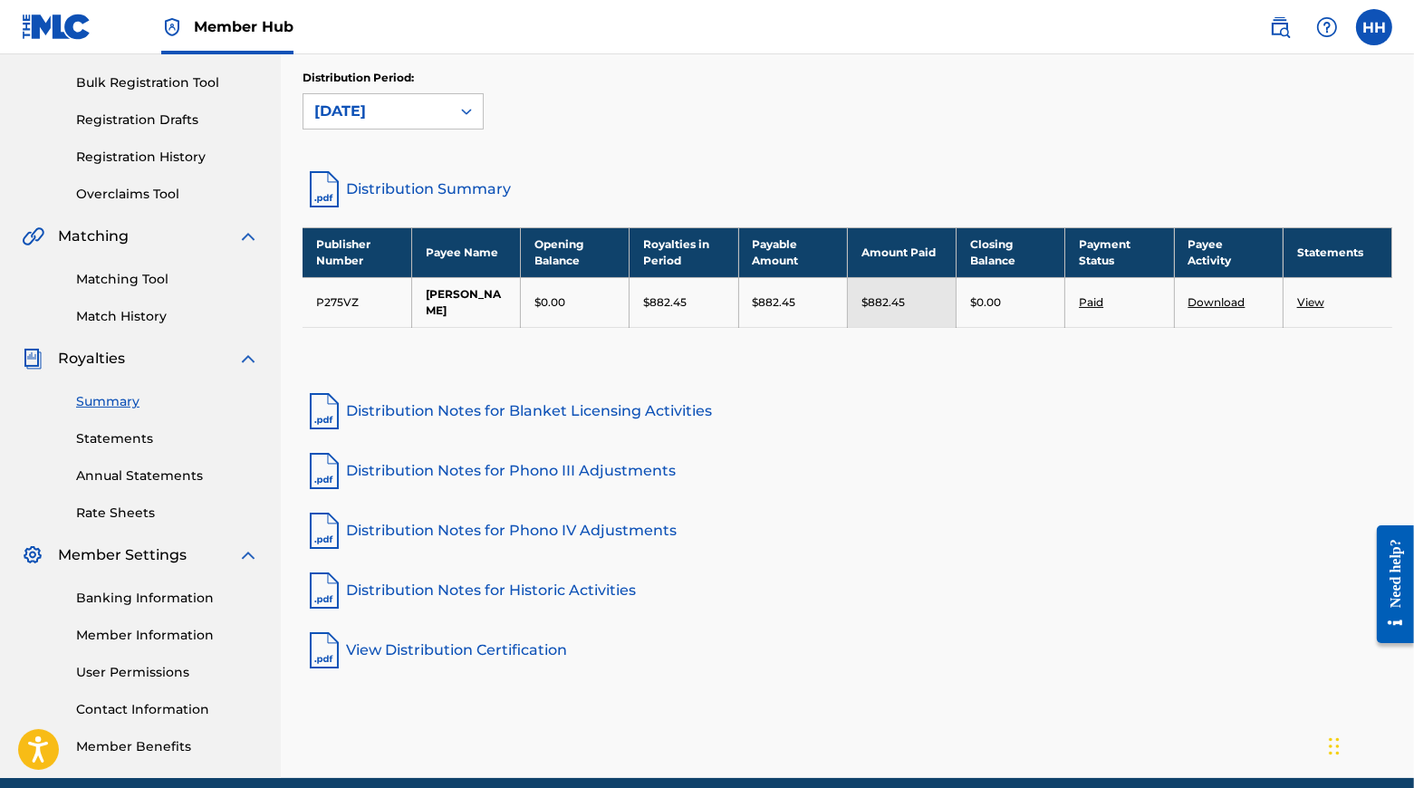
click at [479, 197] on link "Distribution Summary" at bounding box center [848, 189] width 1090 height 43
click at [476, 116] on icon at bounding box center [466, 111] width 18 height 18
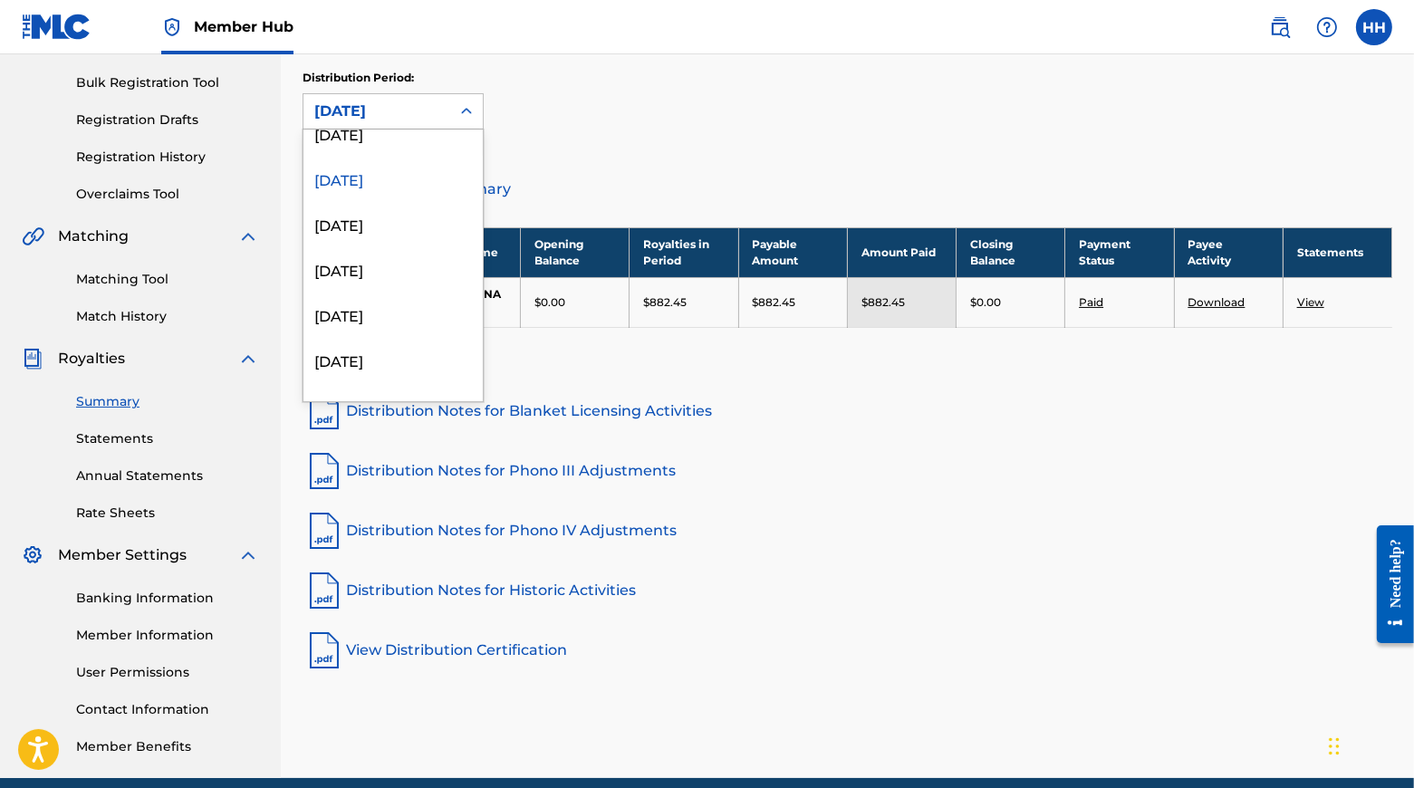
scroll to position [499, 0]
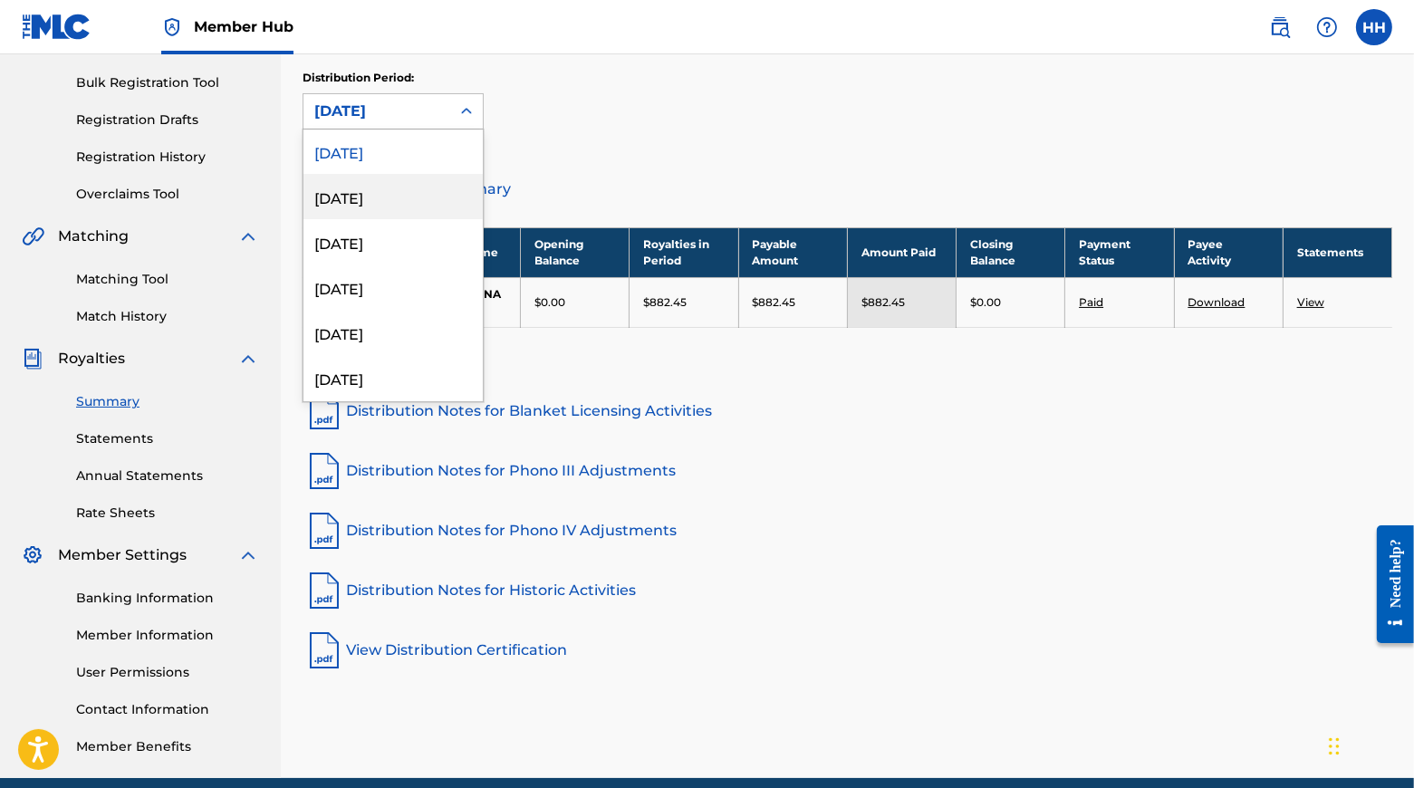
click at [402, 204] on div "[DATE]" at bounding box center [392, 196] width 179 height 45
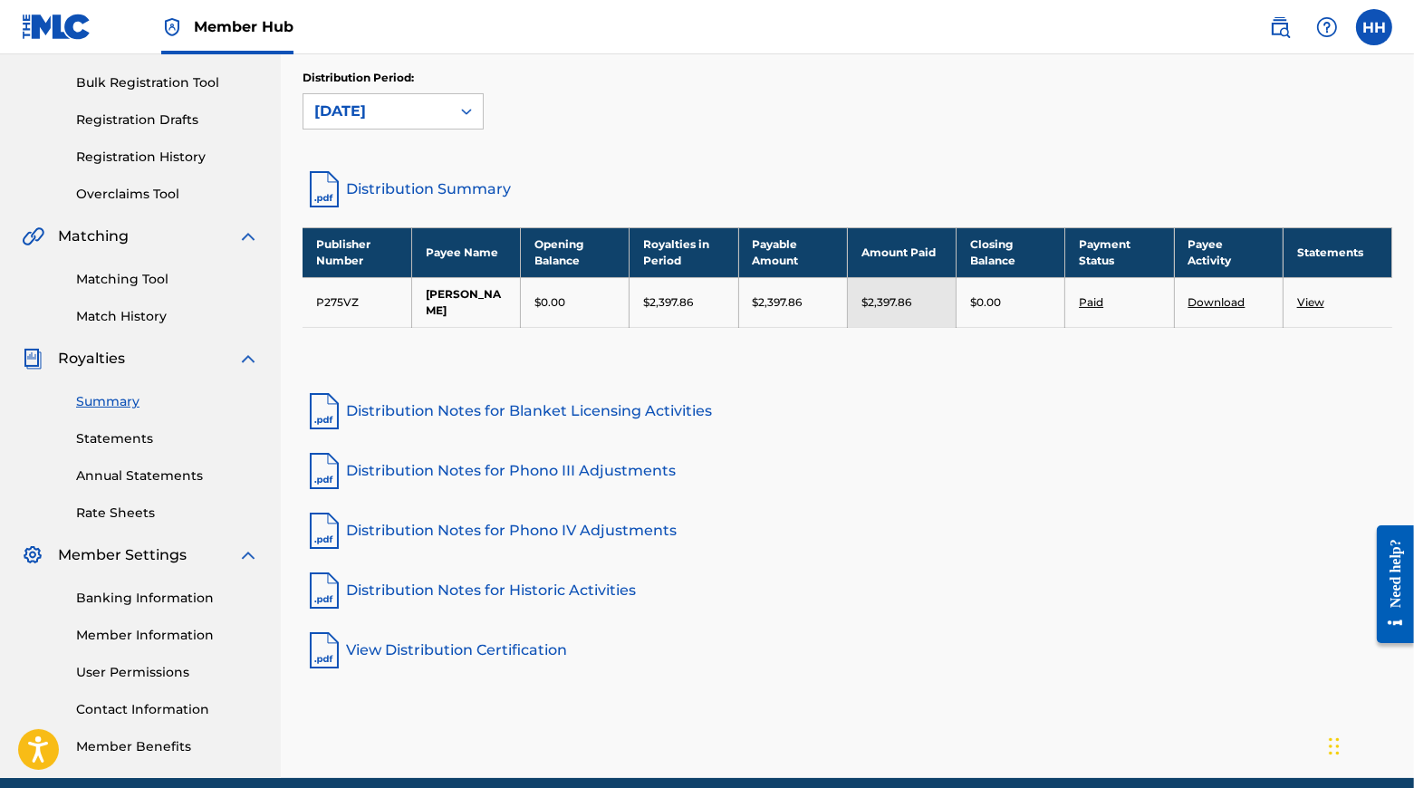
click at [488, 198] on link "Distribution Summary" at bounding box center [848, 189] width 1090 height 43
click at [476, 119] on icon at bounding box center [466, 111] width 18 height 18
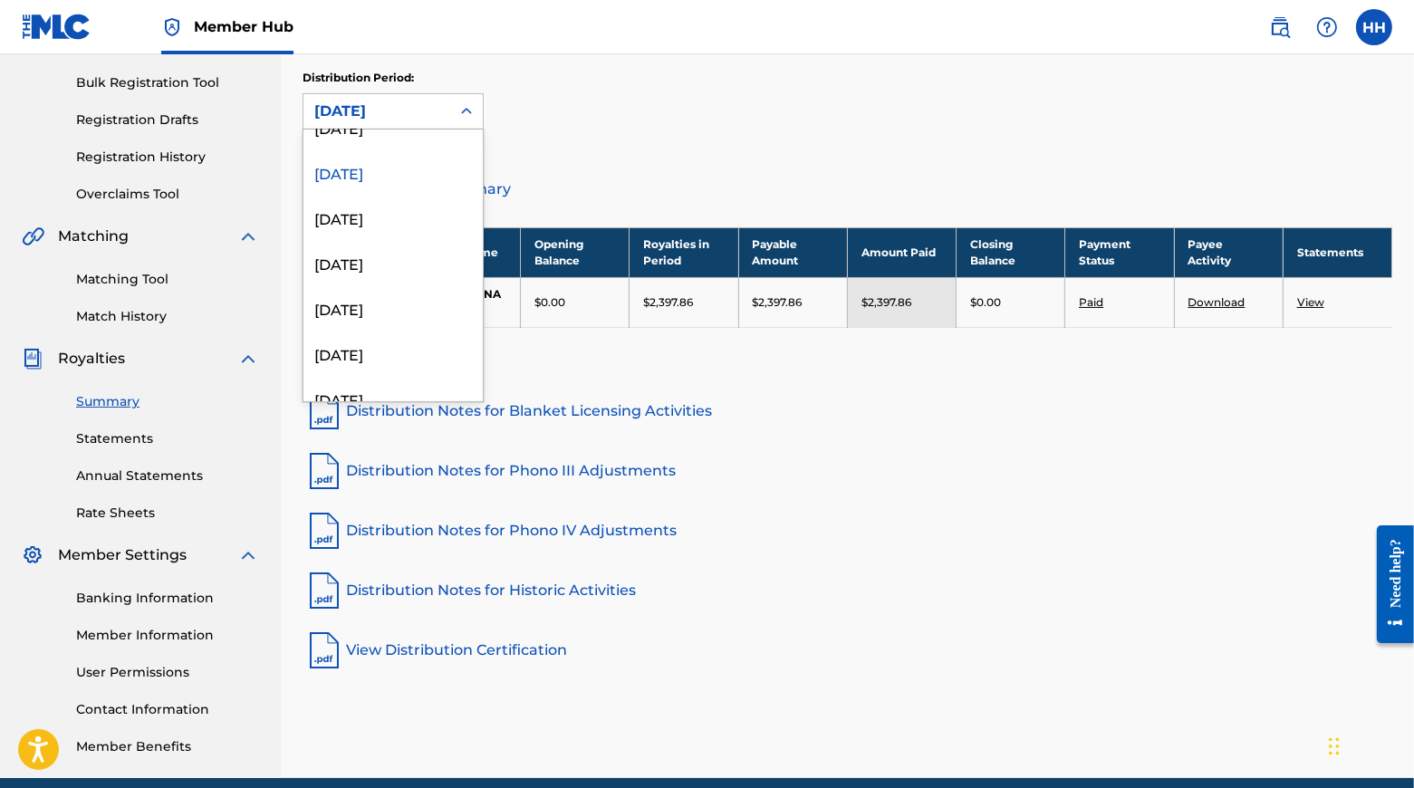
scroll to position [543, 0]
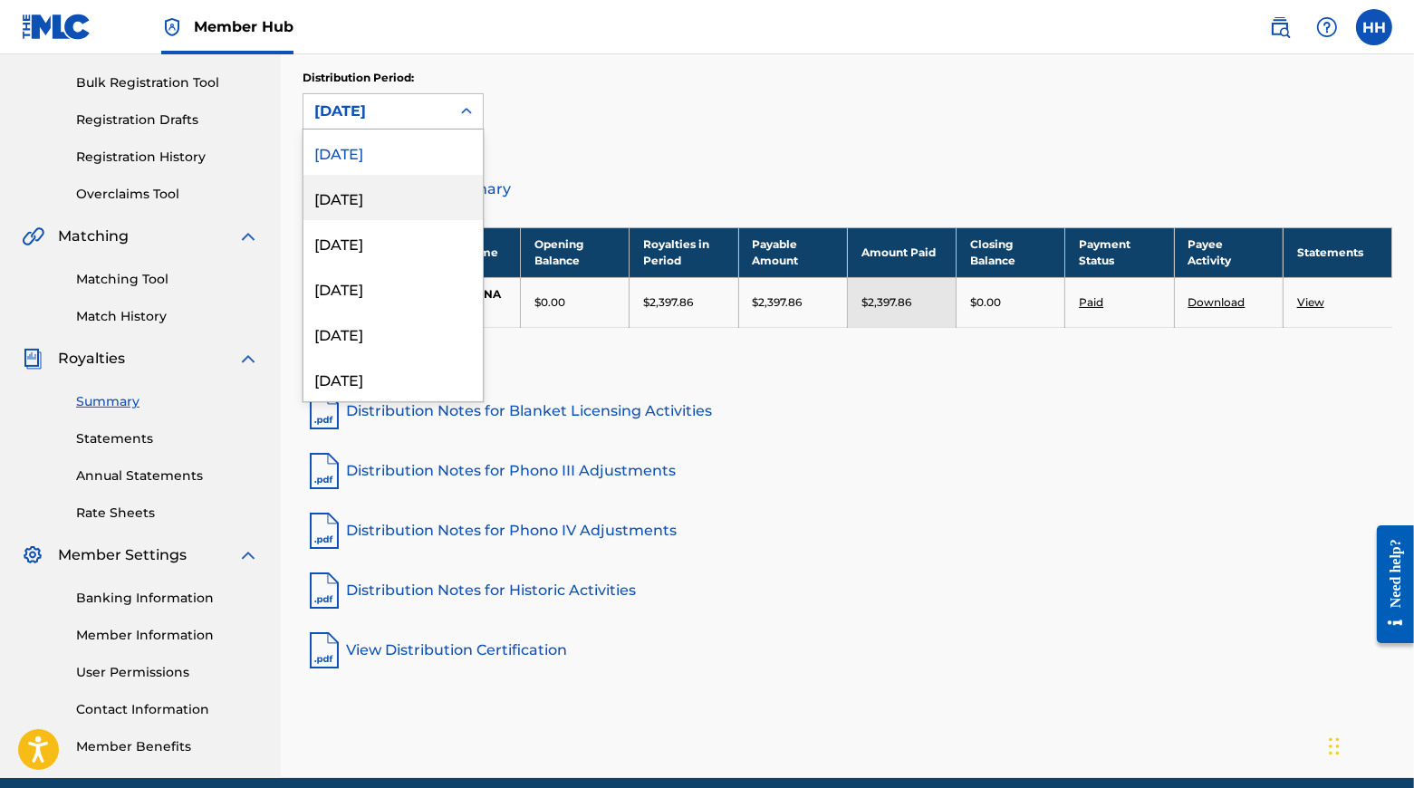
click at [405, 216] on div "[DATE]" at bounding box center [392, 197] width 179 height 45
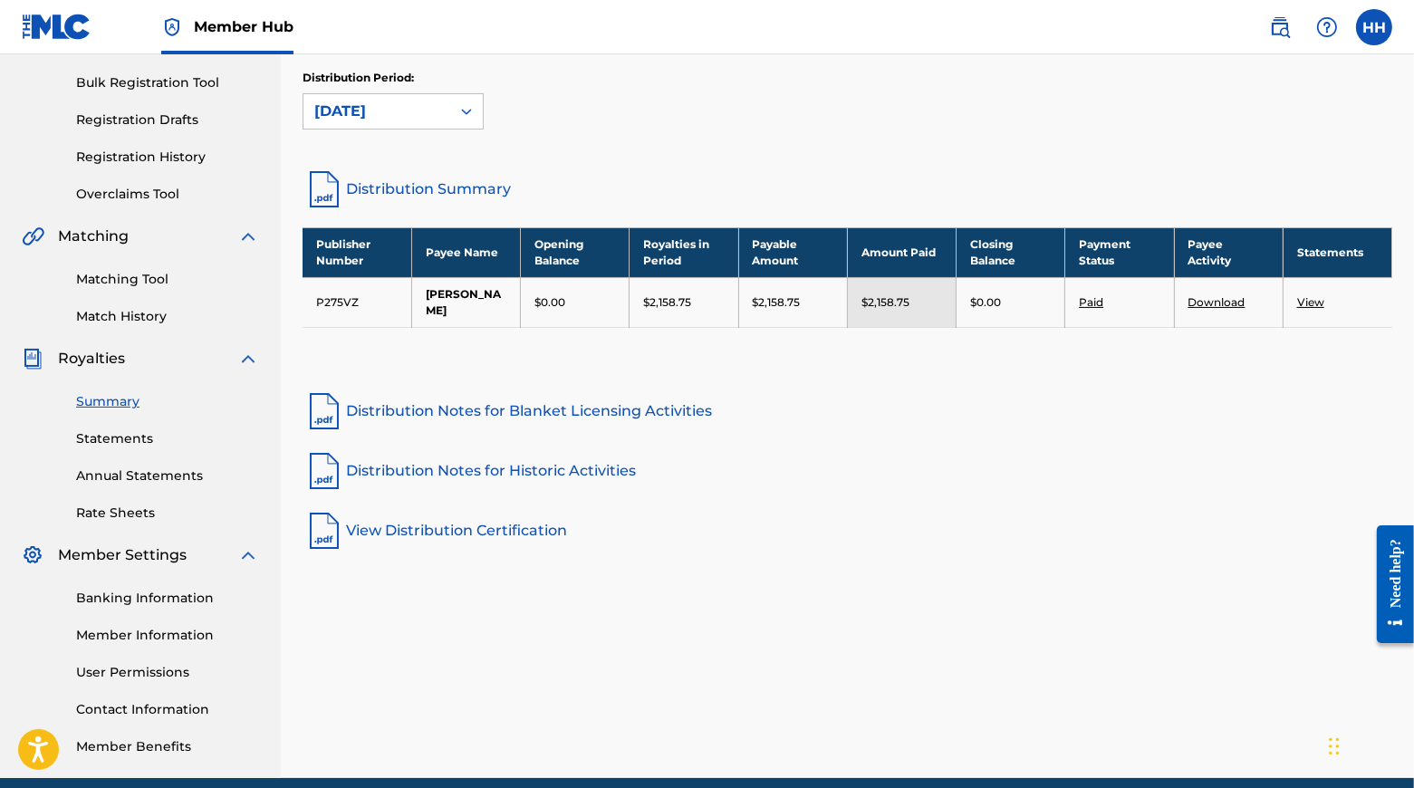
click at [492, 200] on link "Distribution Summary" at bounding box center [848, 189] width 1090 height 43
click at [476, 120] on icon at bounding box center [466, 111] width 18 height 18
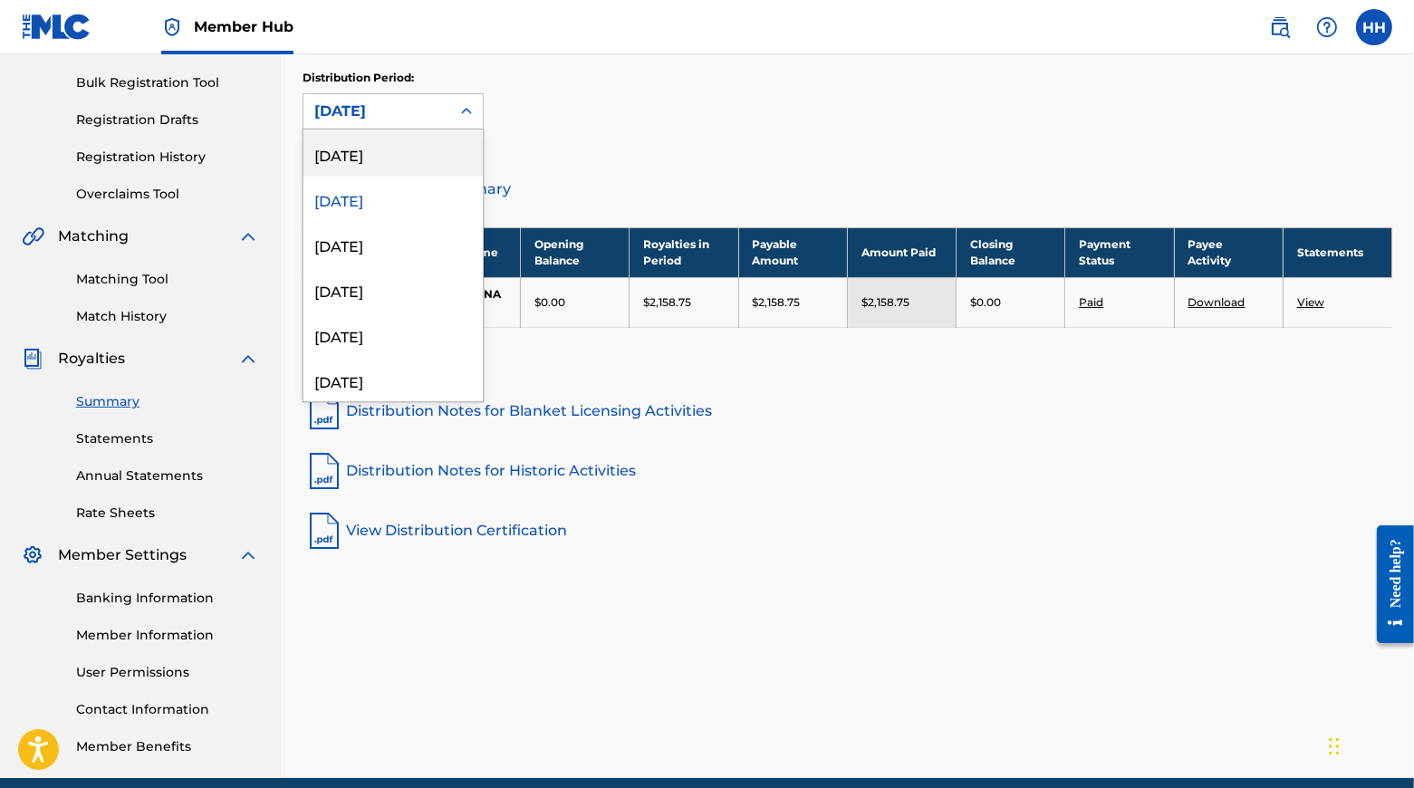
scroll to position [544, 0]
click at [372, 255] on div "[DATE]" at bounding box center [392, 241] width 179 height 45
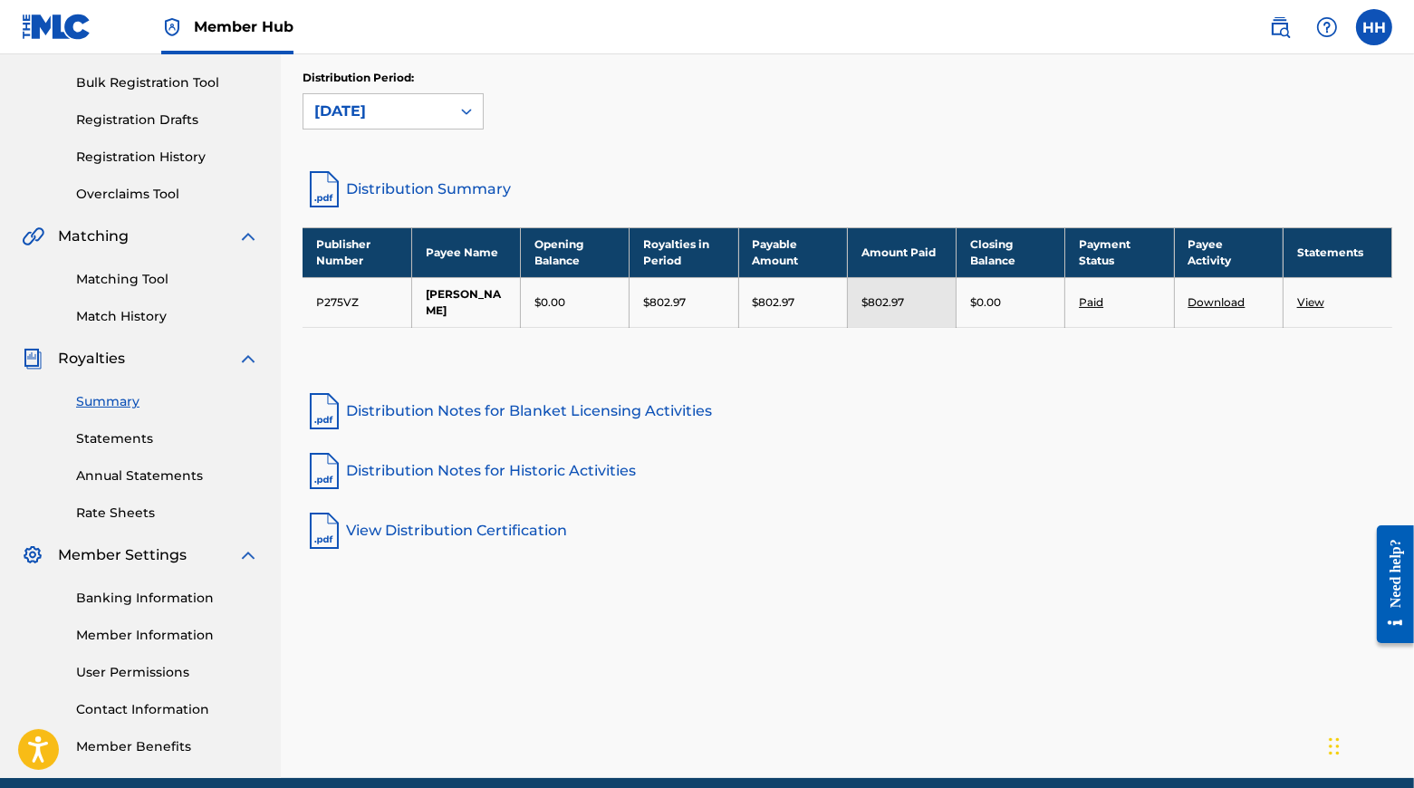
click at [429, 198] on link "Distribution Summary" at bounding box center [848, 189] width 1090 height 43
click at [476, 113] on icon at bounding box center [466, 111] width 18 height 18
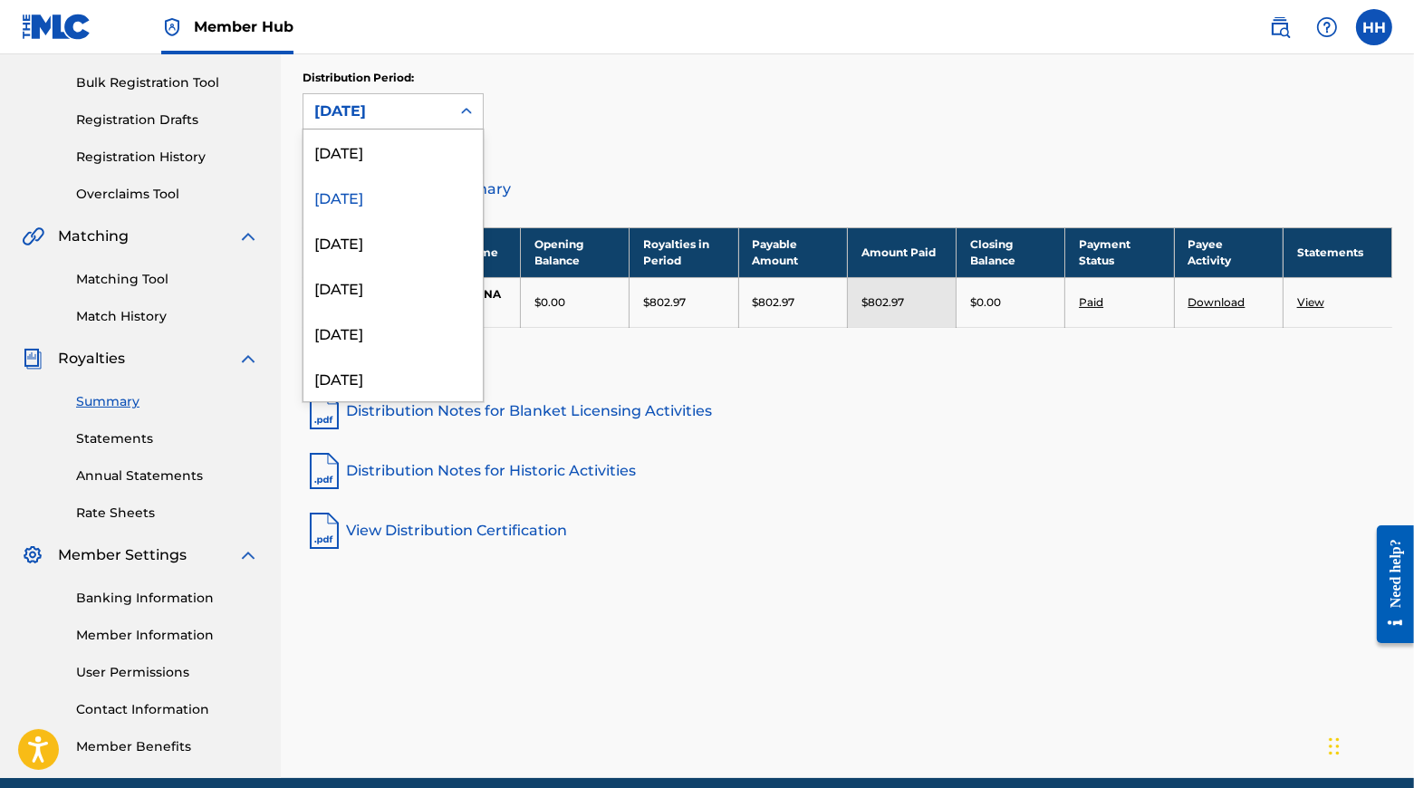
scroll to position [593, 0]
click at [385, 256] on div "[DATE]" at bounding box center [392, 238] width 179 height 45
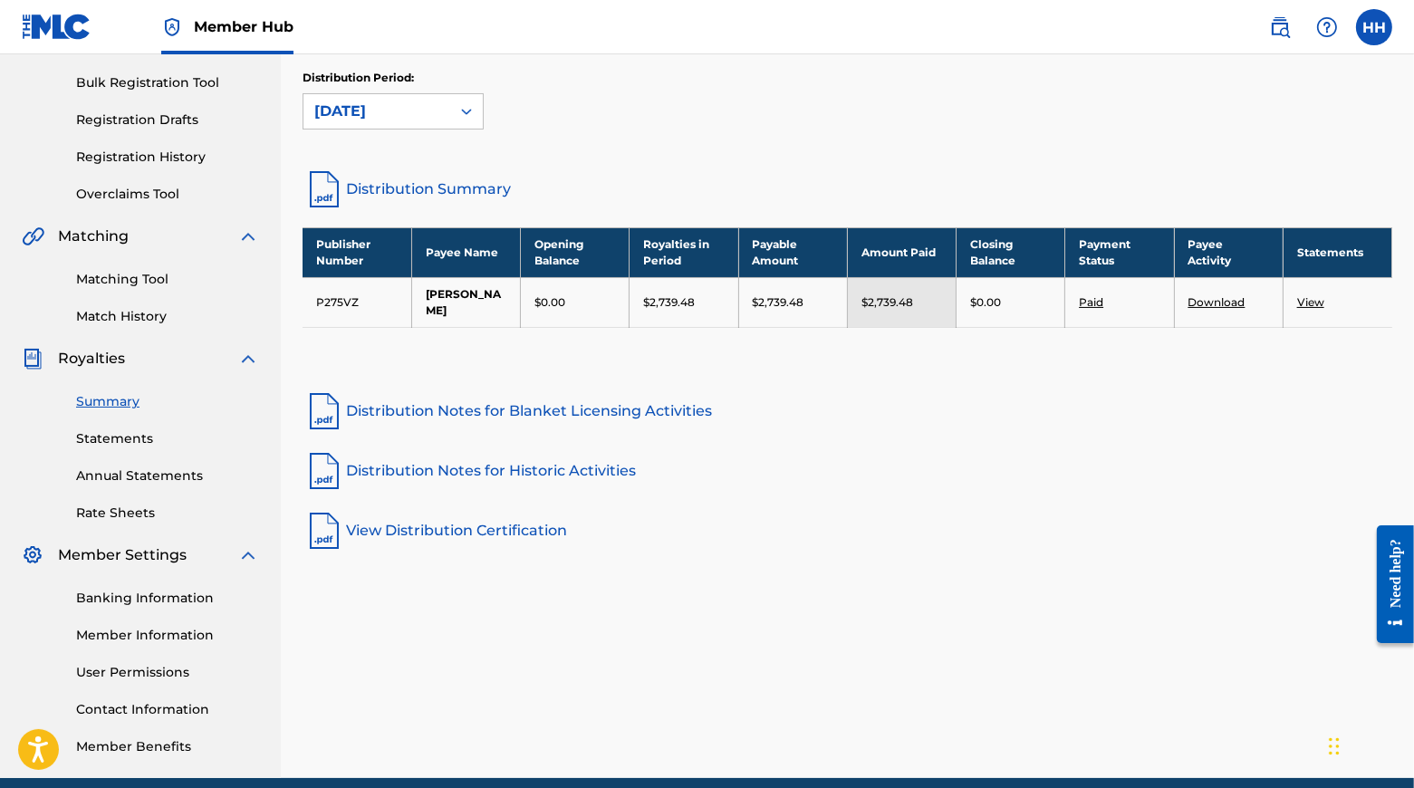
click at [449, 192] on link "Distribution Summary" at bounding box center [848, 189] width 1090 height 43
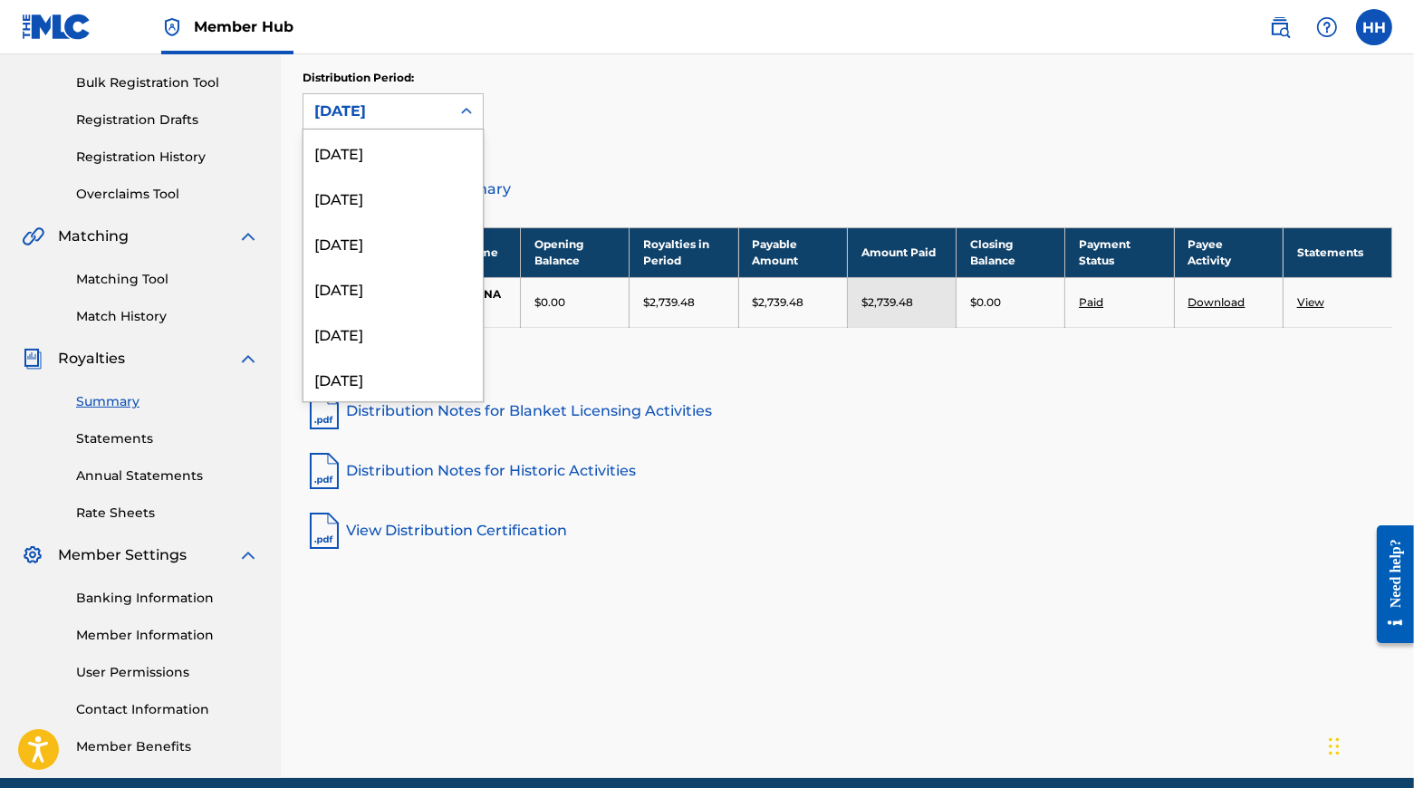
click at [476, 117] on icon at bounding box center [466, 111] width 18 height 18
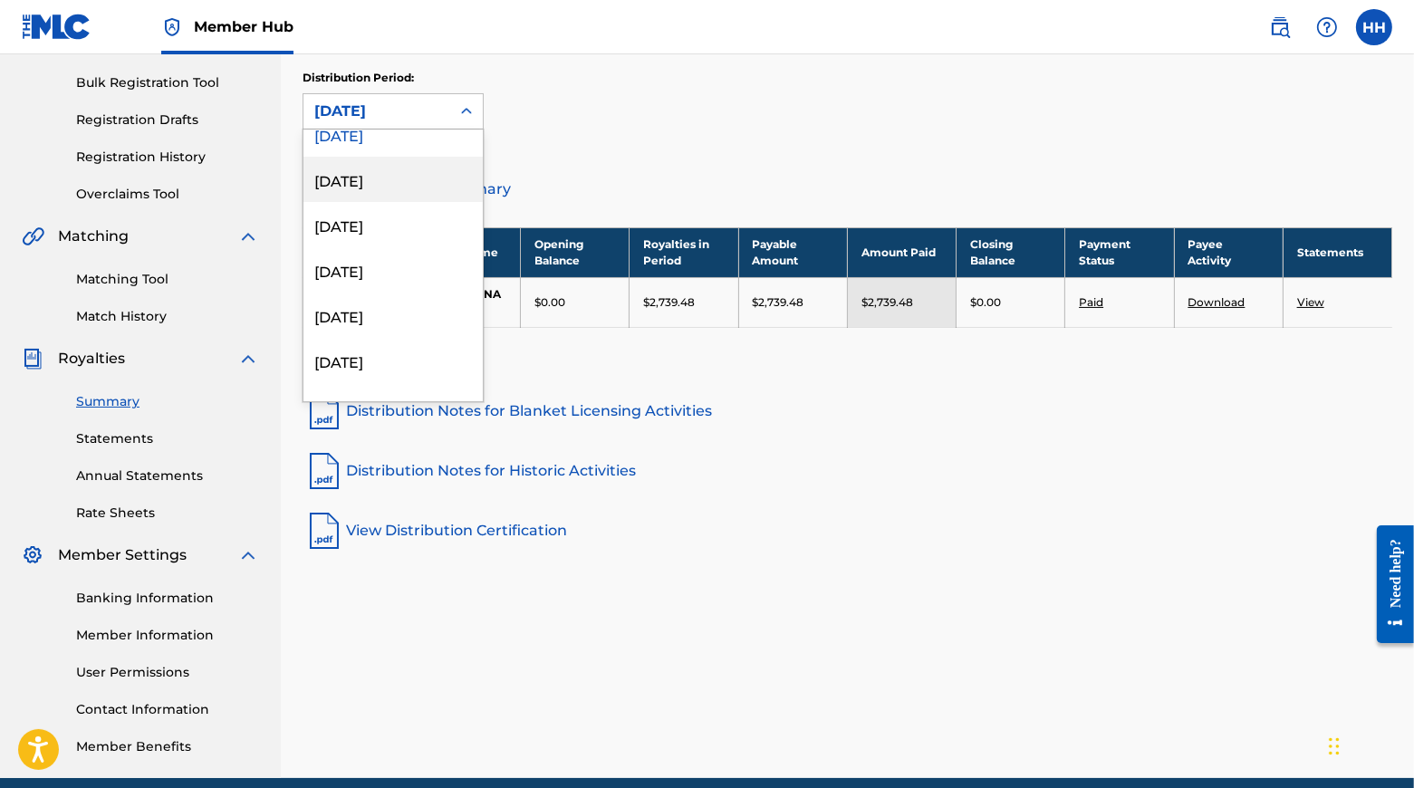
click at [389, 192] on div "[DATE]" at bounding box center [392, 179] width 179 height 45
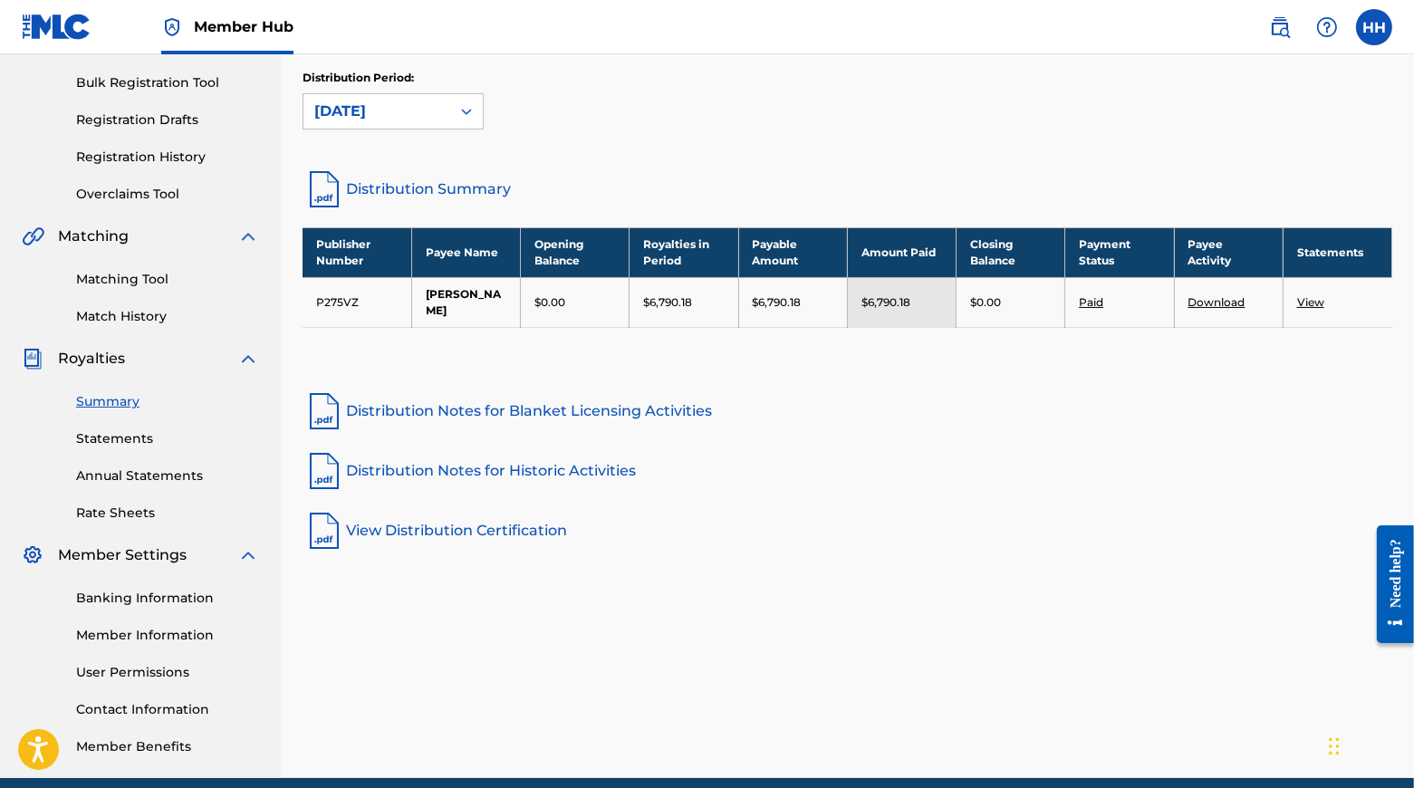
click at [472, 195] on link "Distribution Summary" at bounding box center [848, 189] width 1090 height 43
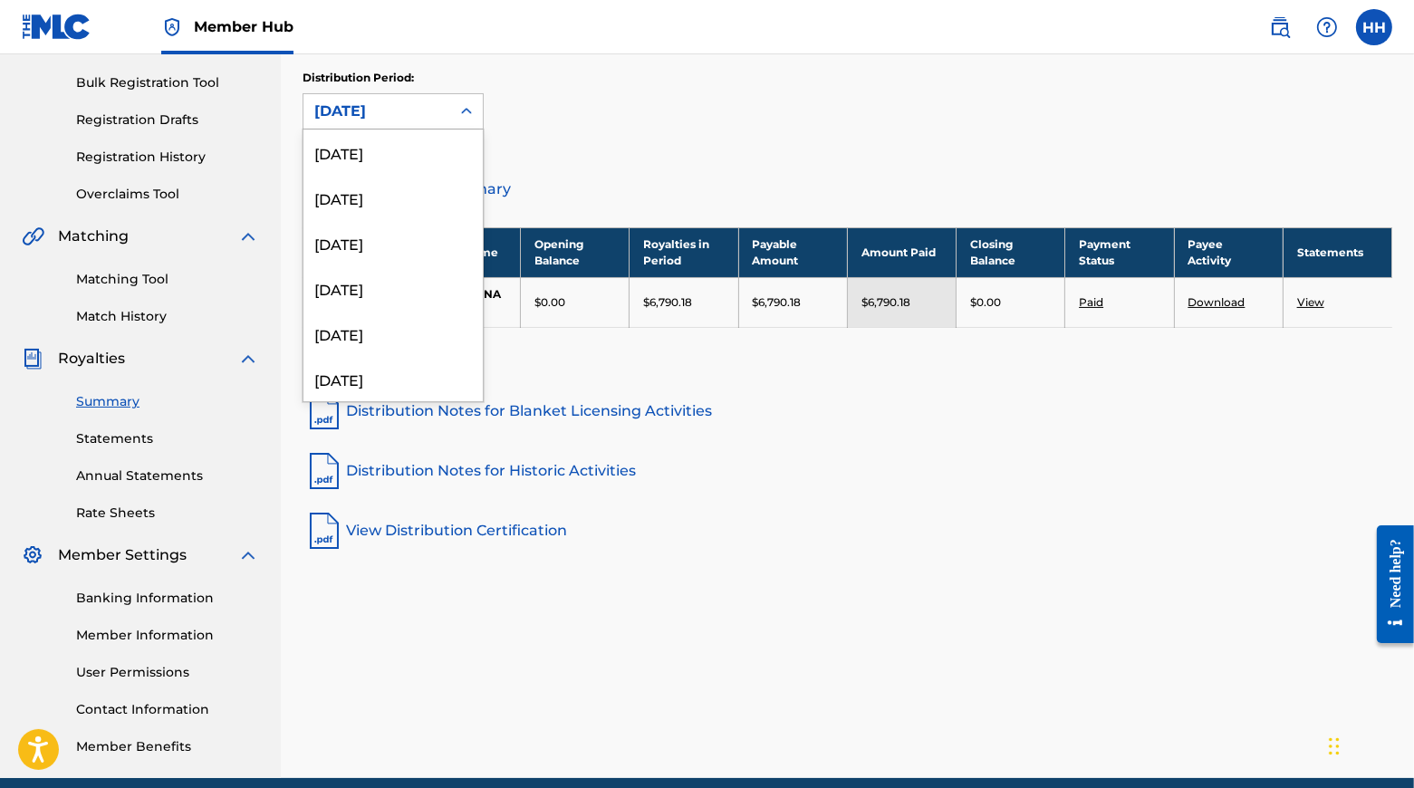
click at [476, 115] on icon at bounding box center [466, 111] width 18 height 18
click at [382, 225] on div "[DATE]" at bounding box center [392, 205] width 179 height 45
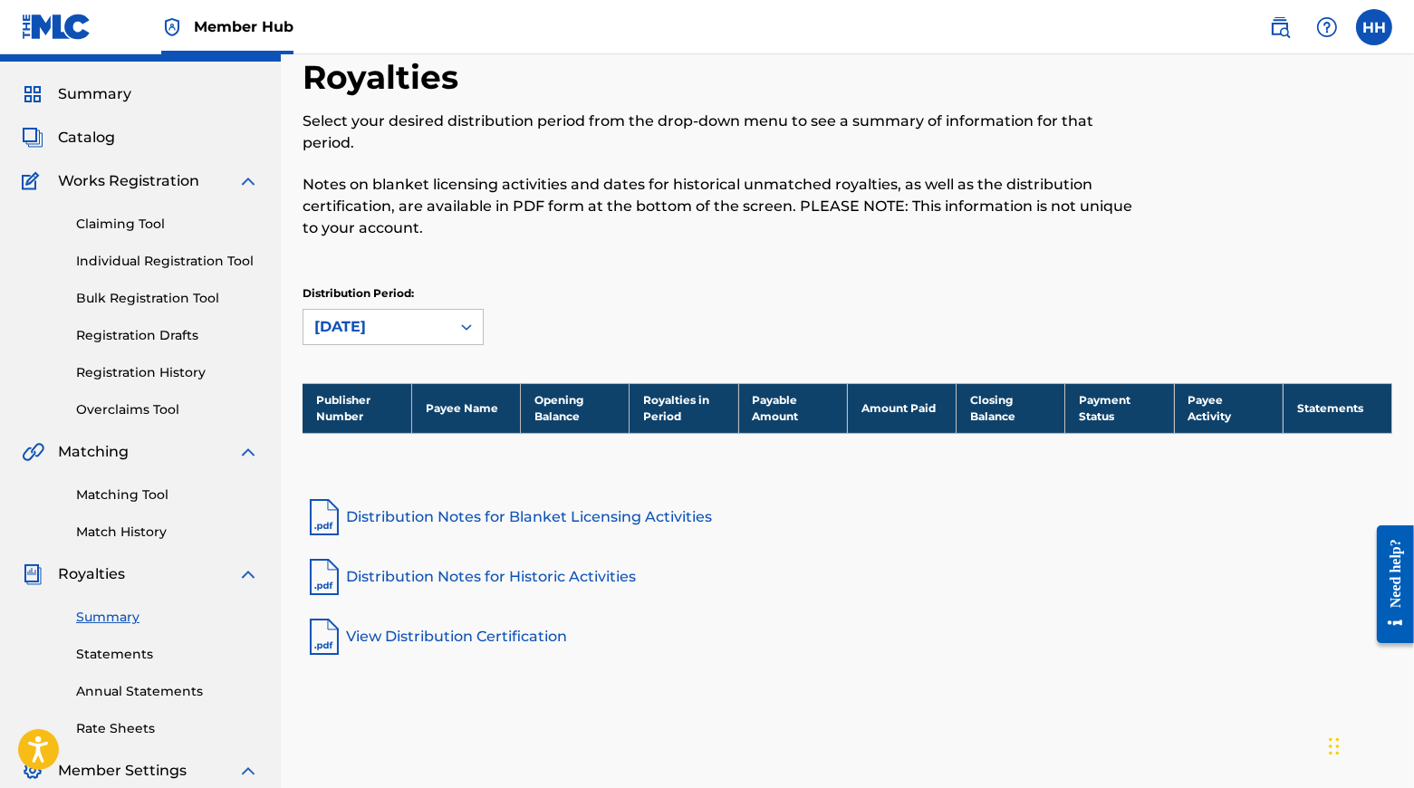
scroll to position [41, 0]
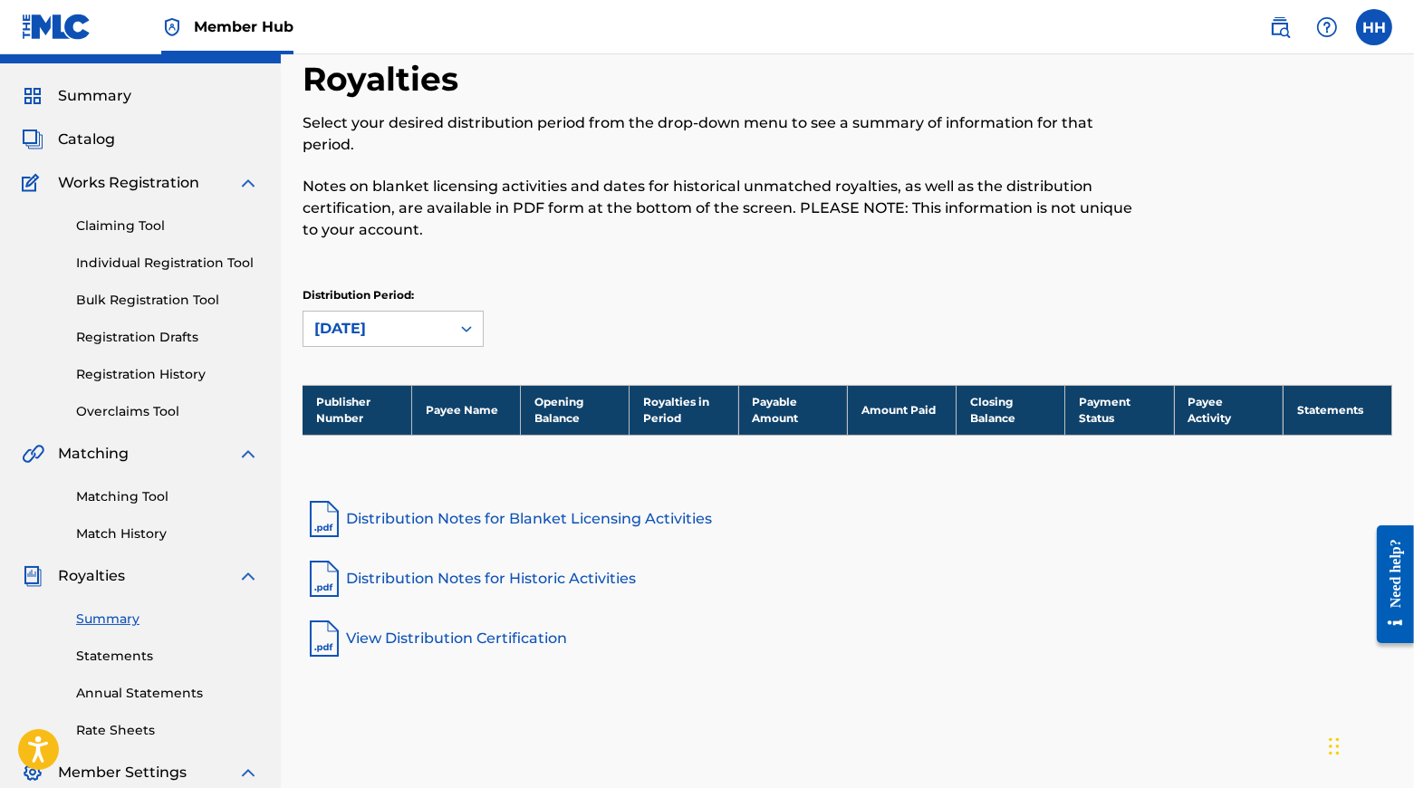
click at [476, 330] on icon at bounding box center [466, 329] width 18 height 18
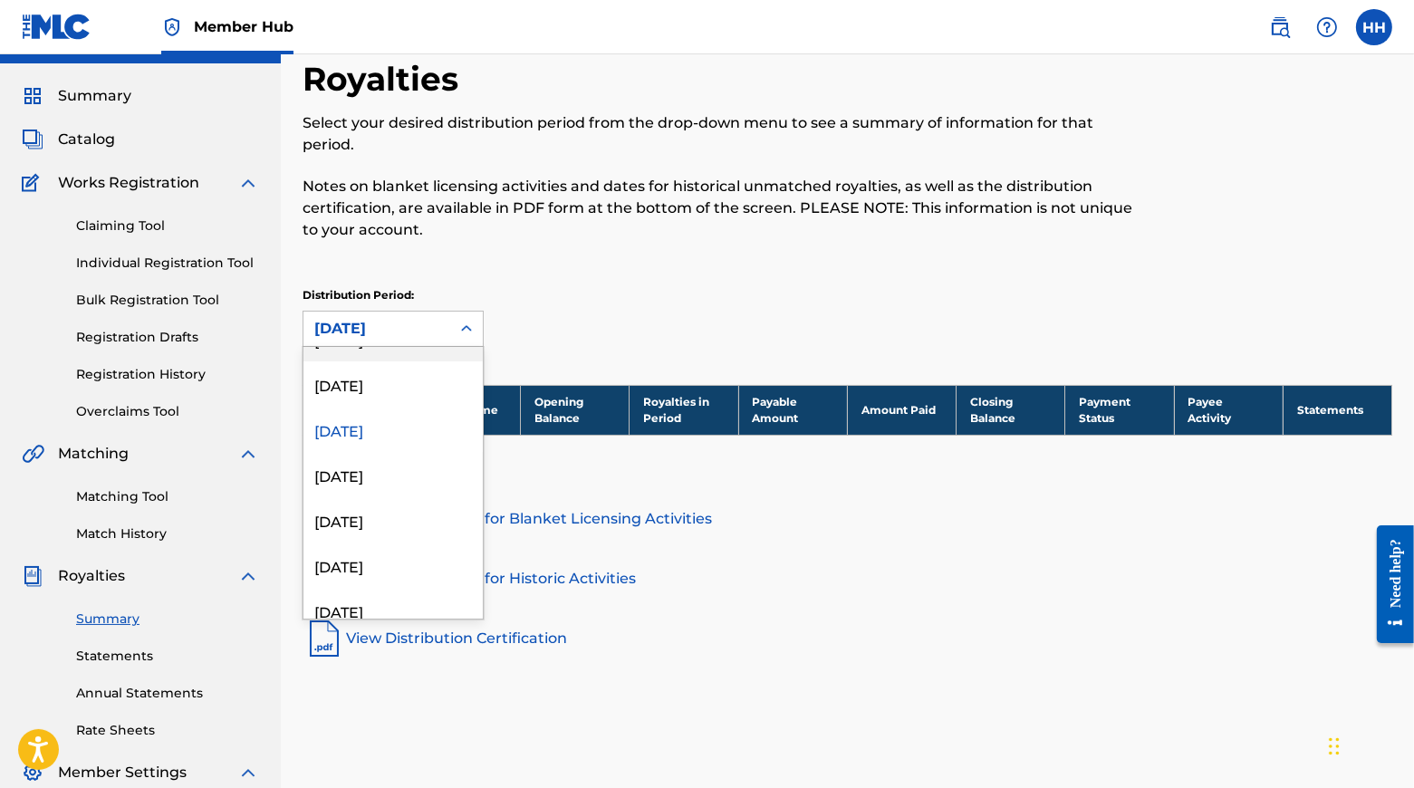
scroll to position [717, 0]
click at [388, 486] on div "[DATE]" at bounding box center [392, 467] width 179 height 45
click at [476, 330] on icon at bounding box center [466, 329] width 18 height 18
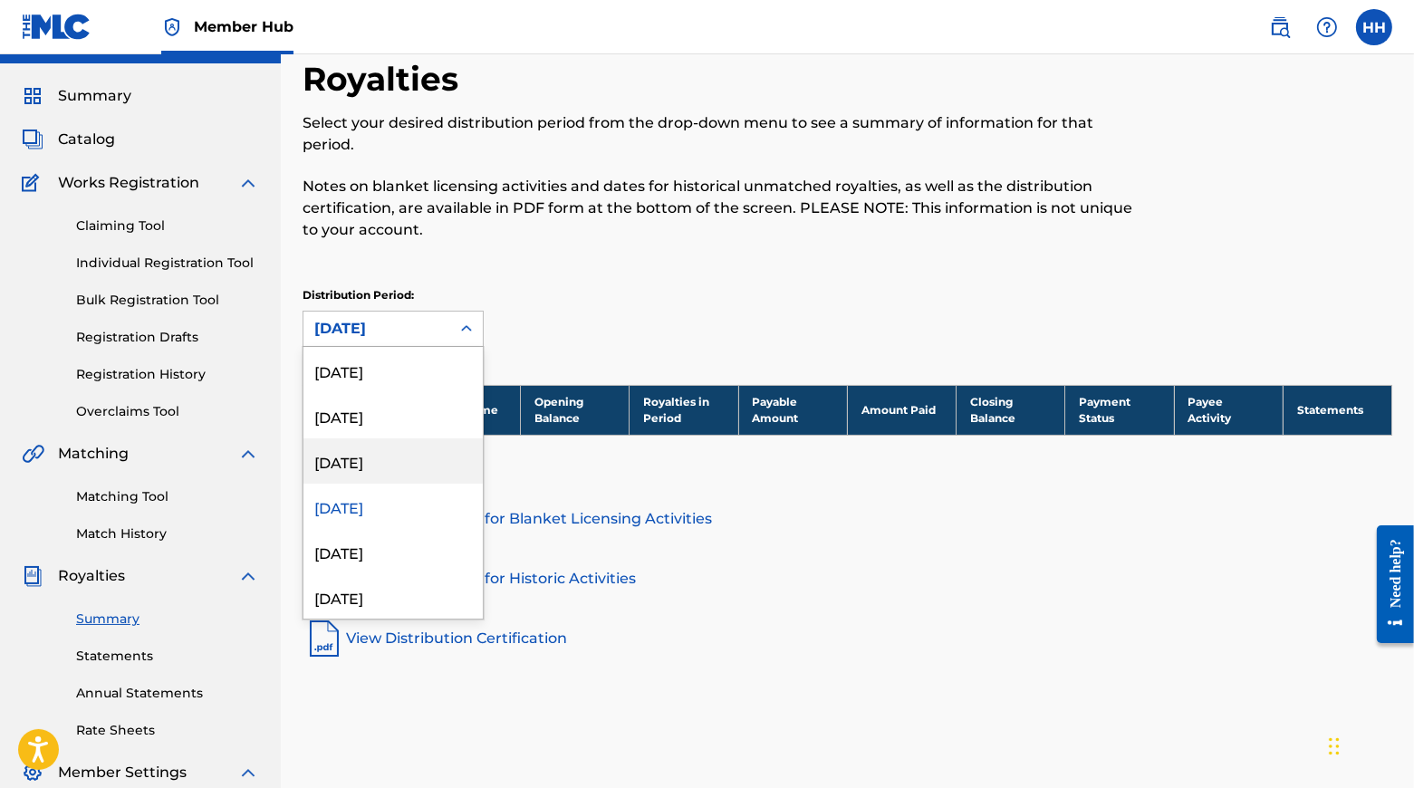
click at [389, 484] on div "[DATE]" at bounding box center [392, 460] width 179 height 45
click at [476, 331] on icon at bounding box center [466, 329] width 18 height 18
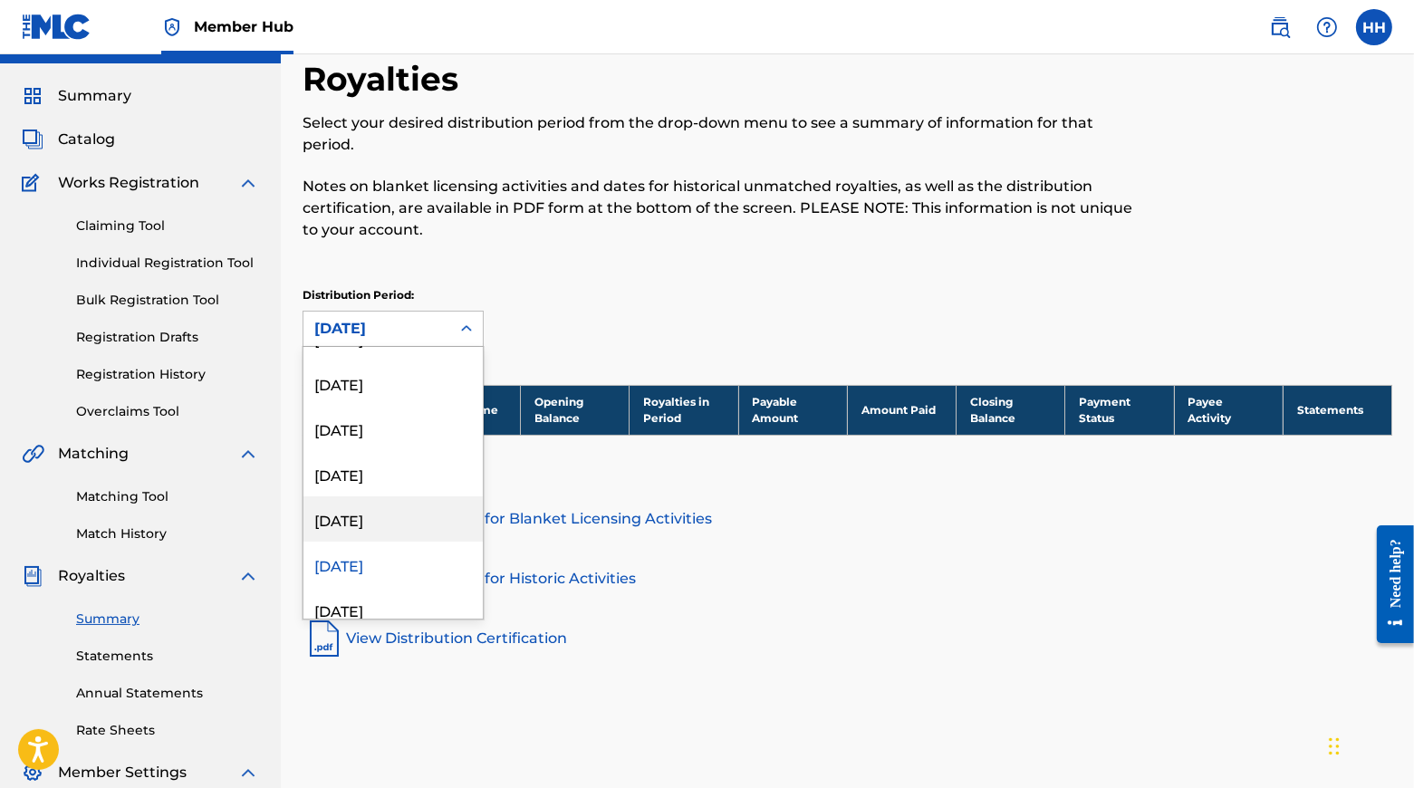
click at [370, 539] on div "[DATE]" at bounding box center [392, 518] width 179 height 45
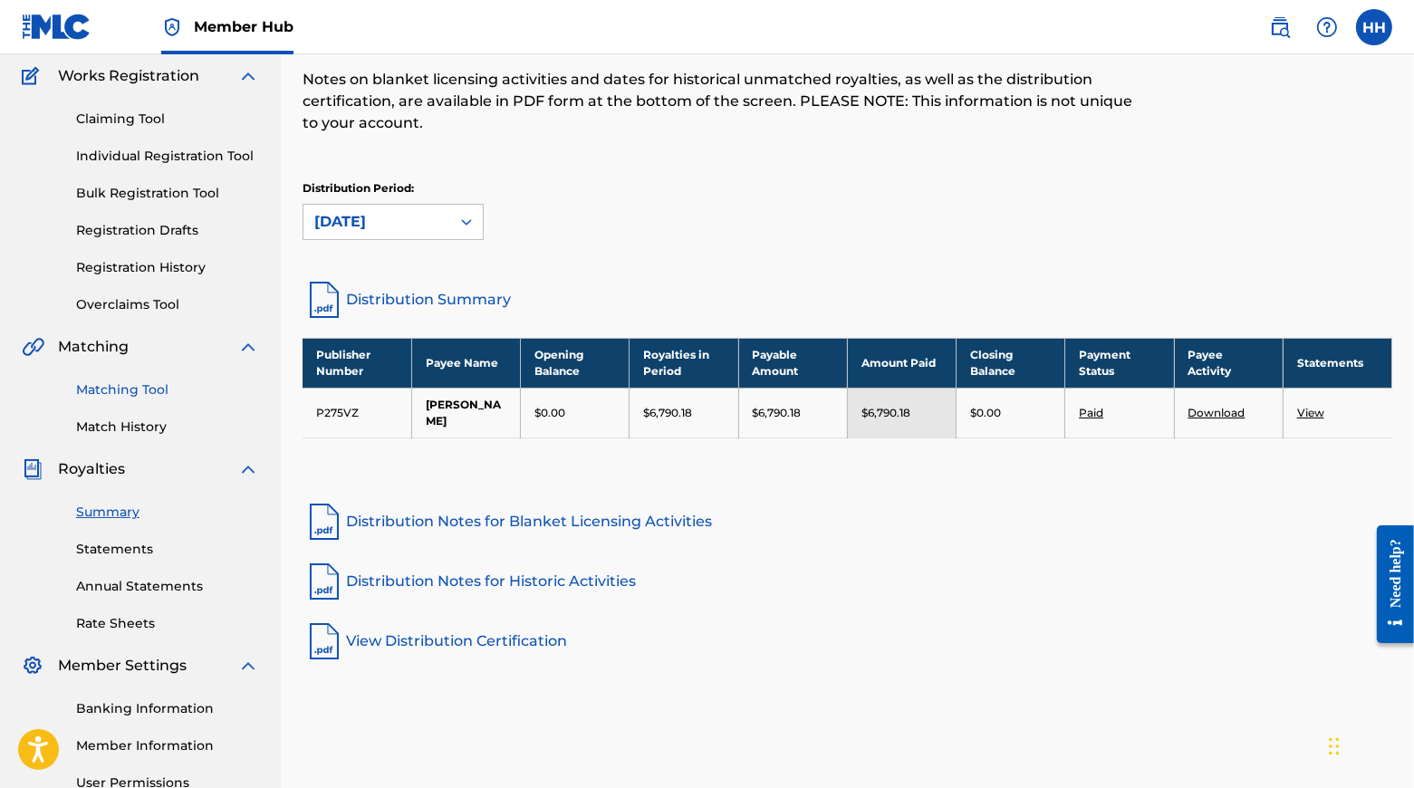
scroll to position [217, 0]
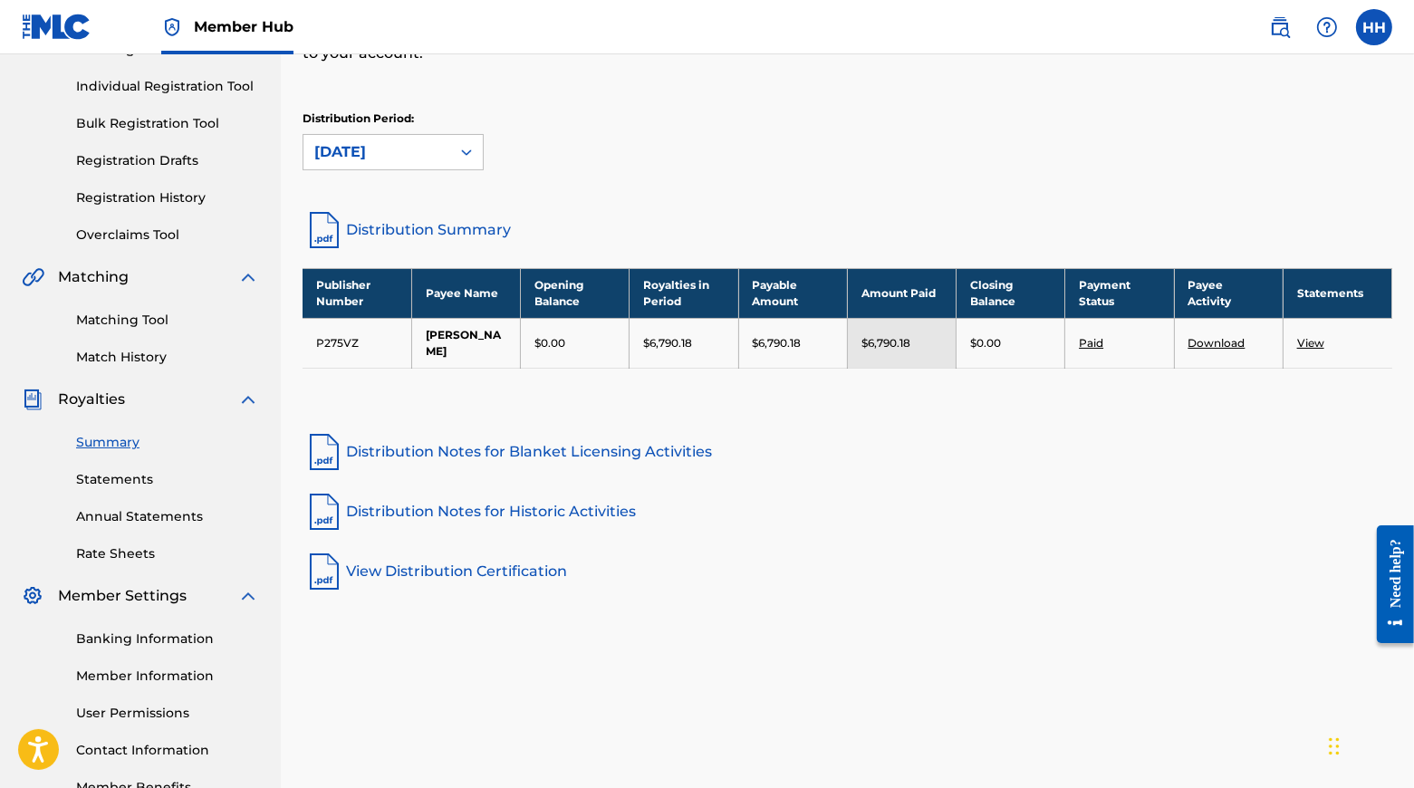
click at [121, 452] on link "Summary" at bounding box center [167, 442] width 183 height 19
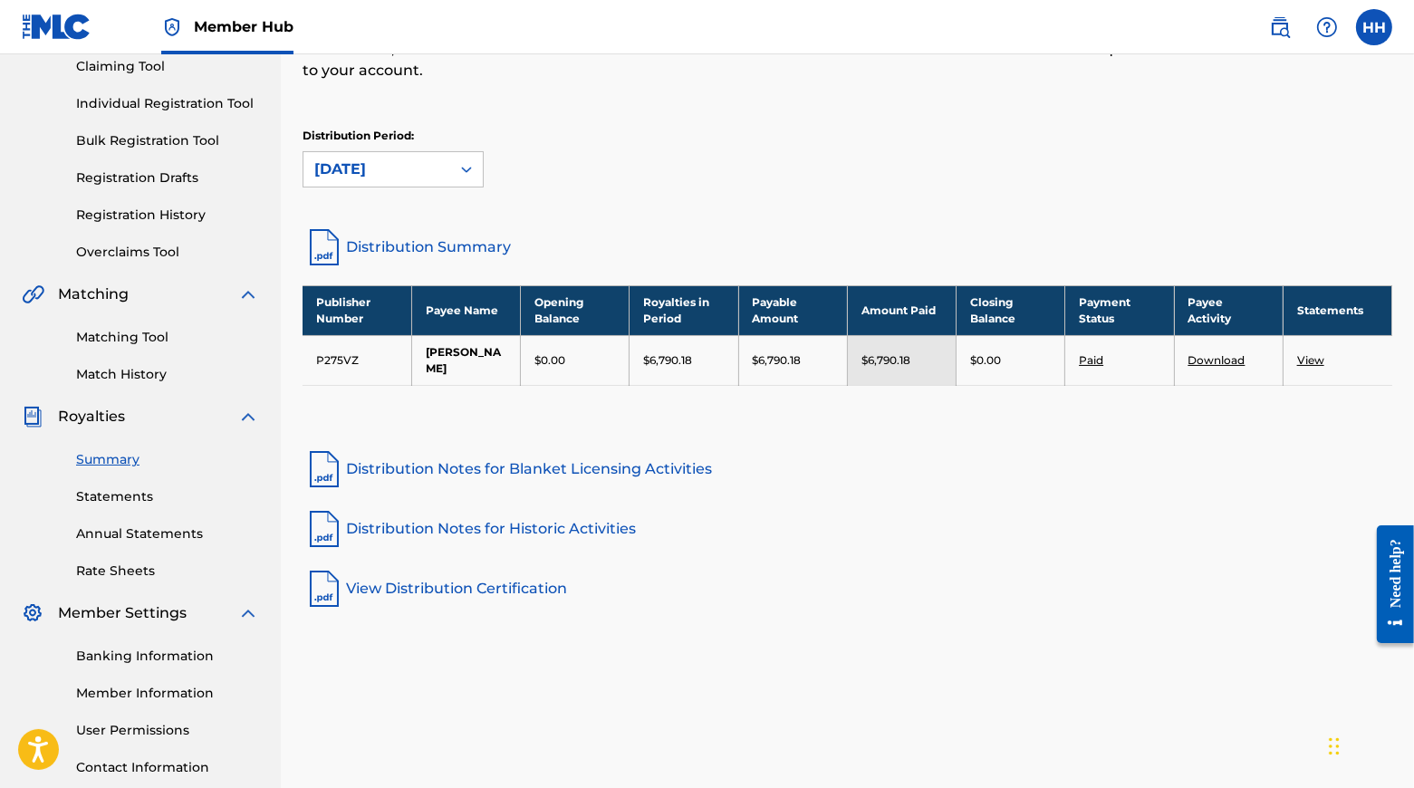
scroll to position [201, 0]
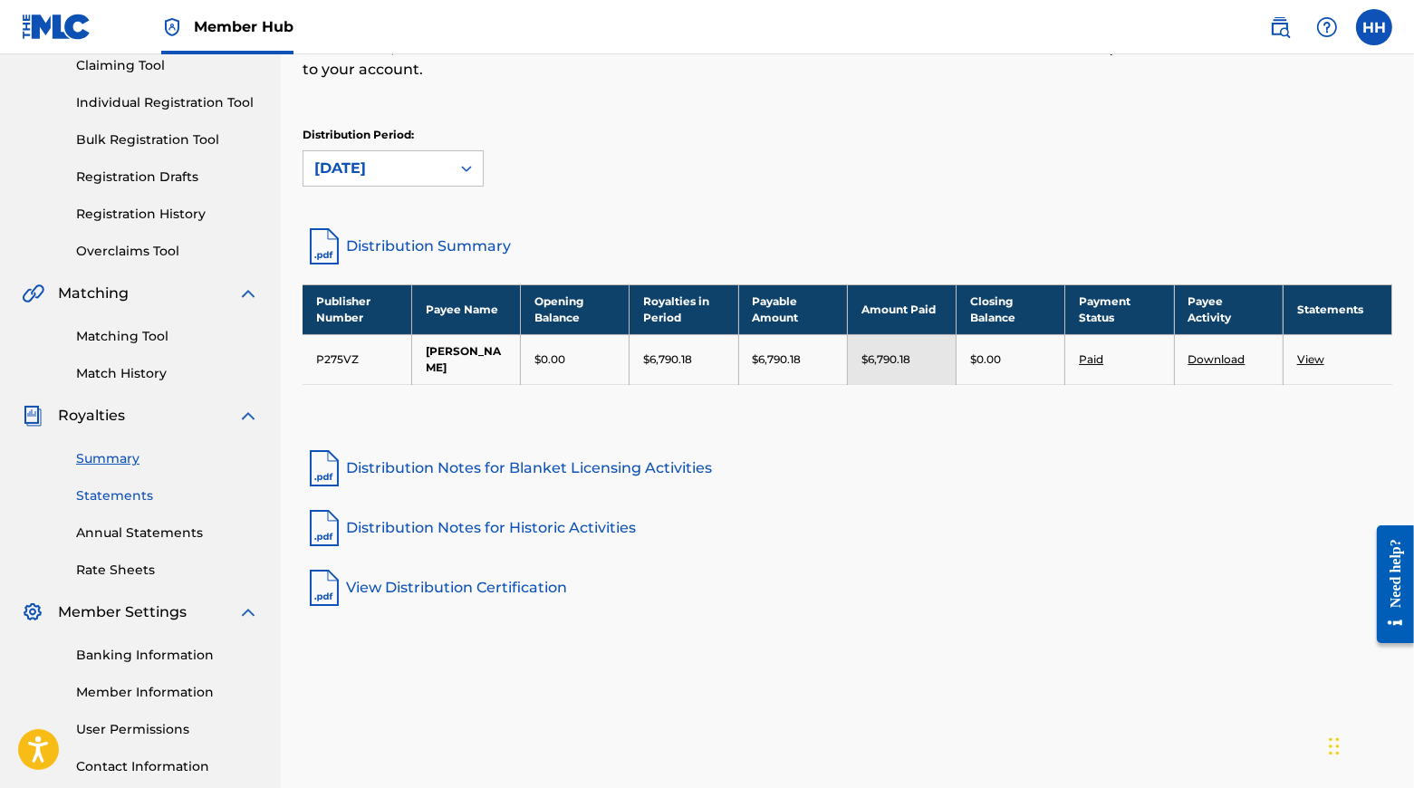
click at [131, 505] on link "Statements" at bounding box center [167, 495] width 183 height 19
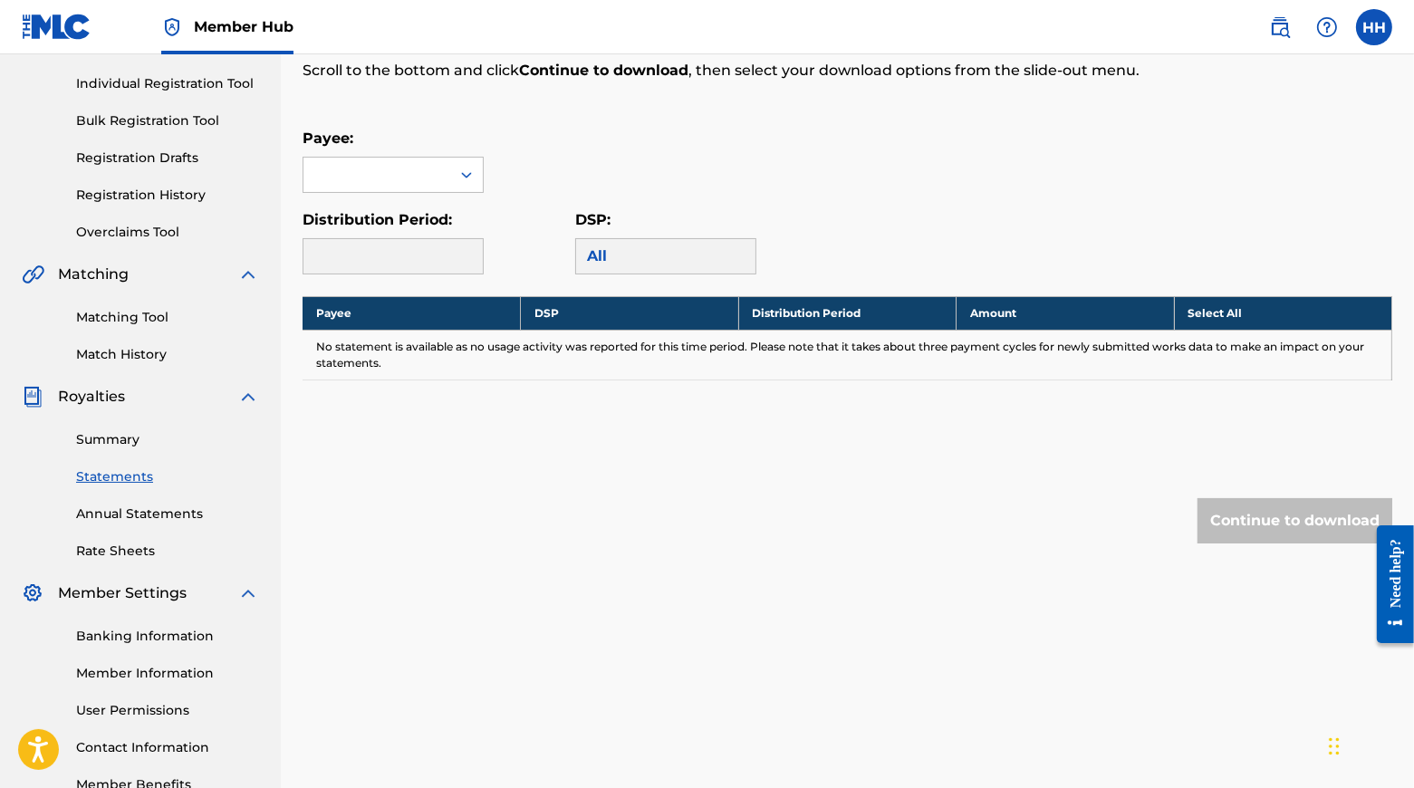
scroll to position [221, 0]
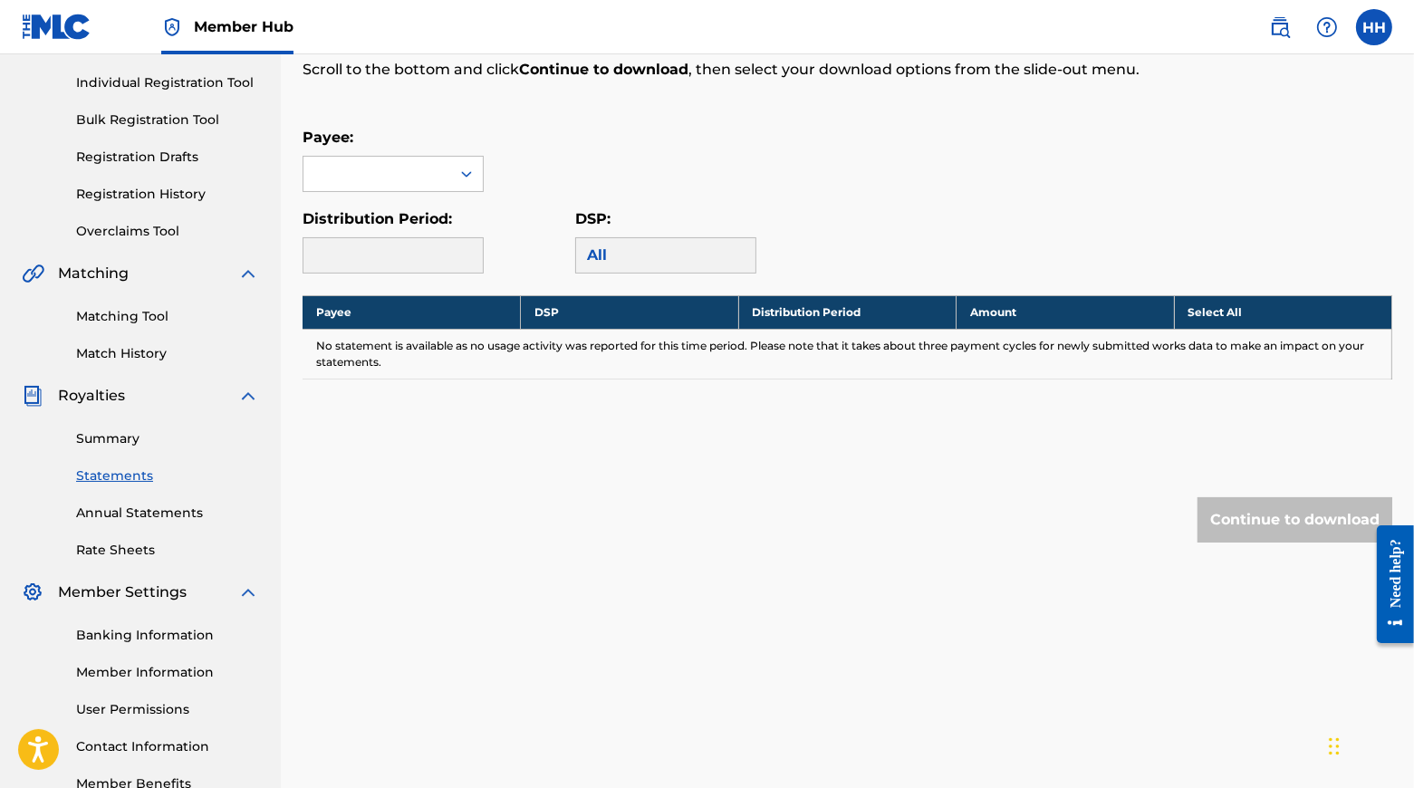
click at [473, 274] on div at bounding box center [393, 255] width 181 height 36
click at [472, 274] on div at bounding box center [393, 255] width 181 height 36
click at [472, 178] on icon at bounding box center [466, 174] width 11 height 6
click at [433, 233] on div "[PERSON_NAME]" at bounding box center [392, 214] width 179 height 45
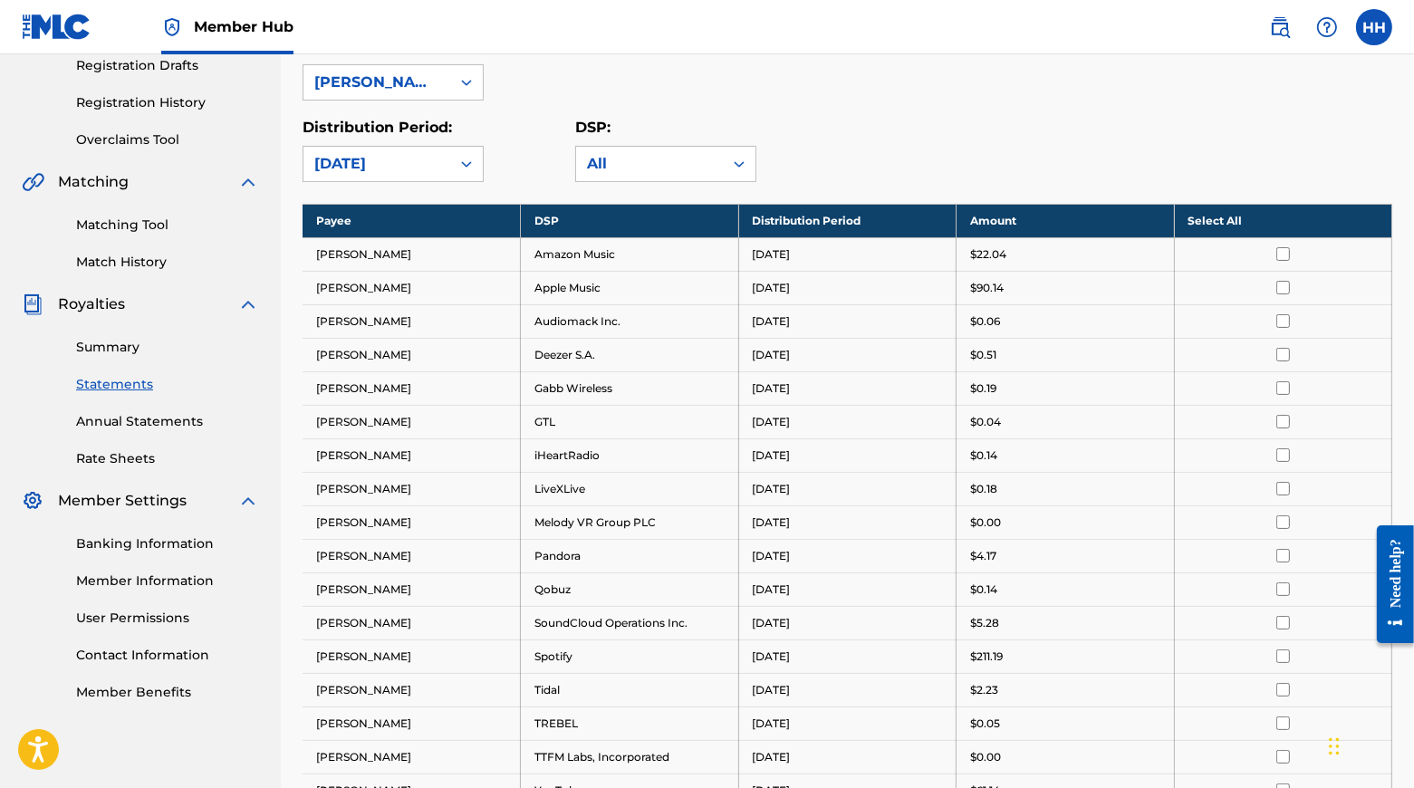
scroll to position [327, 0]
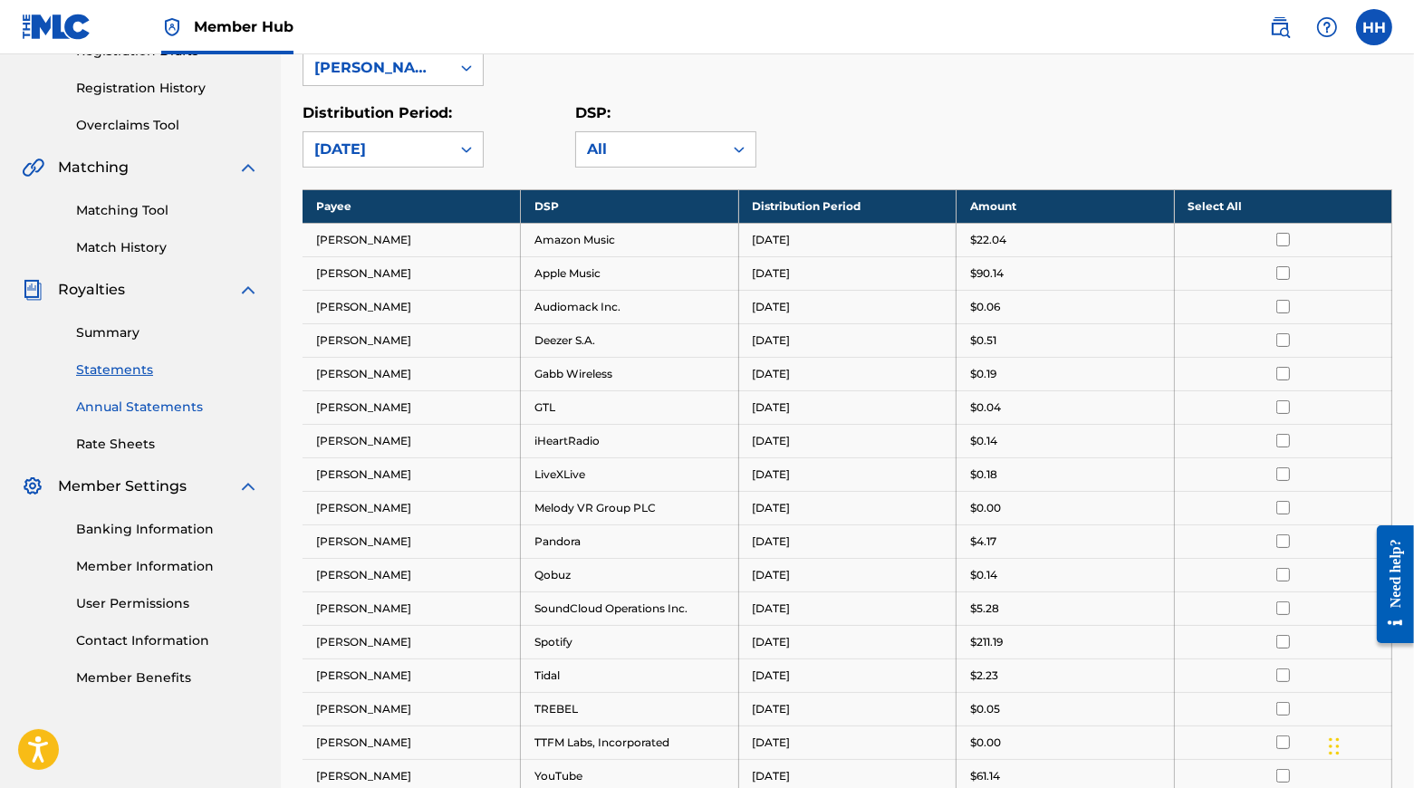
click at [191, 417] on link "Annual Statements" at bounding box center [167, 407] width 183 height 19
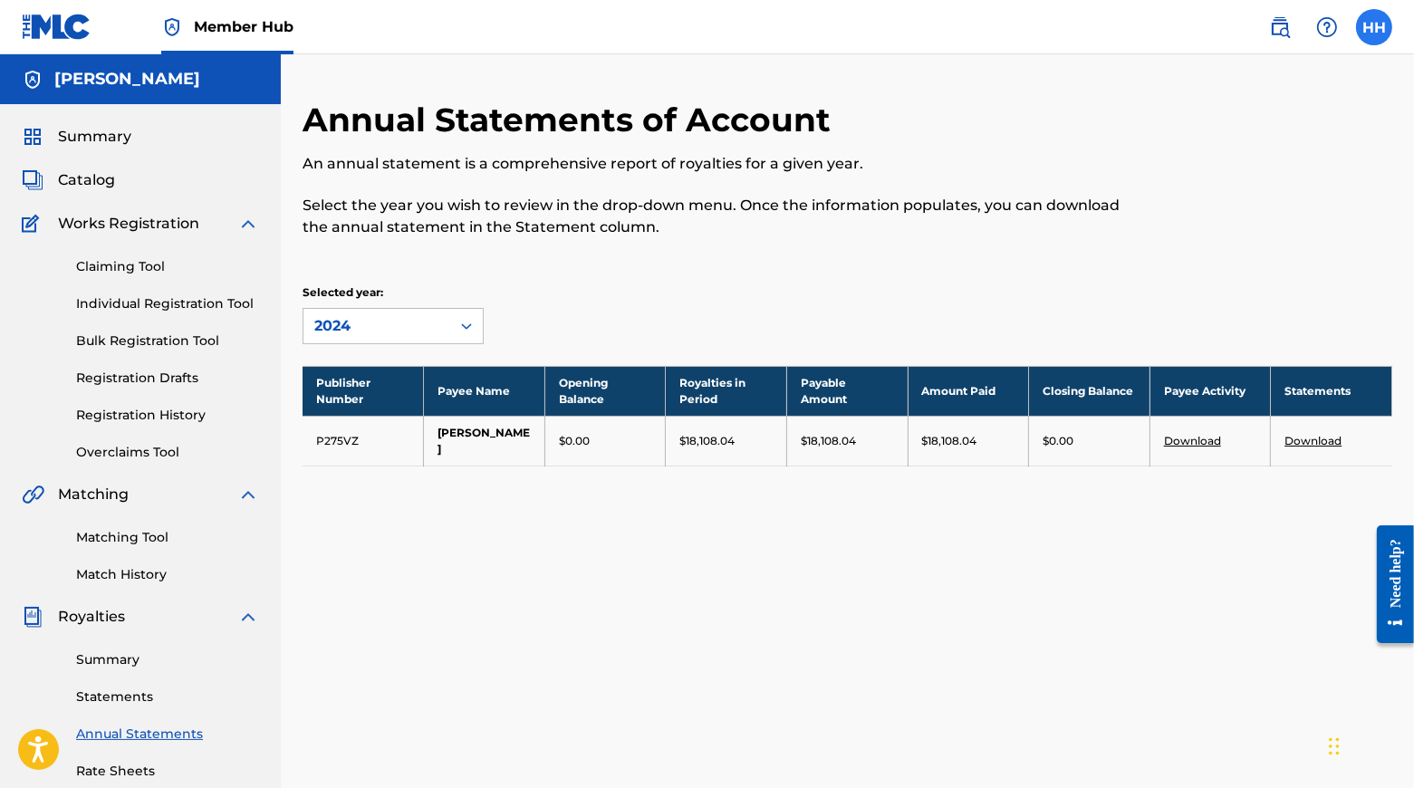
click at [763, 25] on label at bounding box center [1374, 27] width 36 height 36
click at [763, 27] on input "HH [PERSON_NAME] [EMAIL_ADDRESS][DOMAIN_NAME] Notification Preferences Profile …" at bounding box center [1374, 27] width 0 height 0
click at [763, 264] on p "Log out" at bounding box center [1199, 256] width 43 height 16
click at [763, 27] on input "HH [PERSON_NAME] [EMAIL_ADDRESS][DOMAIN_NAME] Notification Preferences Profile …" at bounding box center [1374, 27] width 0 height 0
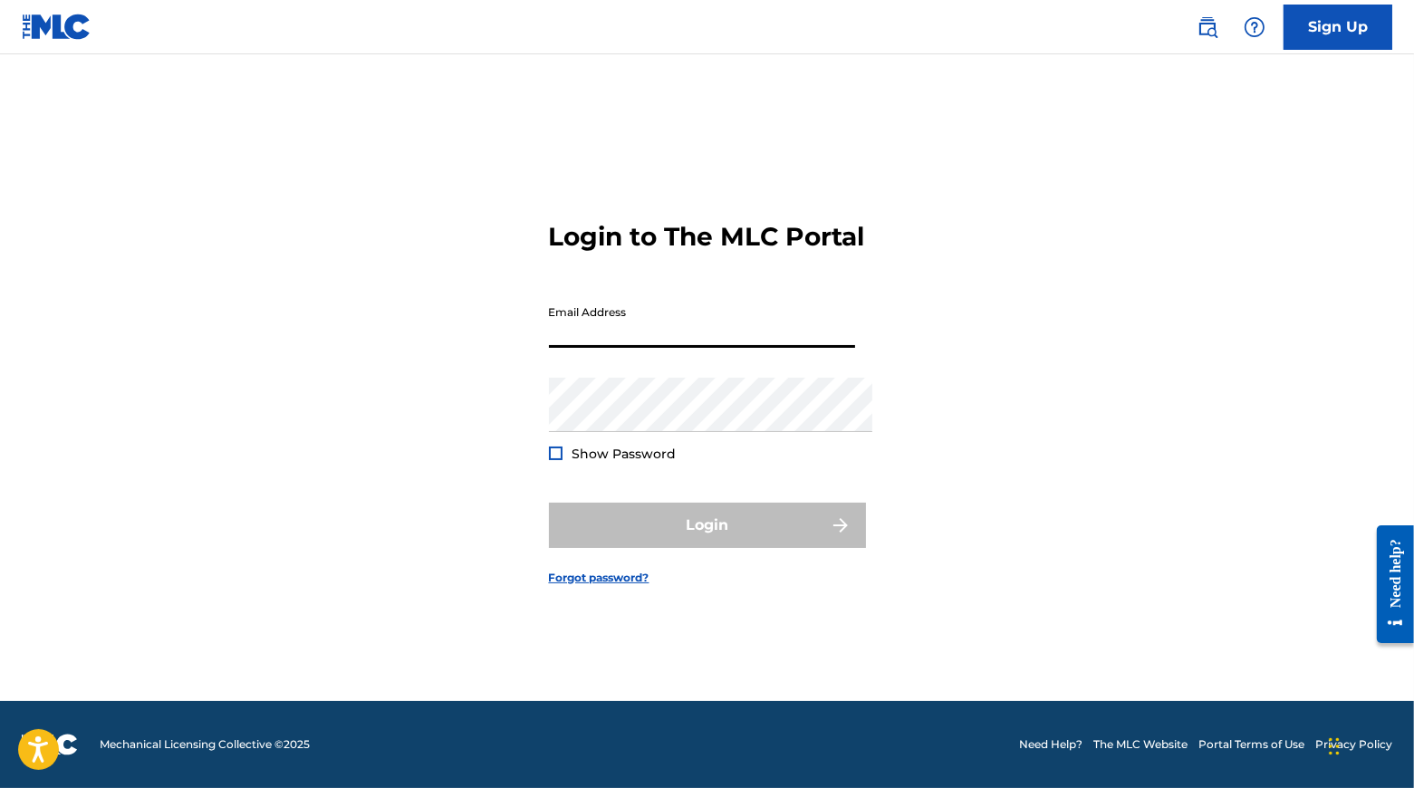
scroll to position [24, 0]
